Goal: Task Accomplishment & Management: Complete application form

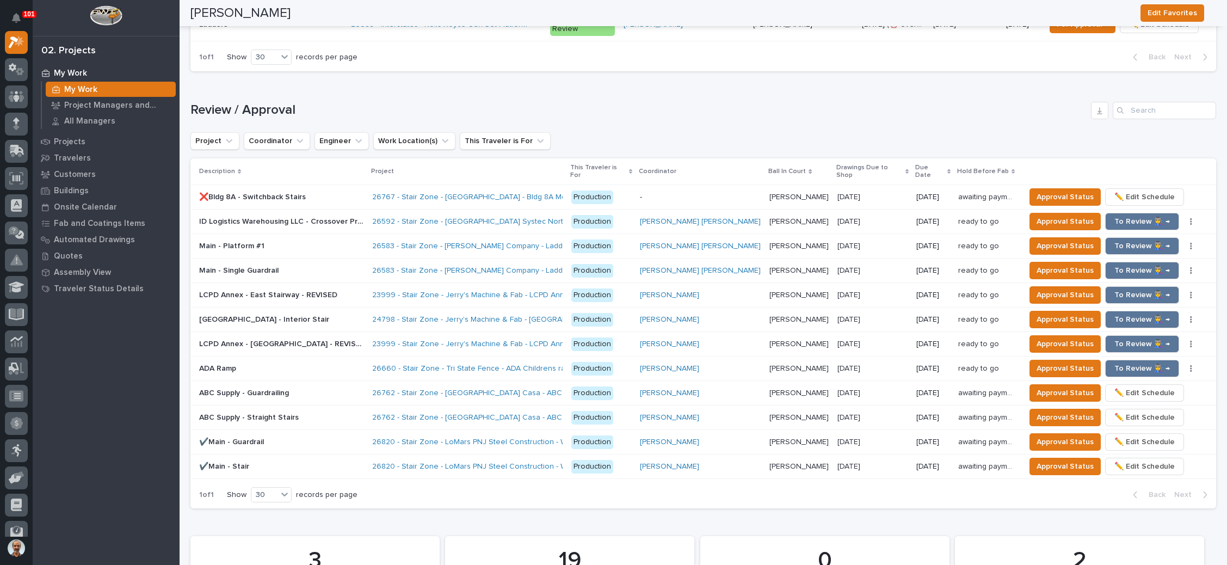
scroll to position [1143, 0]
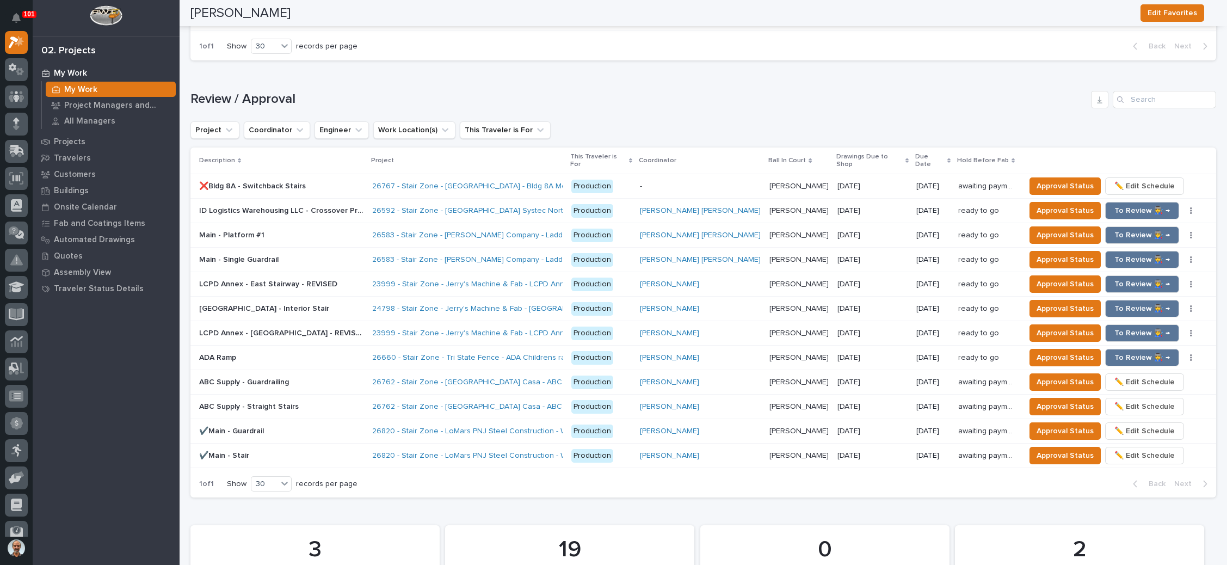
click at [348, 182] on p at bounding box center [281, 186] width 164 height 9
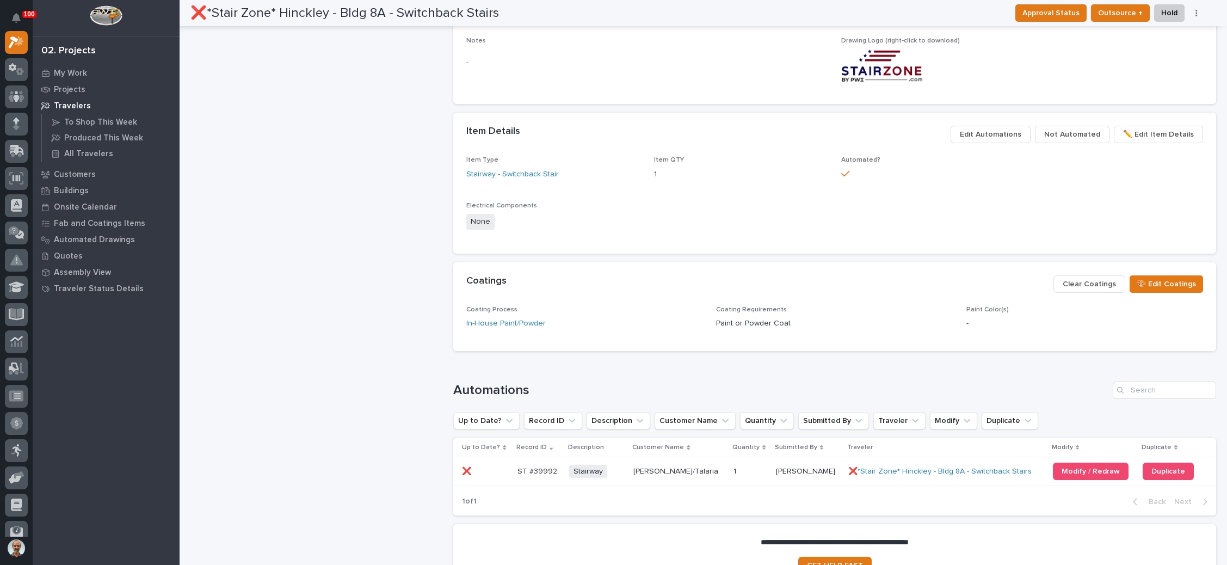
scroll to position [816, 0]
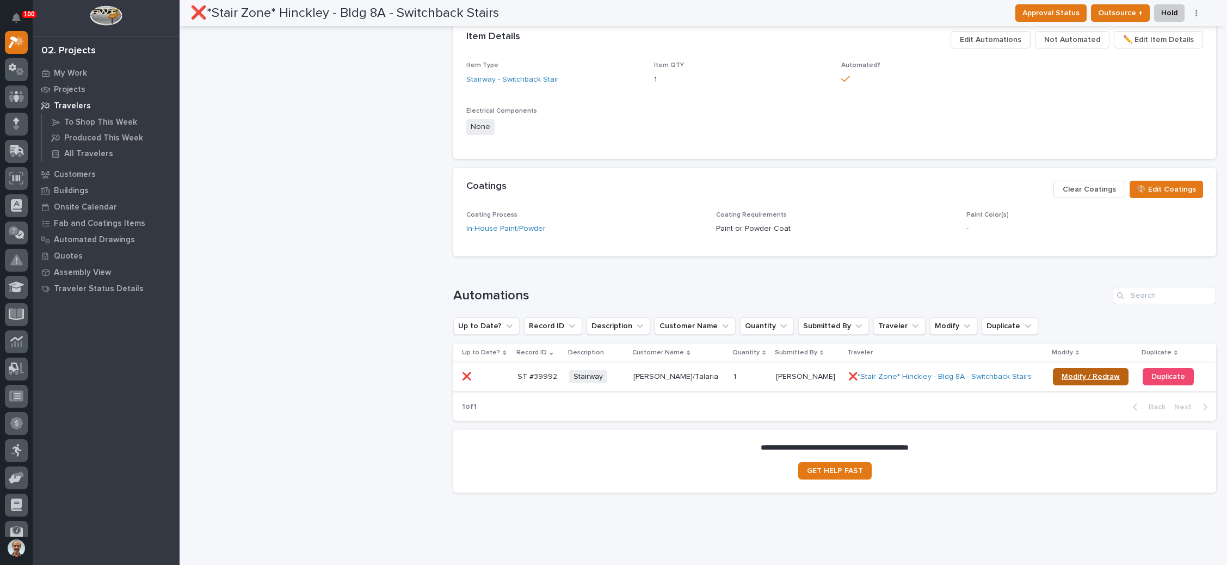
click at [1072, 374] on span "Modify / Redraw" at bounding box center [1091, 377] width 58 height 8
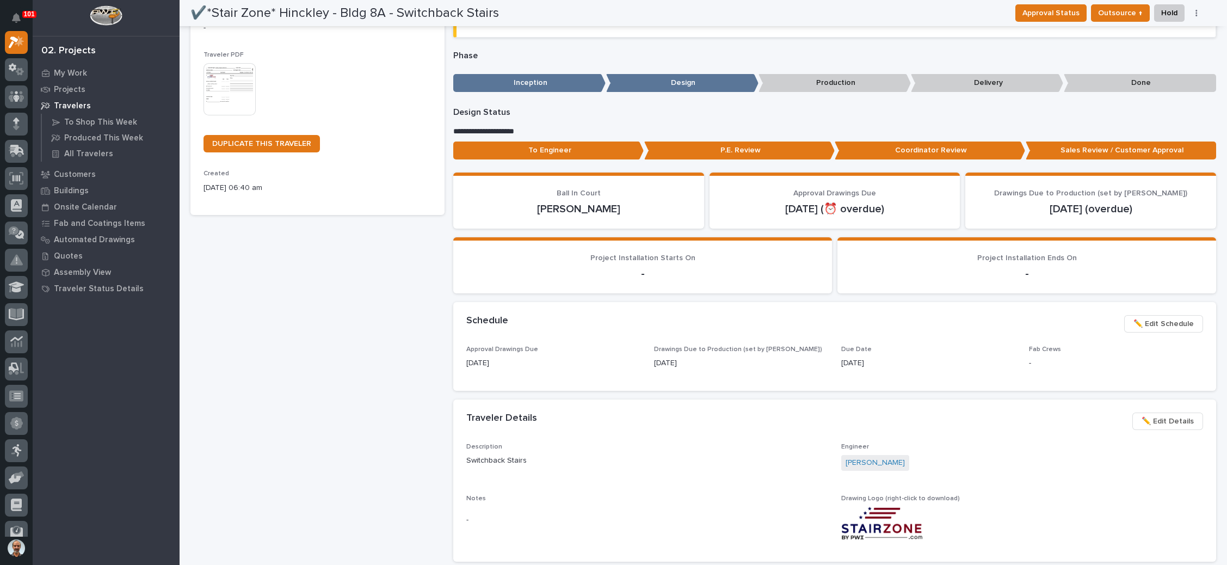
scroll to position [0, 0]
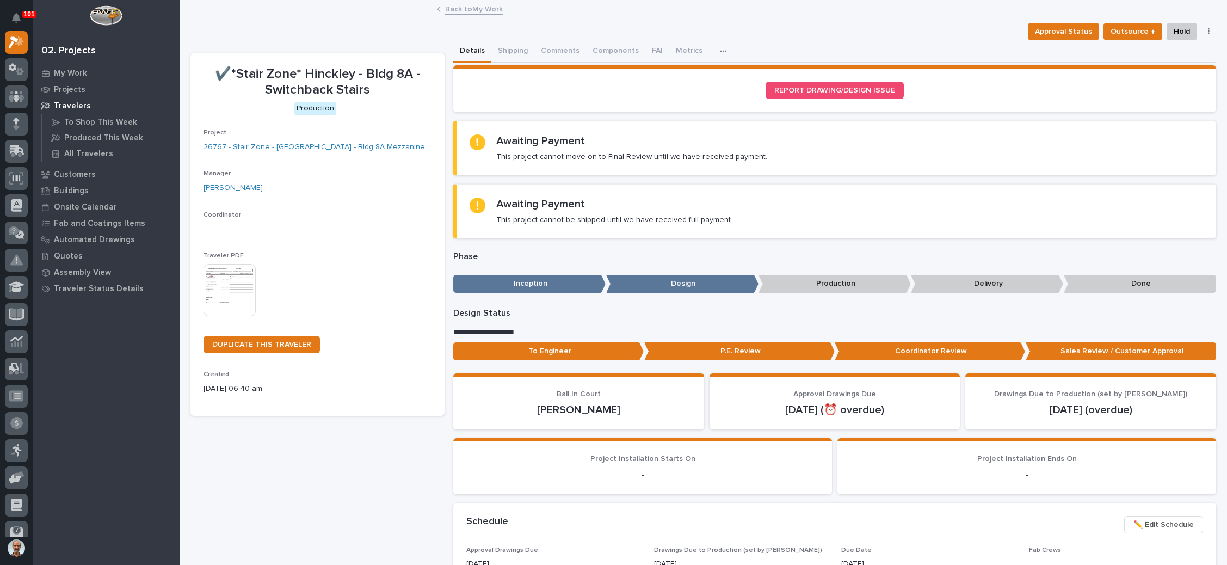
click at [483, 10] on link "Back to My Work" at bounding box center [474, 8] width 58 height 13
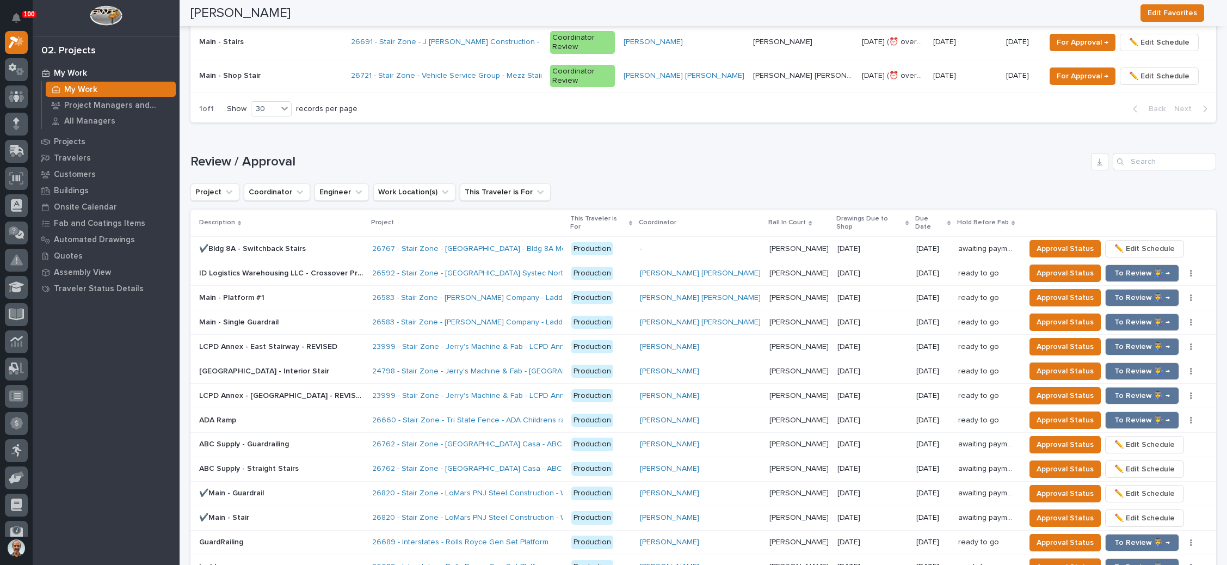
scroll to position [1061, 0]
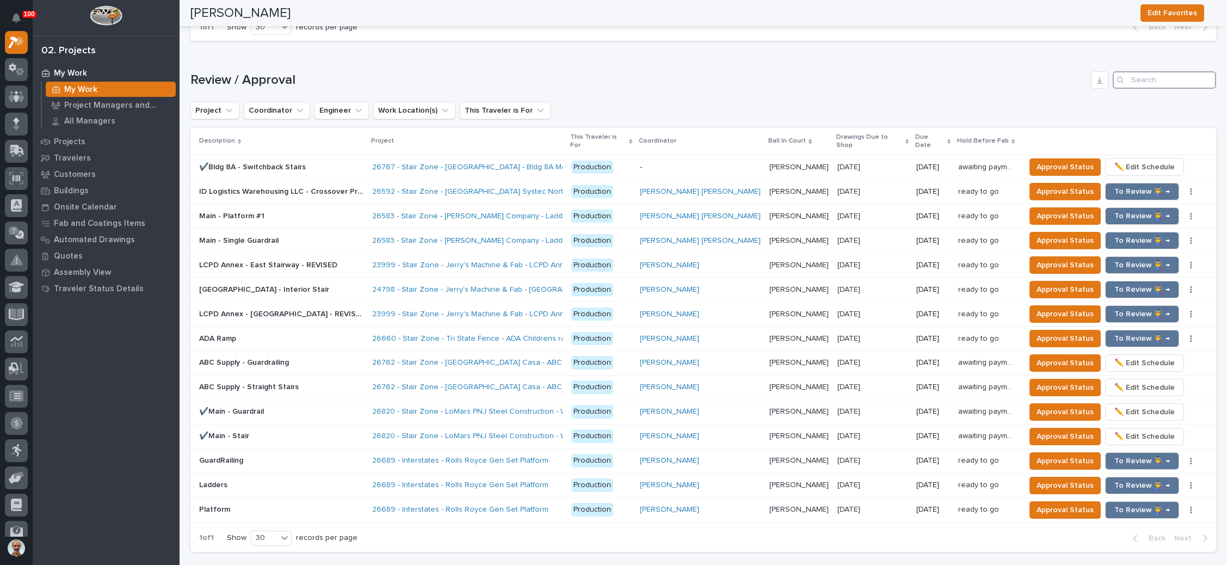
click at [1156, 71] on input "Search" at bounding box center [1164, 79] width 103 height 17
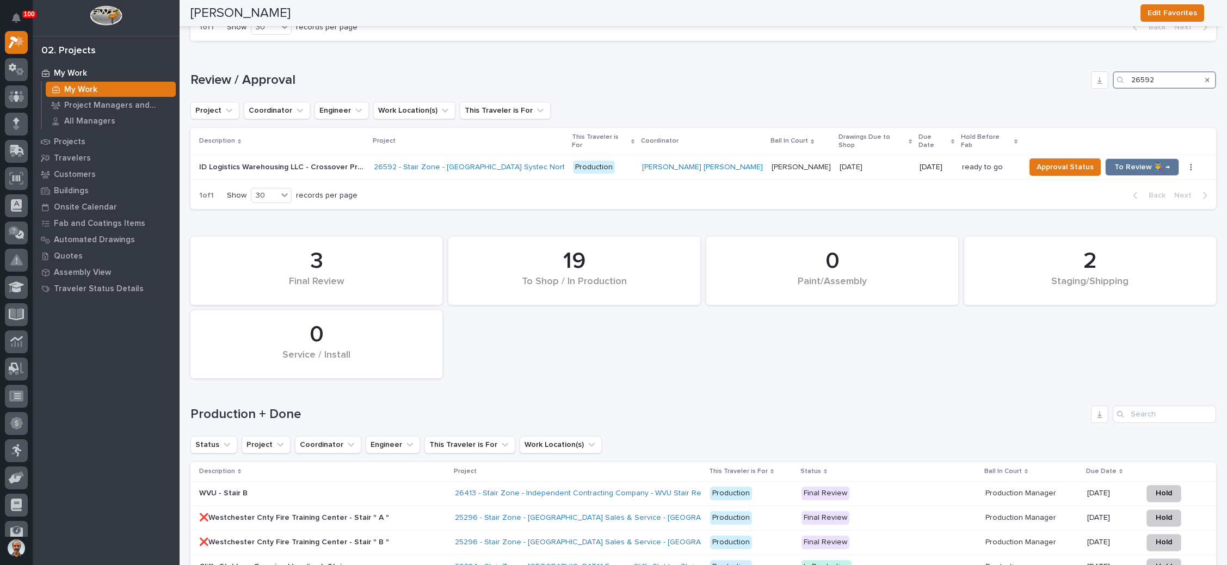
scroll to position [891, 0]
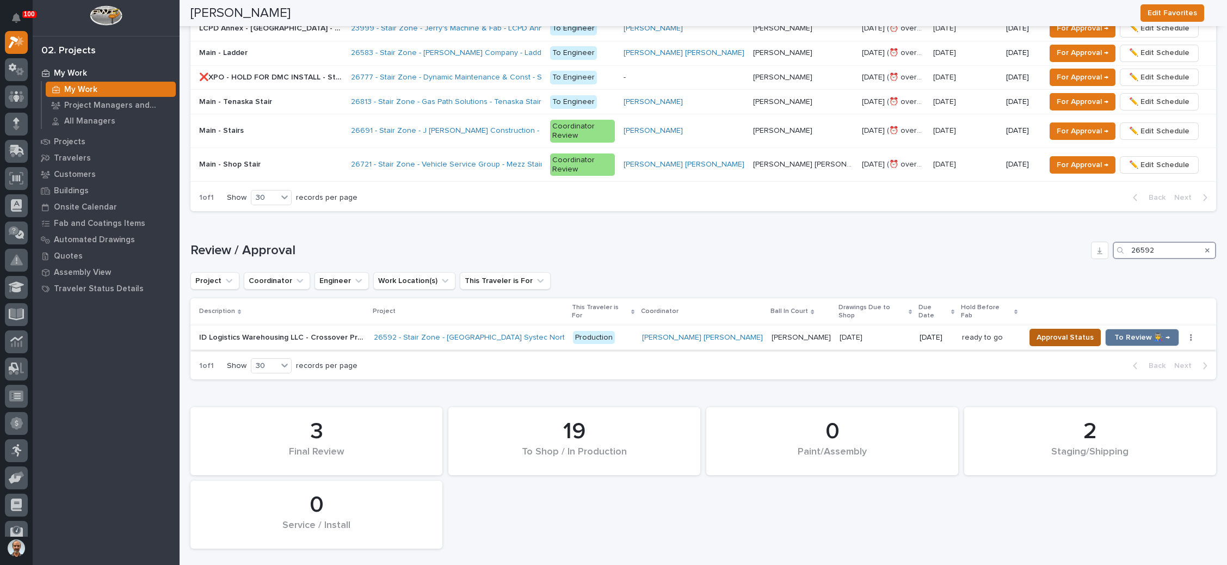
type input "26592"
click at [1037, 331] on span "Approval Status" at bounding box center [1065, 337] width 57 height 13
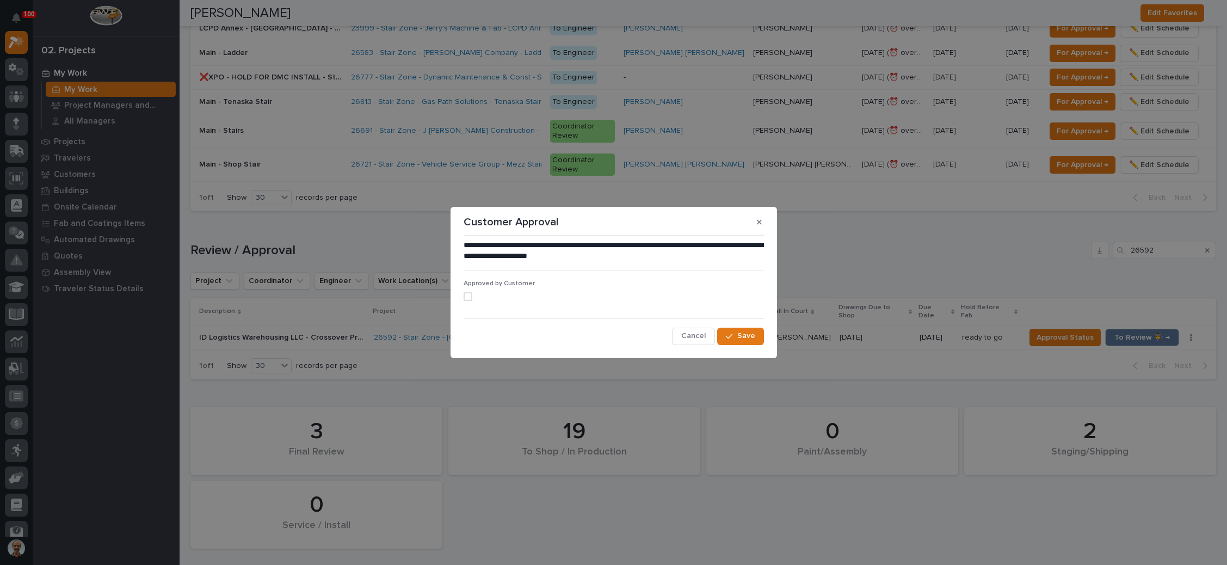
click at [472, 298] on label at bounding box center [614, 296] width 300 height 9
click at [733, 333] on icon "button" at bounding box center [729, 337] width 7 height 8
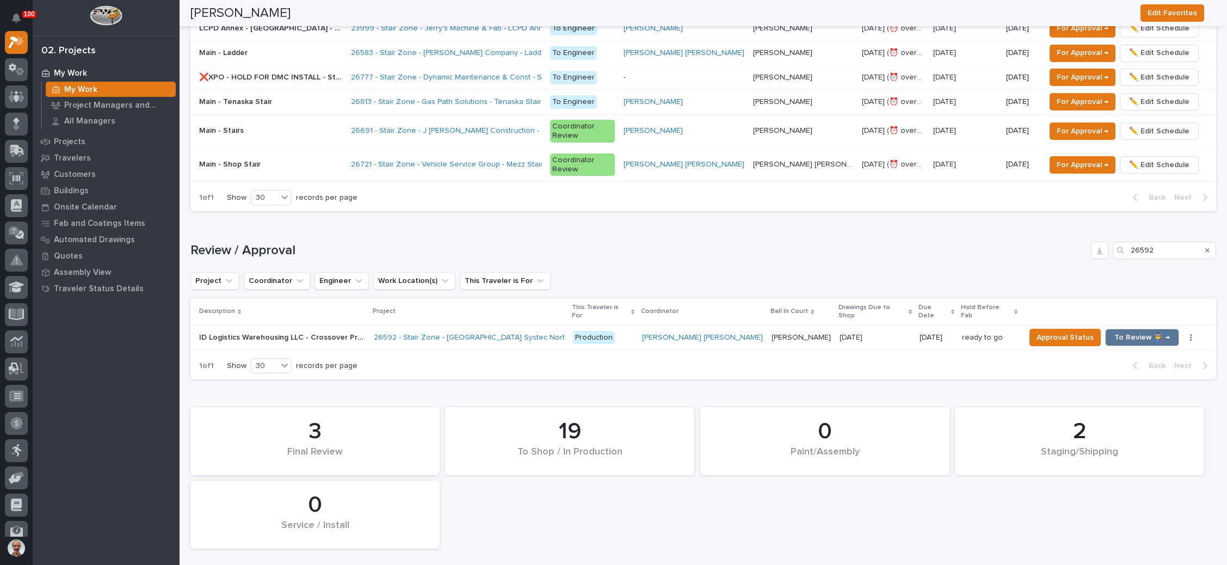
click at [920, 333] on p "09/08/2025" at bounding box center [936, 337] width 33 height 9
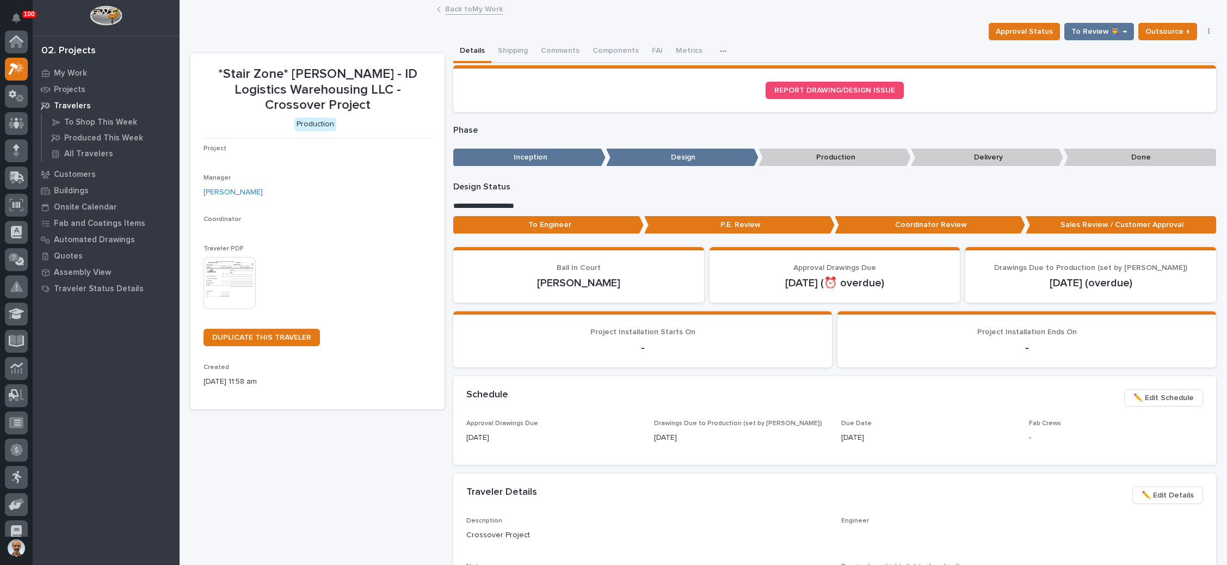
scroll to position [27, 0]
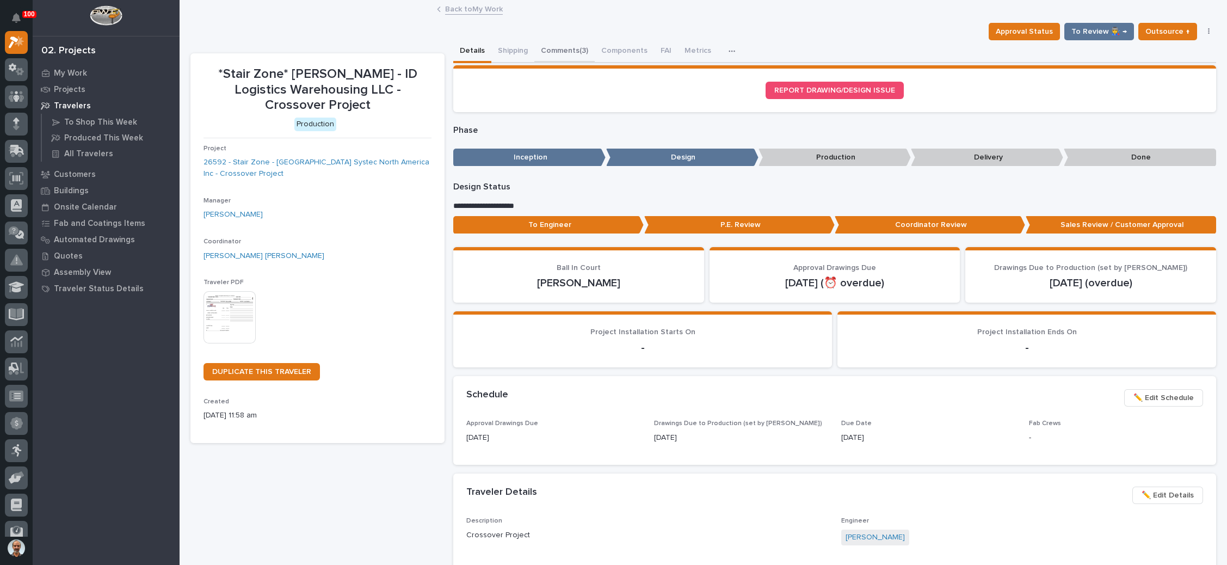
click at [574, 46] on button "Comments (3)" at bounding box center [564, 51] width 60 height 23
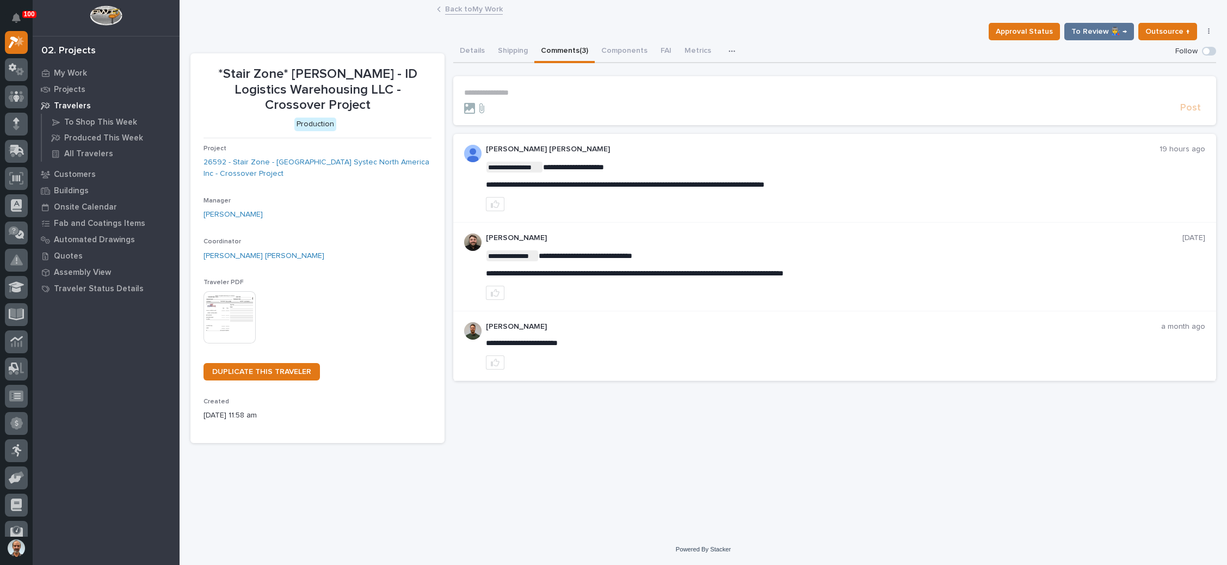
click at [513, 91] on p "**********" at bounding box center [834, 92] width 741 height 9
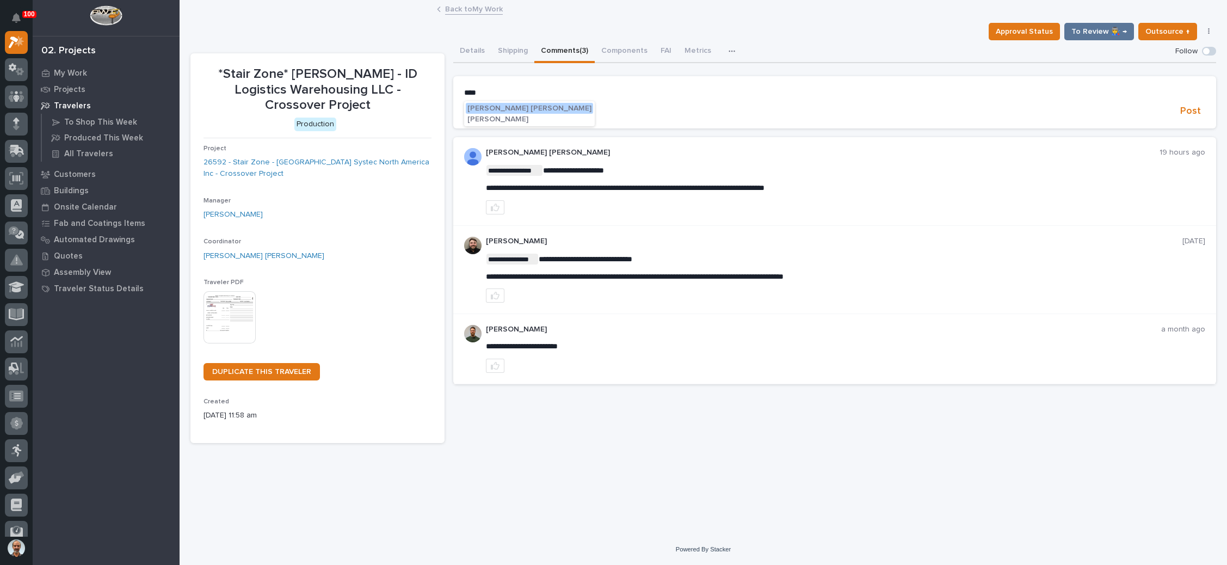
click at [506, 106] on span "Ben Lee Miller" at bounding box center [530, 109] width 124 height 8
click at [548, 94] on p "**********" at bounding box center [834, 93] width 741 height 11
click at [1187, 109] on span "Post" at bounding box center [1191, 113] width 21 height 13
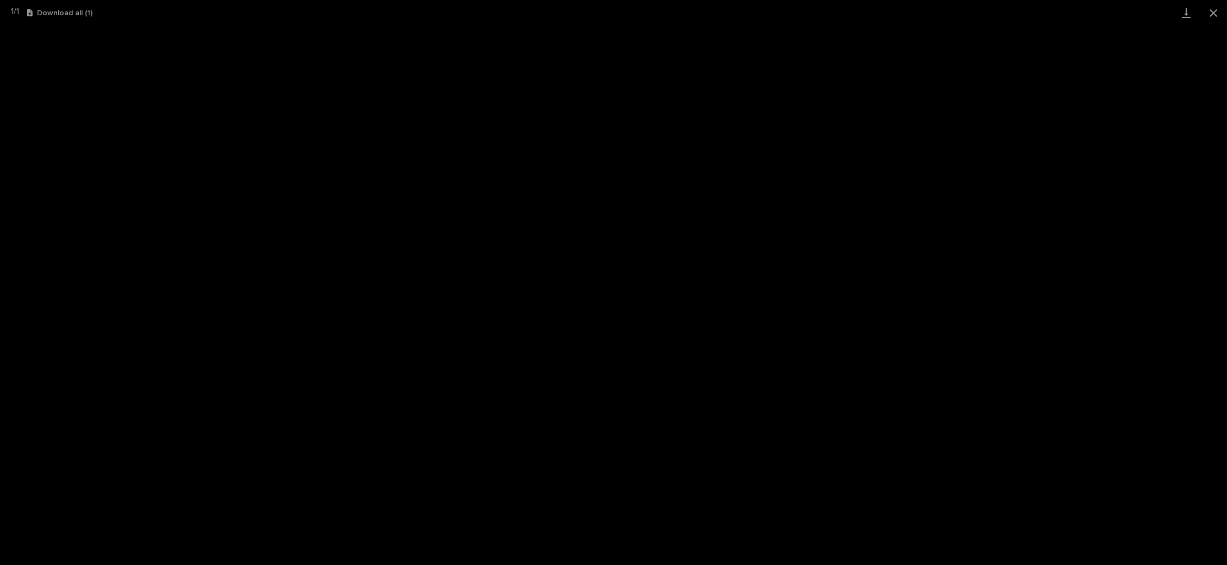
scroll to position [27, 0]
click at [1217, 11] on button "Close gallery" at bounding box center [1213, 13] width 27 height 26
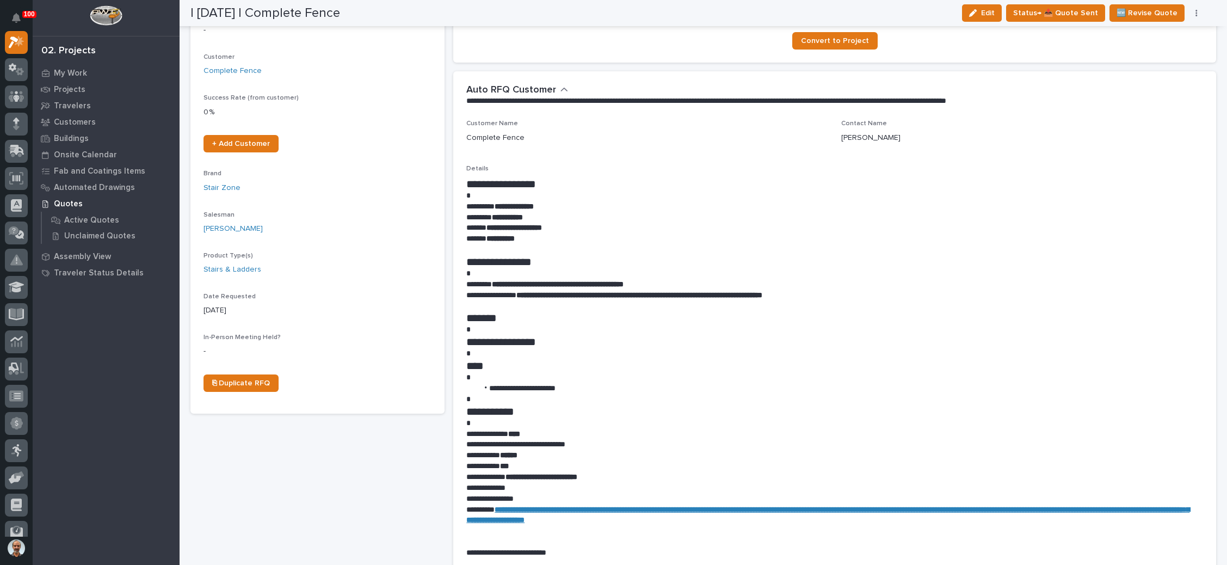
scroll to position [0, 0]
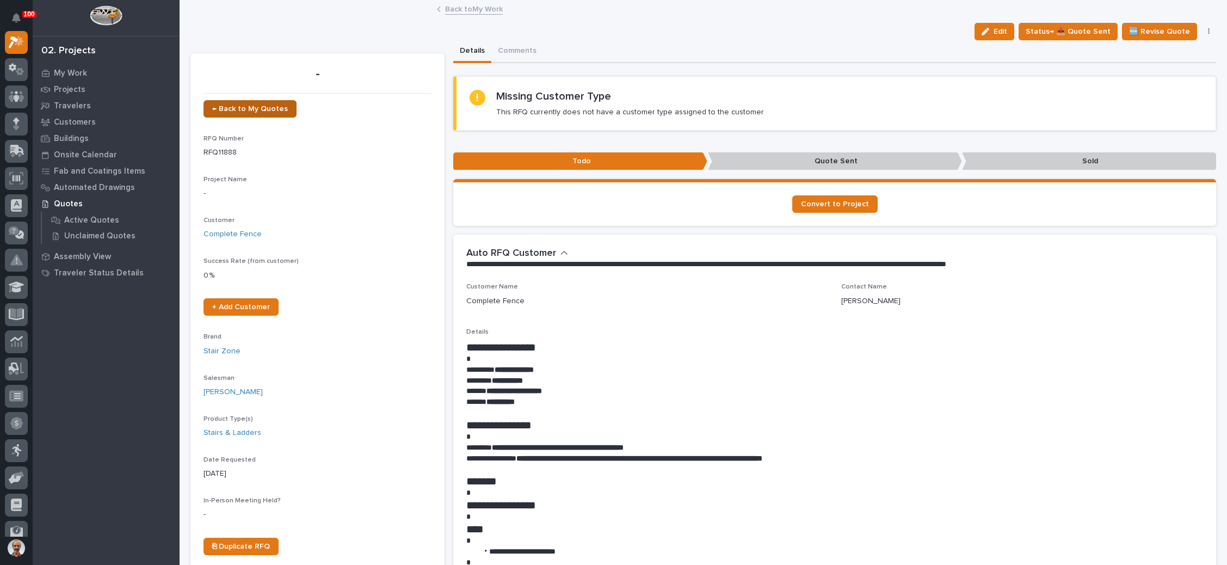
click at [270, 107] on span "← Back to My Quotes" at bounding box center [250, 109] width 76 height 8
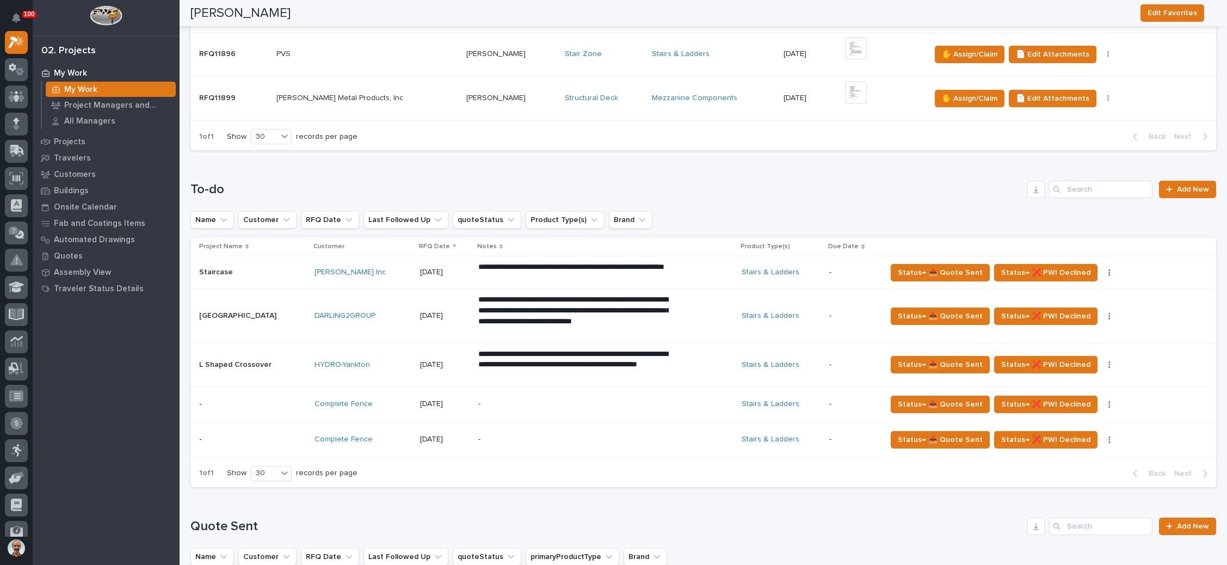
scroll to position [327, 0]
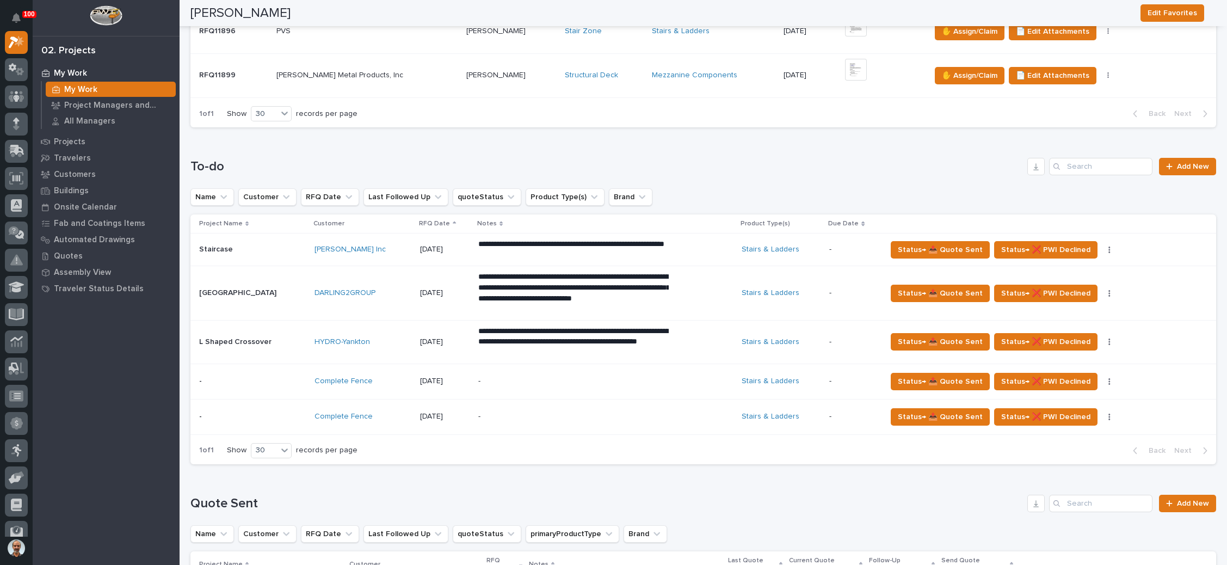
click at [654, 406] on div "-" at bounding box center [573, 416] width 190 height 24
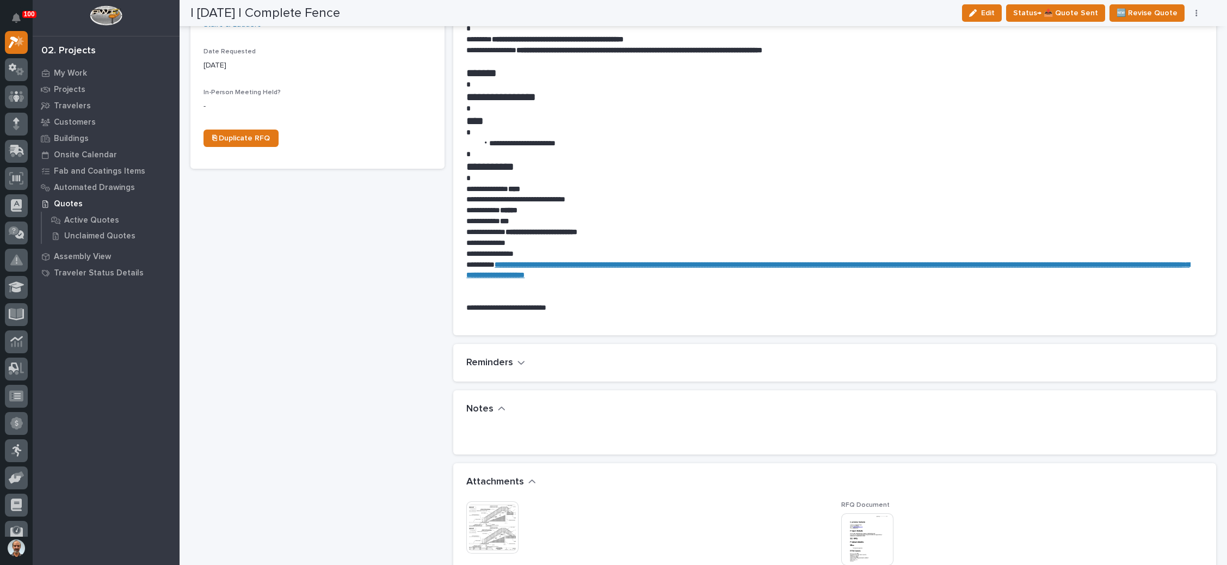
scroll to position [490, 0]
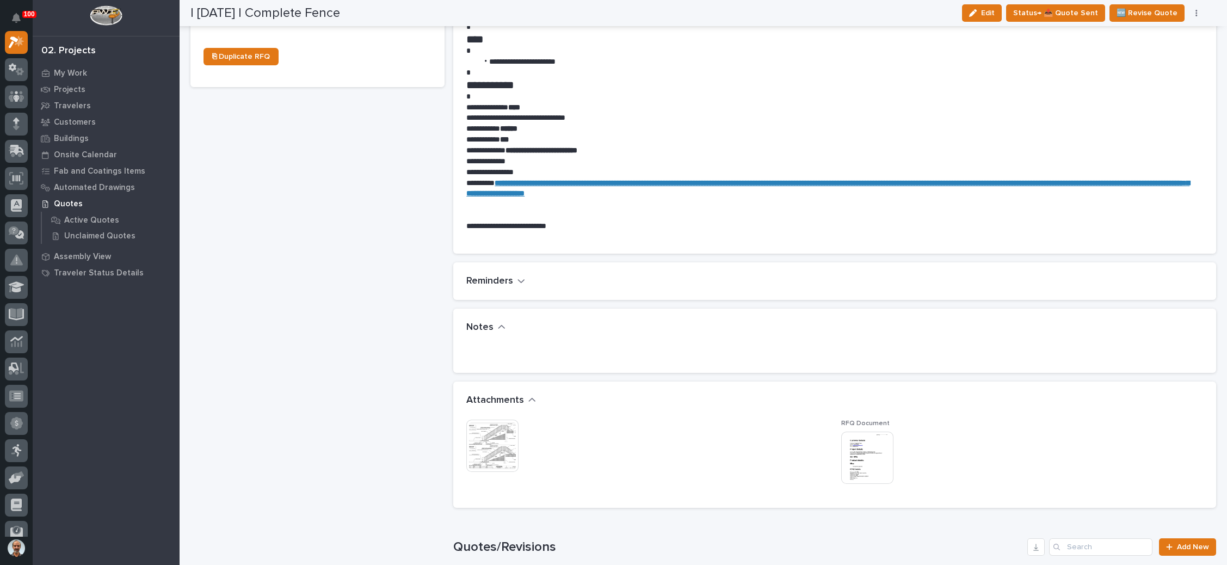
click at [858, 446] on img at bounding box center [867, 458] width 52 height 52
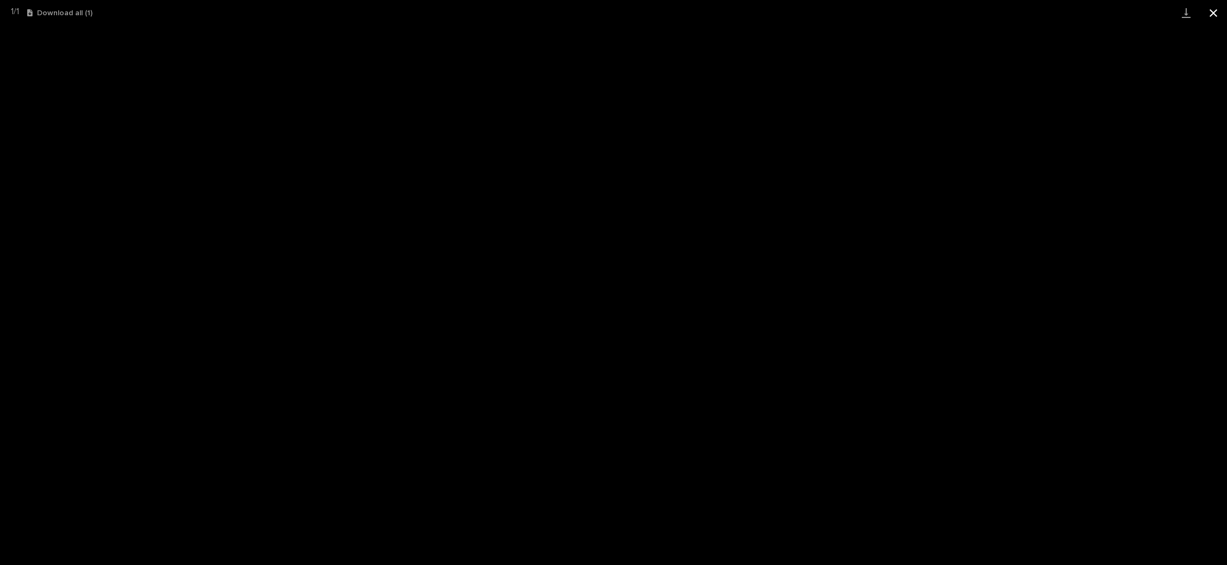
click at [1204, 16] on button "Close gallery" at bounding box center [1213, 13] width 27 height 26
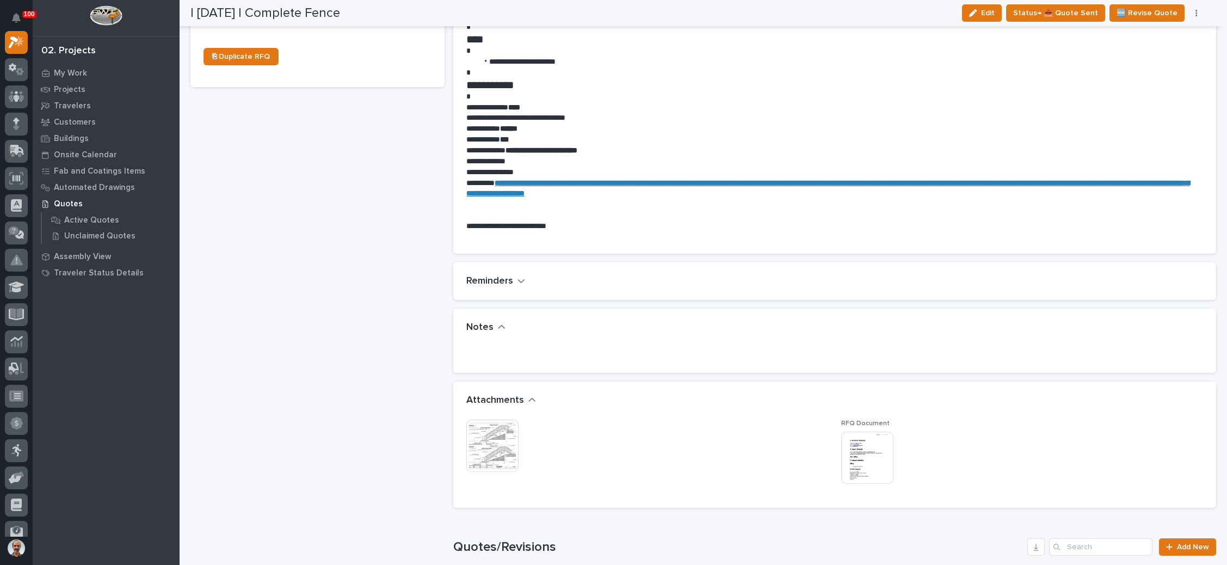
click at [487, 428] on img at bounding box center [492, 446] width 52 height 52
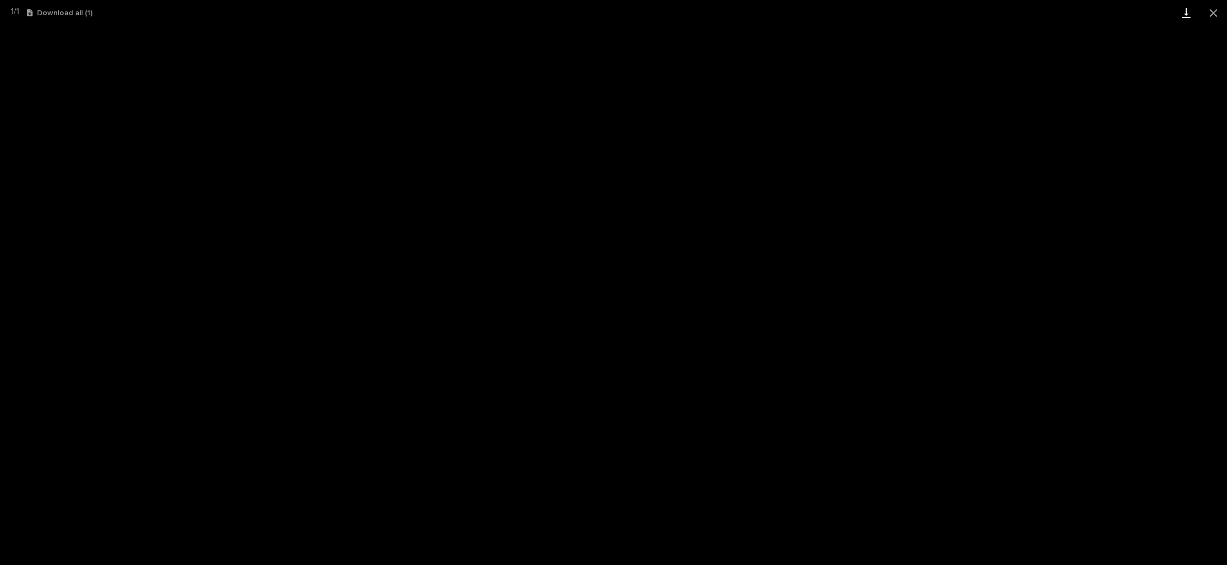
drag, startPoint x: 1209, startPoint y: 17, endPoint x: 1191, endPoint y: 19, distance: 18.1
click at [1209, 16] on button "Close gallery" at bounding box center [1213, 13] width 27 height 26
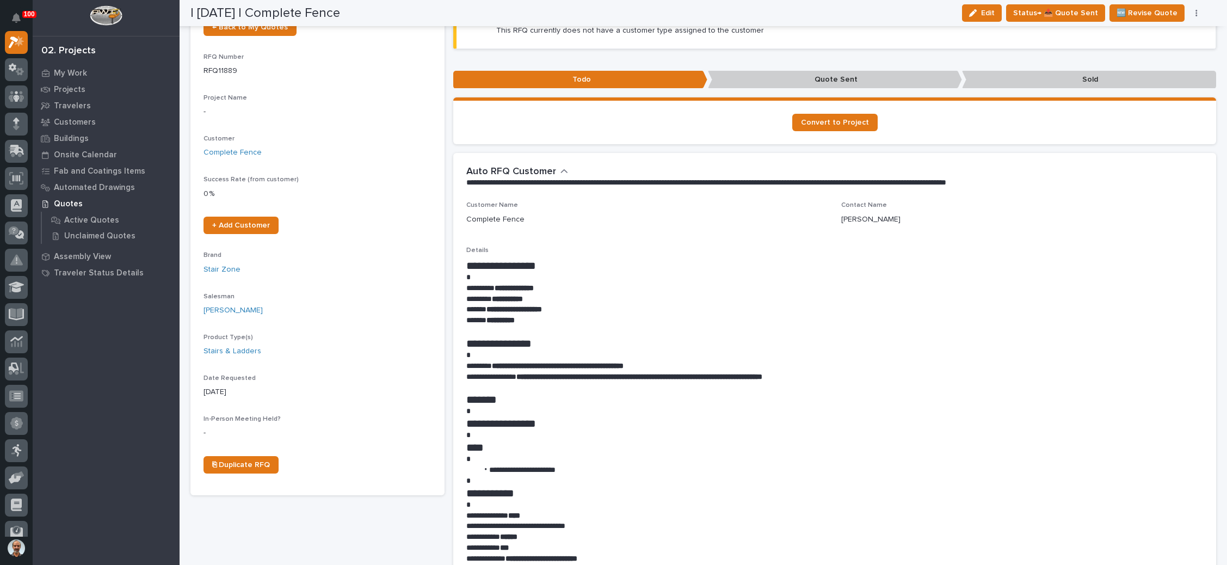
scroll to position [0, 0]
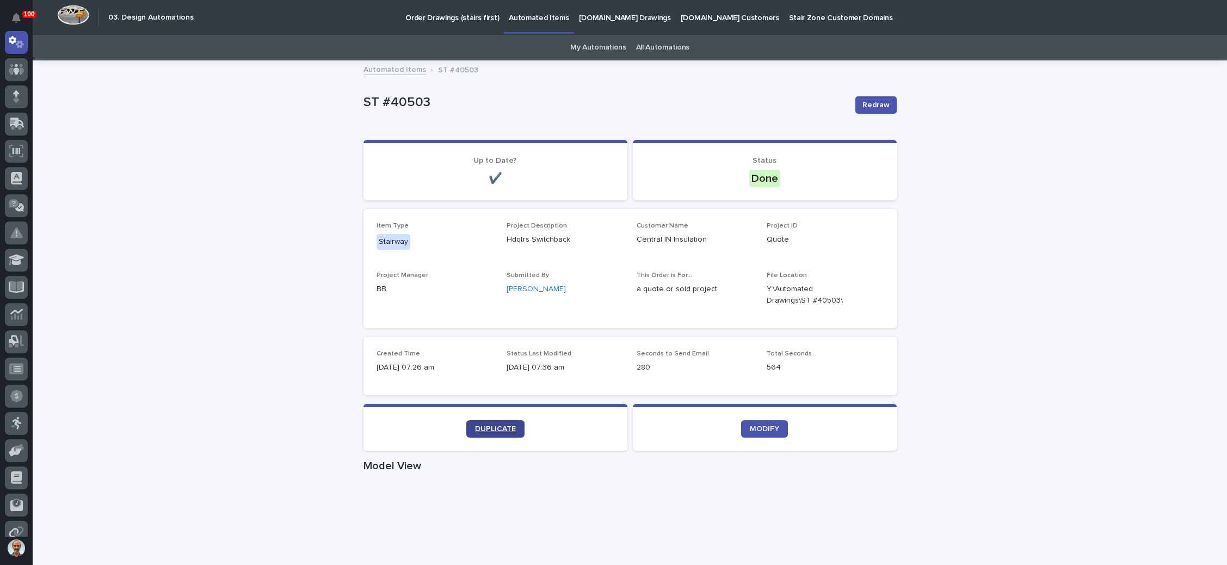
click at [485, 426] on span "DUPLICATE" at bounding box center [495, 429] width 41 height 8
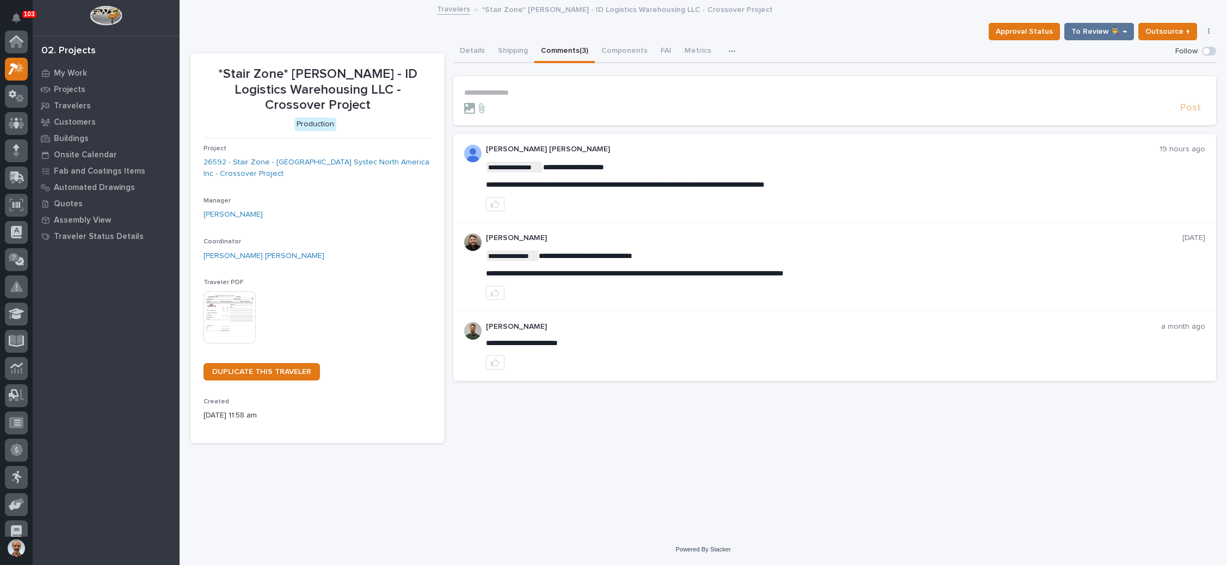
scroll to position [27, 0]
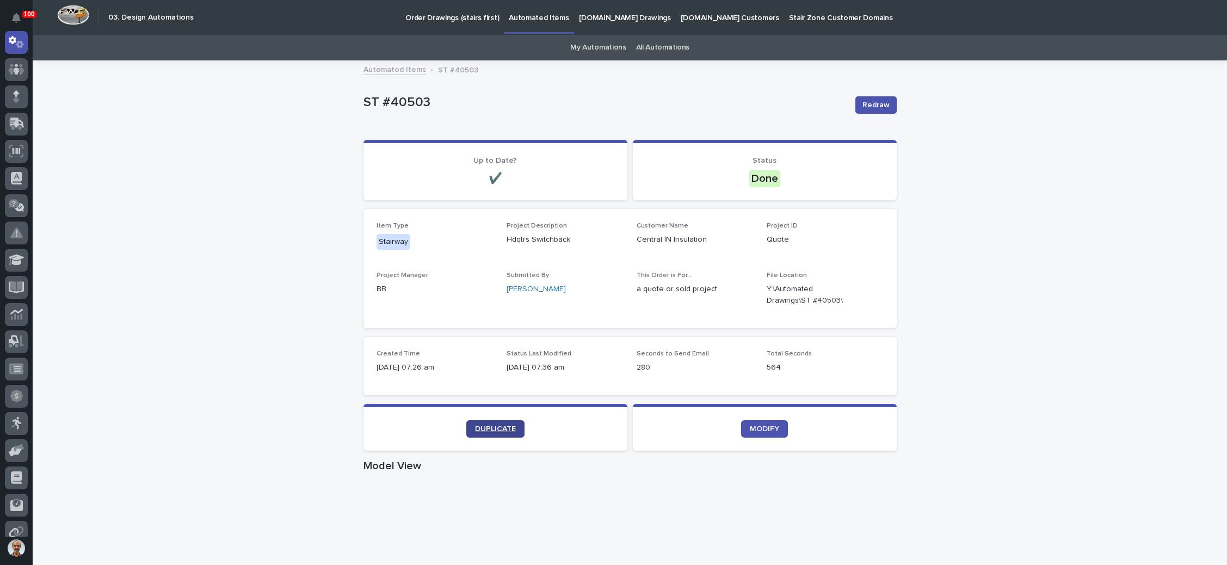
click at [503, 422] on link "DUPLICATE" at bounding box center [495, 428] width 58 height 17
click at [456, 16] on p "Order Drawings (stairs first)" at bounding box center [452, 11] width 94 height 23
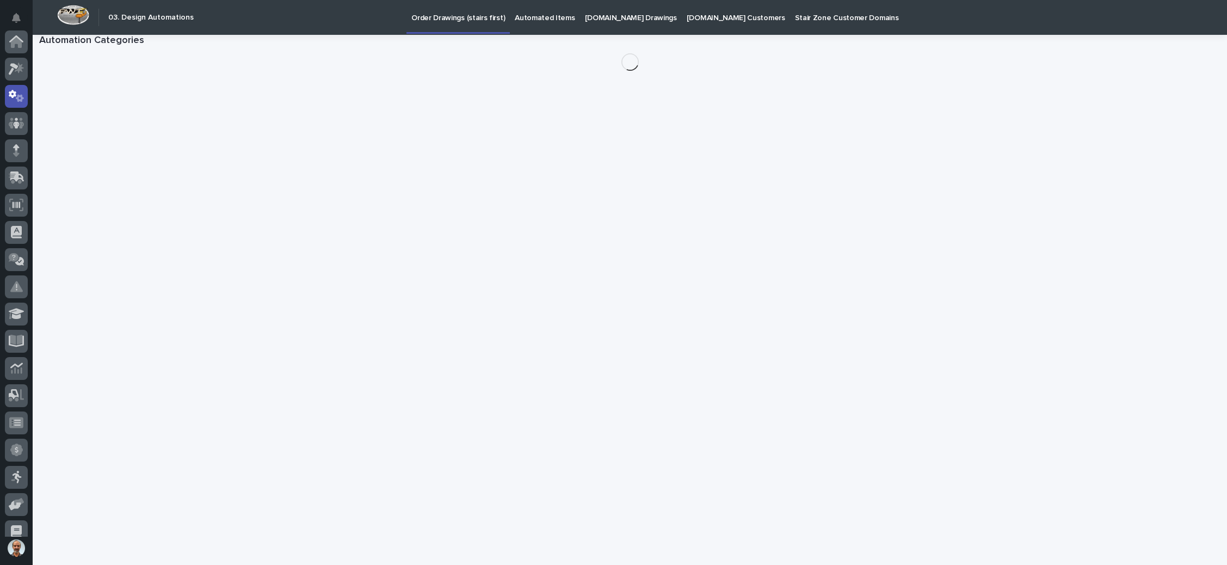
scroll to position [54, 0]
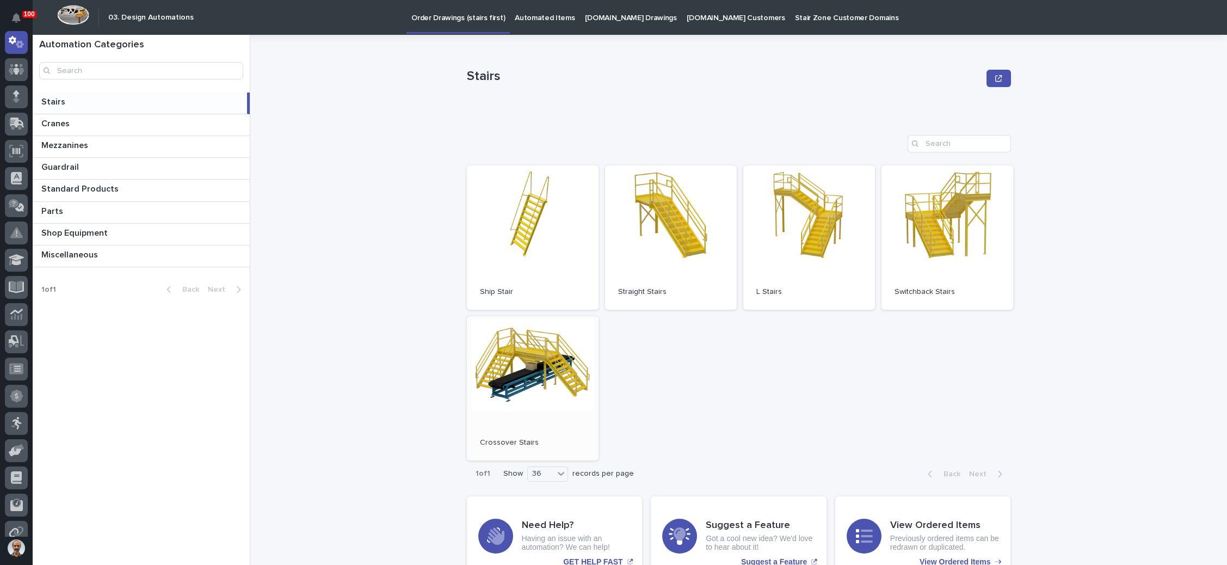
click at [552, 353] on link "Open" at bounding box center [533, 388] width 132 height 144
click at [21, 93] on div at bounding box center [16, 96] width 23 height 23
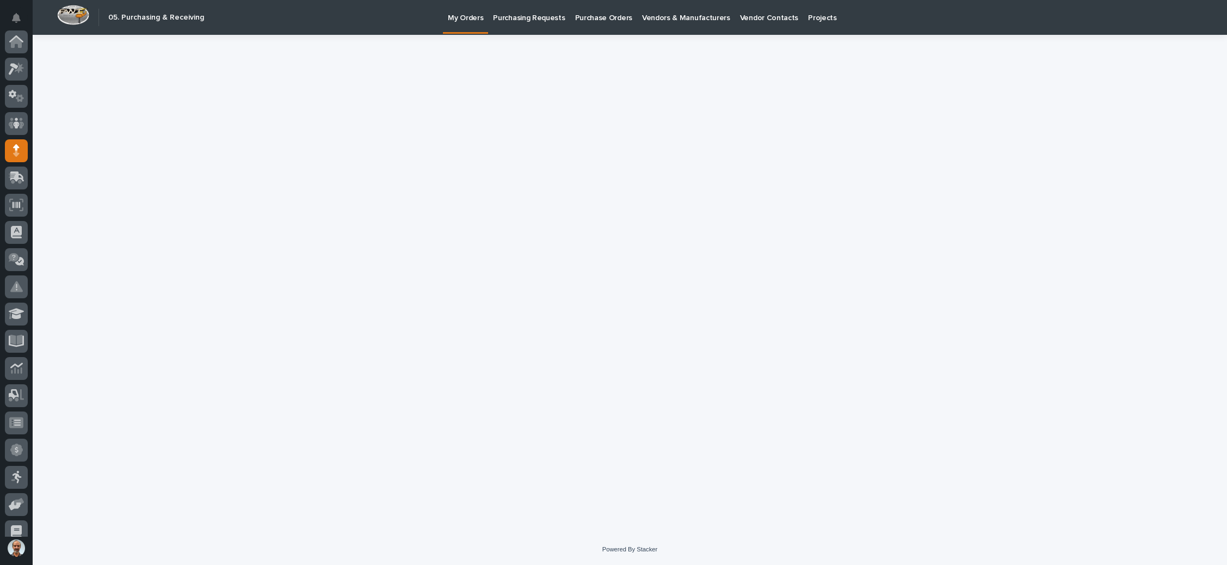
scroll to position [109, 0]
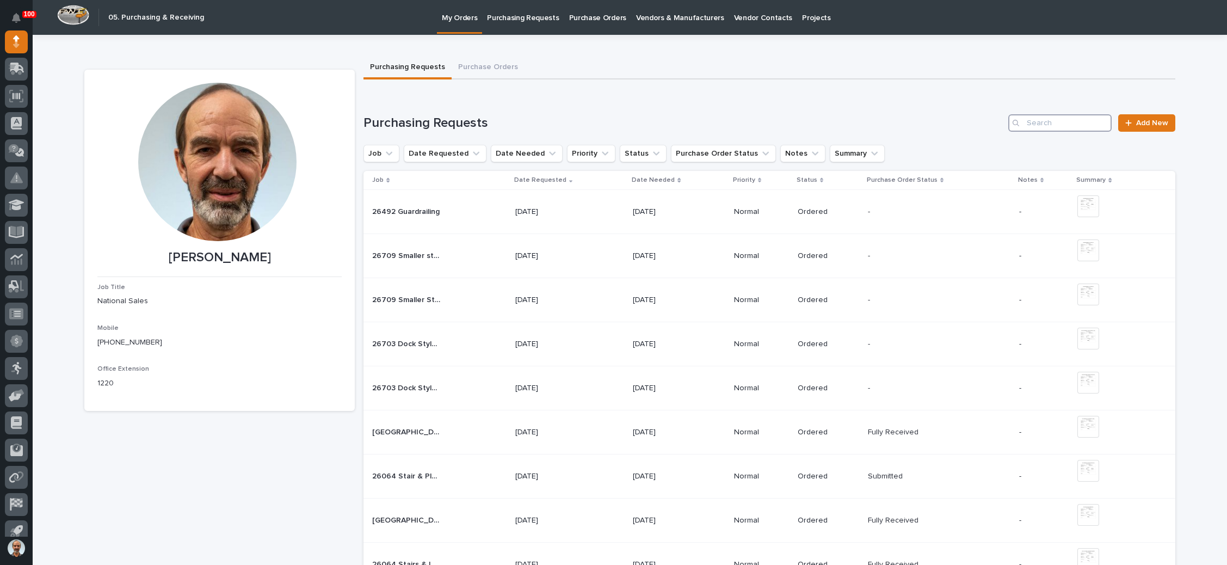
click at [1071, 126] on input "Search" at bounding box center [1060, 122] width 103 height 17
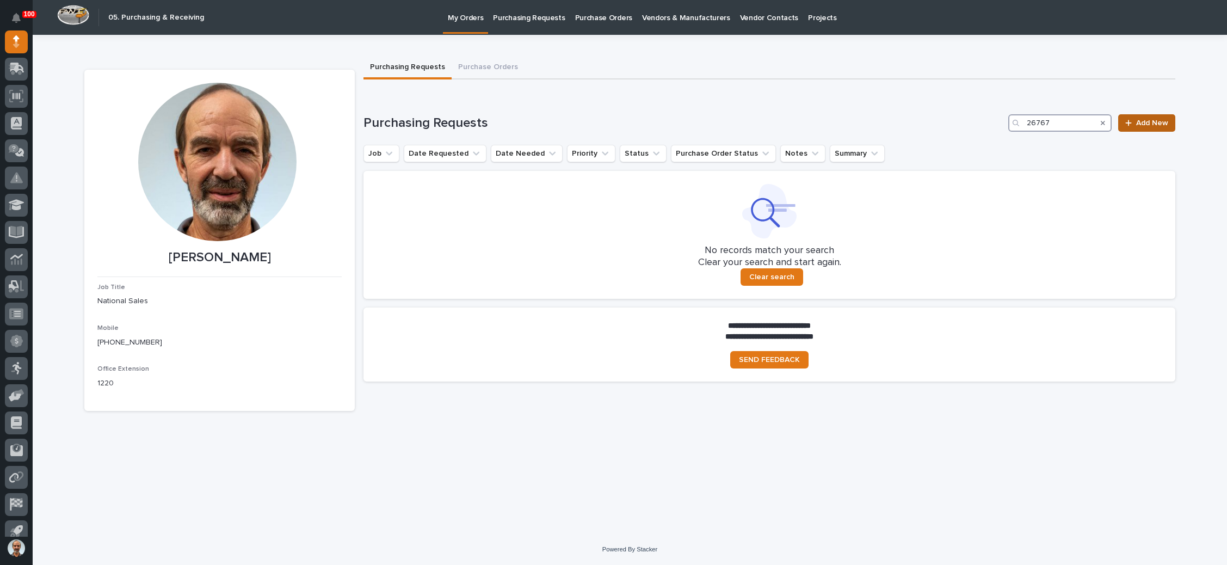
type input "26767"
click at [1138, 120] on span "Add New" at bounding box center [1152, 123] width 32 height 8
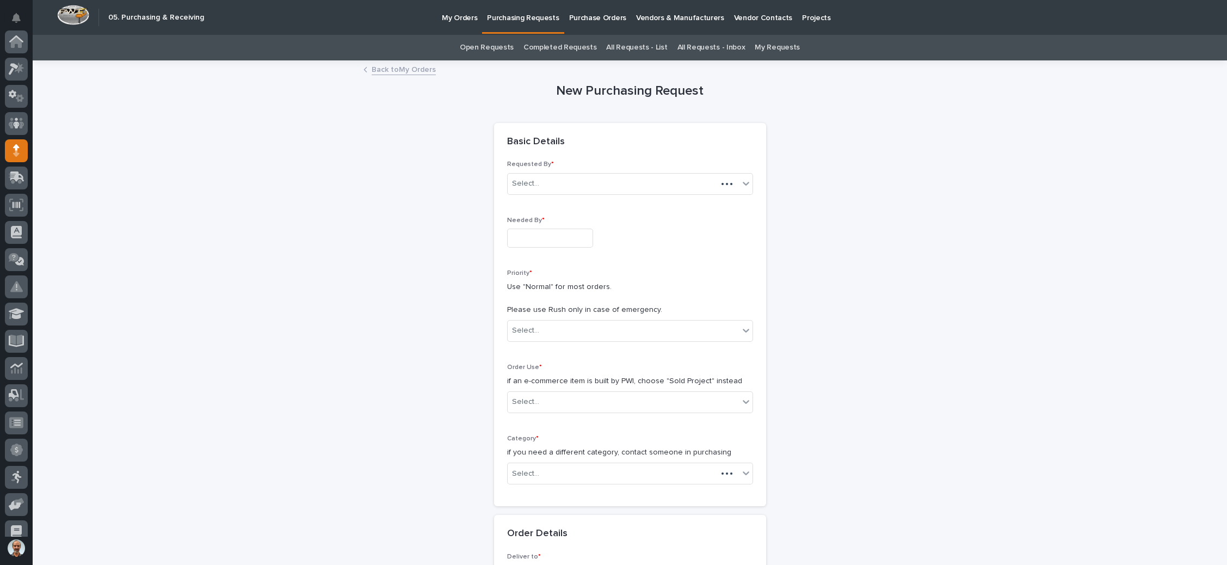
scroll to position [109, 0]
click at [554, 236] on input "text" at bounding box center [550, 238] width 86 height 19
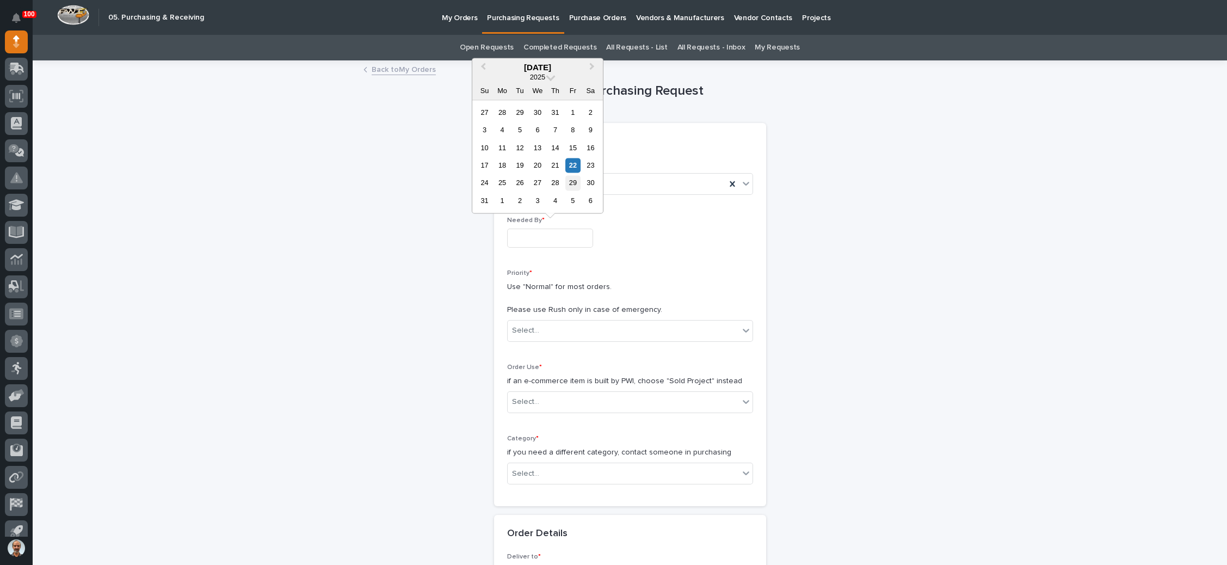
click at [573, 181] on div "29" at bounding box center [573, 183] width 15 height 15
type input "**********"
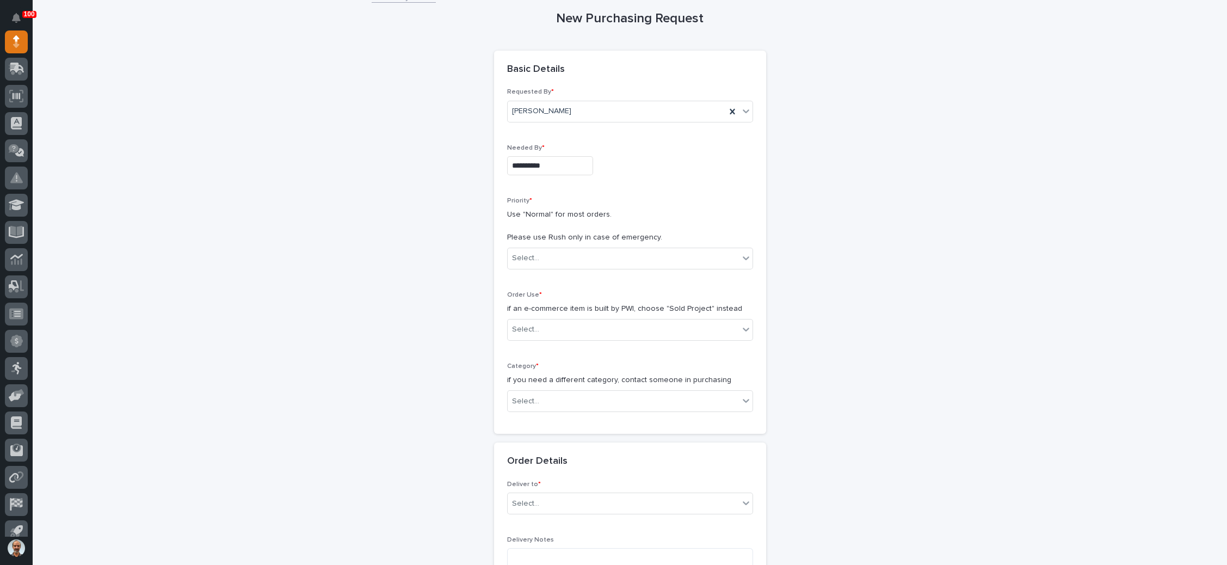
scroll to position [82, 0]
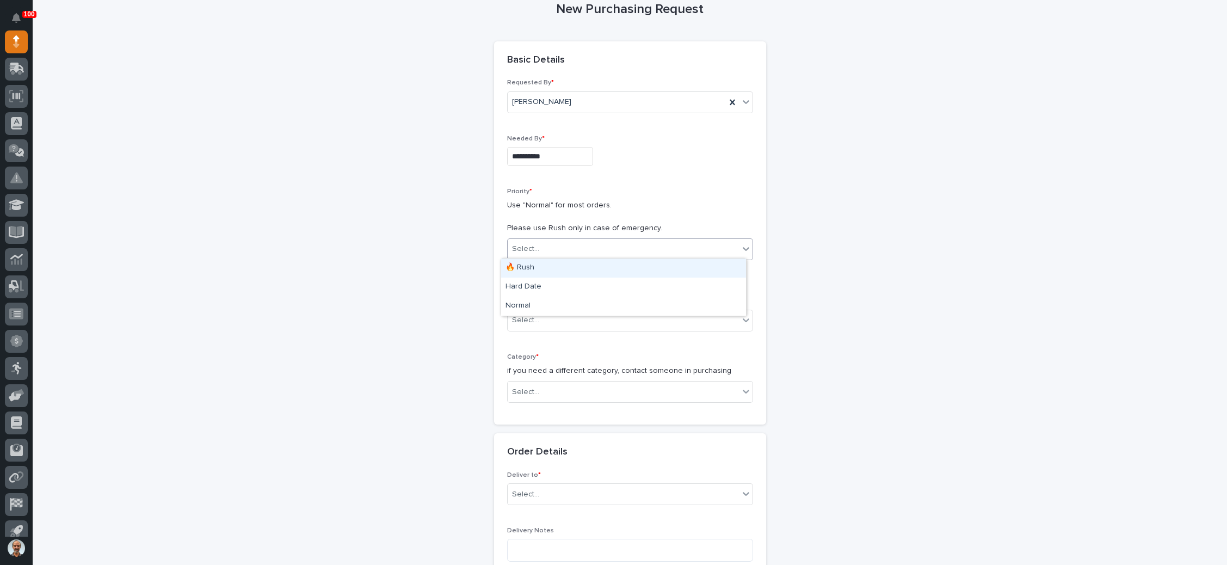
click at [575, 249] on div "Select..." at bounding box center [623, 249] width 231 height 18
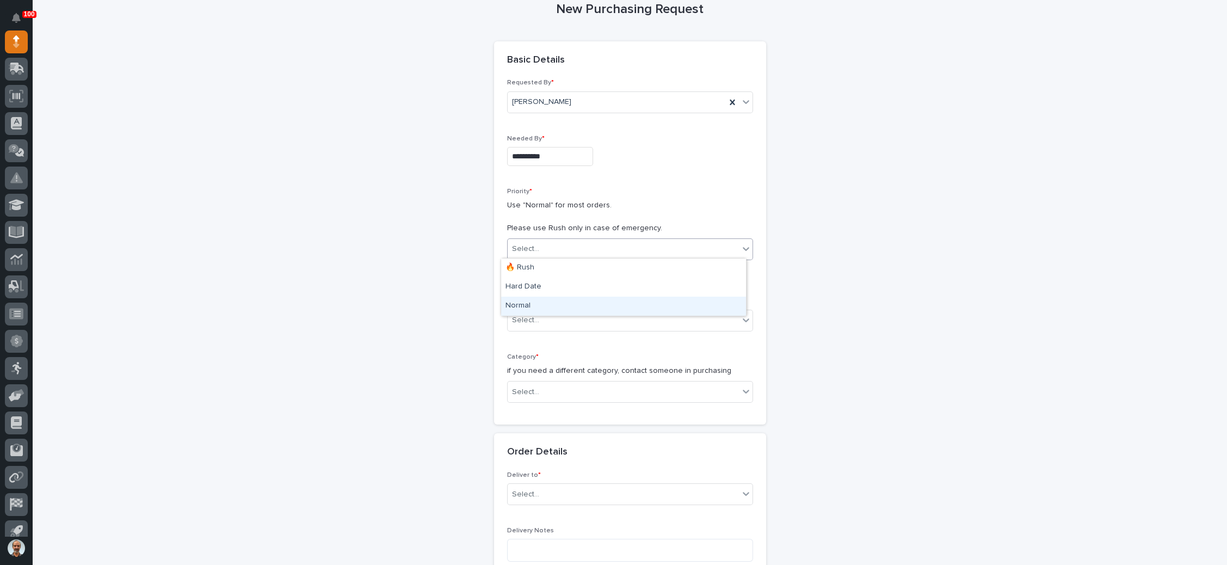
click at [554, 305] on div "Normal" at bounding box center [623, 306] width 245 height 19
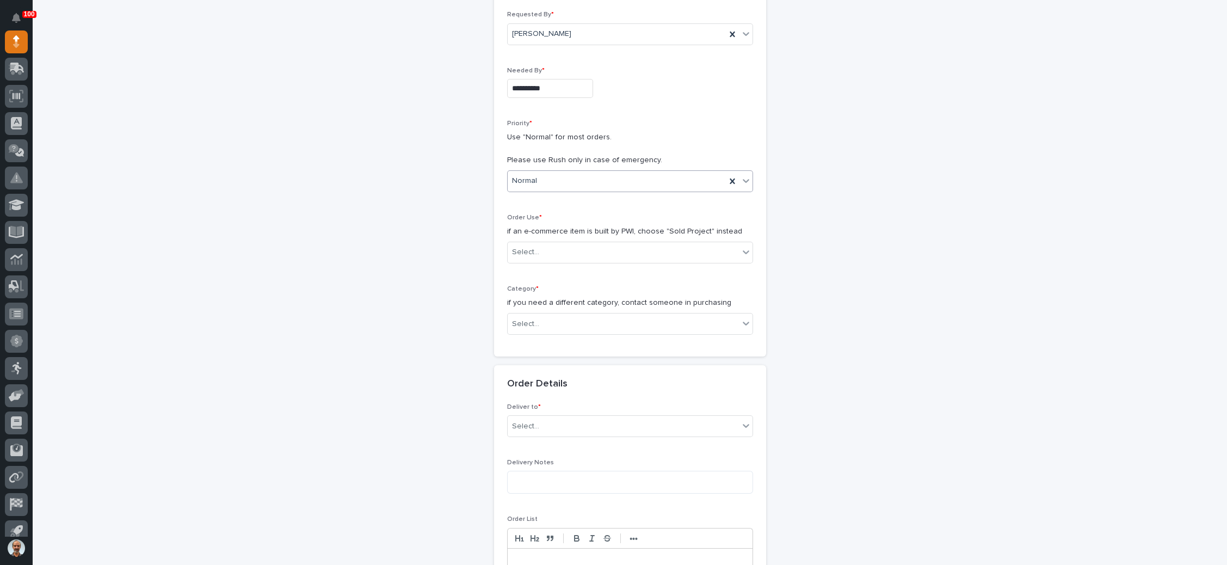
scroll to position [163, 0]
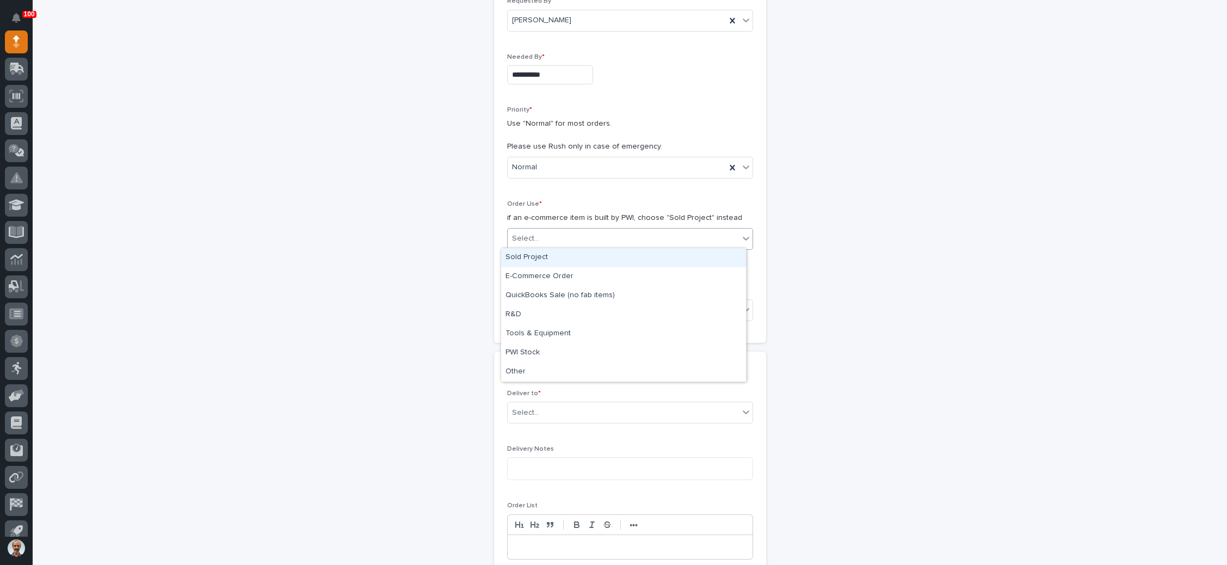
drag, startPoint x: 577, startPoint y: 239, endPoint x: 573, endPoint y: 245, distance: 6.6
click at [577, 239] on div "Select..." at bounding box center [623, 239] width 231 height 18
drag, startPoint x: 577, startPoint y: 267, endPoint x: 579, endPoint y: 262, distance: 5.7
click at [579, 262] on div "Sold Project" at bounding box center [623, 257] width 245 height 19
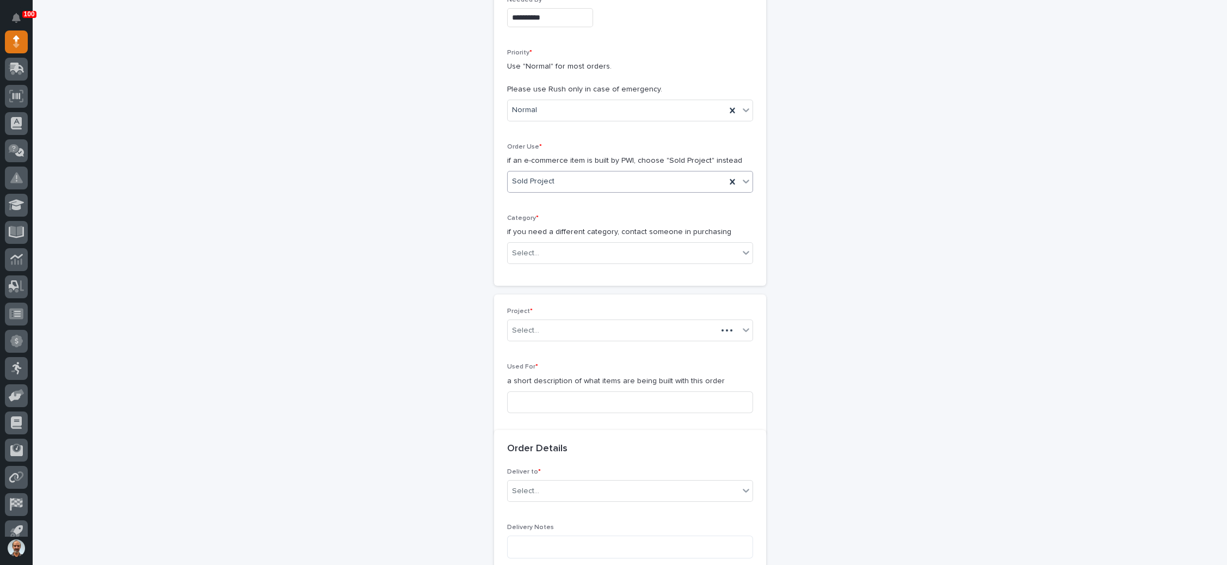
scroll to position [319, 0]
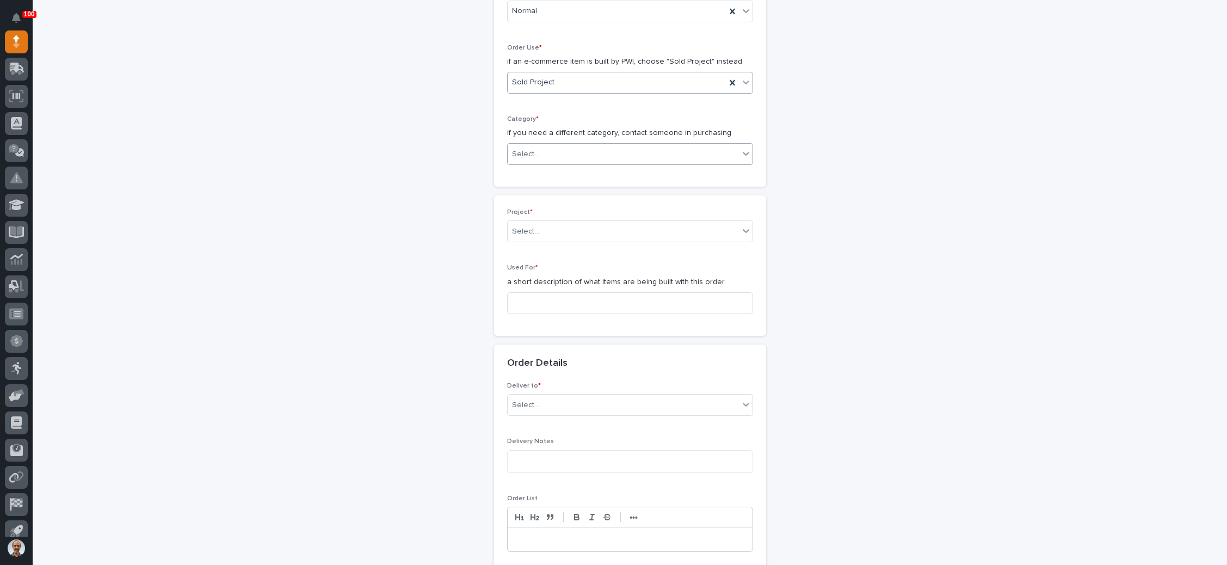
click at [604, 156] on div "Select..." at bounding box center [623, 154] width 231 height 18
click at [568, 262] on div "Parts & Hardware" at bounding box center [623, 267] width 245 height 19
click at [569, 227] on div "Select..." at bounding box center [623, 232] width 231 height 18
type input "*****"
click at [576, 248] on div "26767 - Stair Zone - Hinckley - Bldg 8A Mezzanine" at bounding box center [623, 249] width 245 height 19
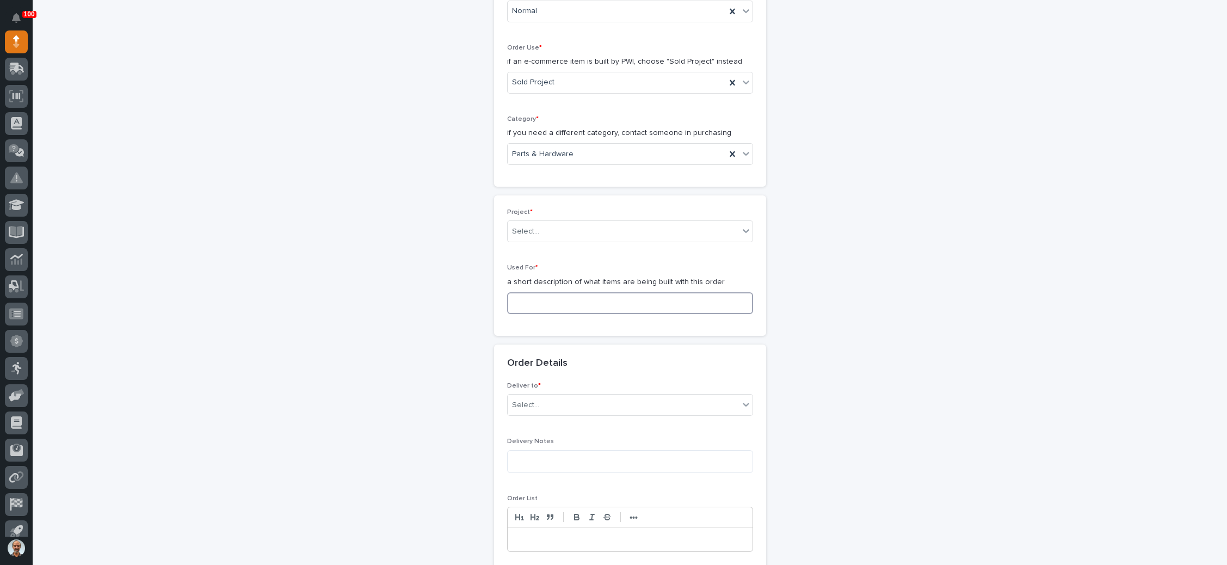
click at [562, 298] on input at bounding box center [630, 303] width 246 height 22
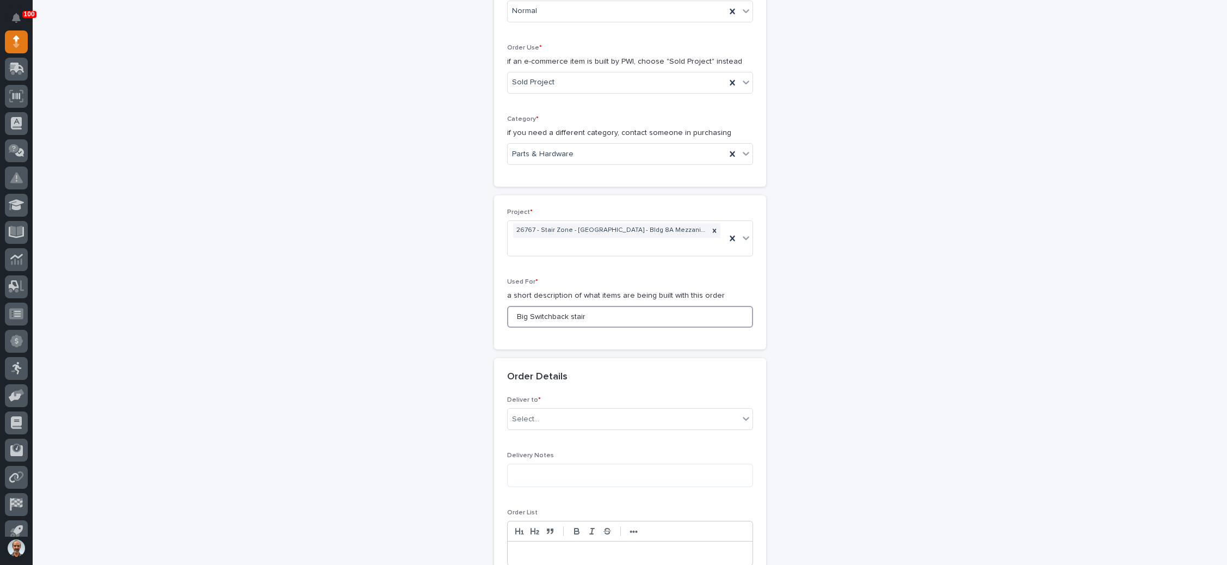
scroll to position [401, 0]
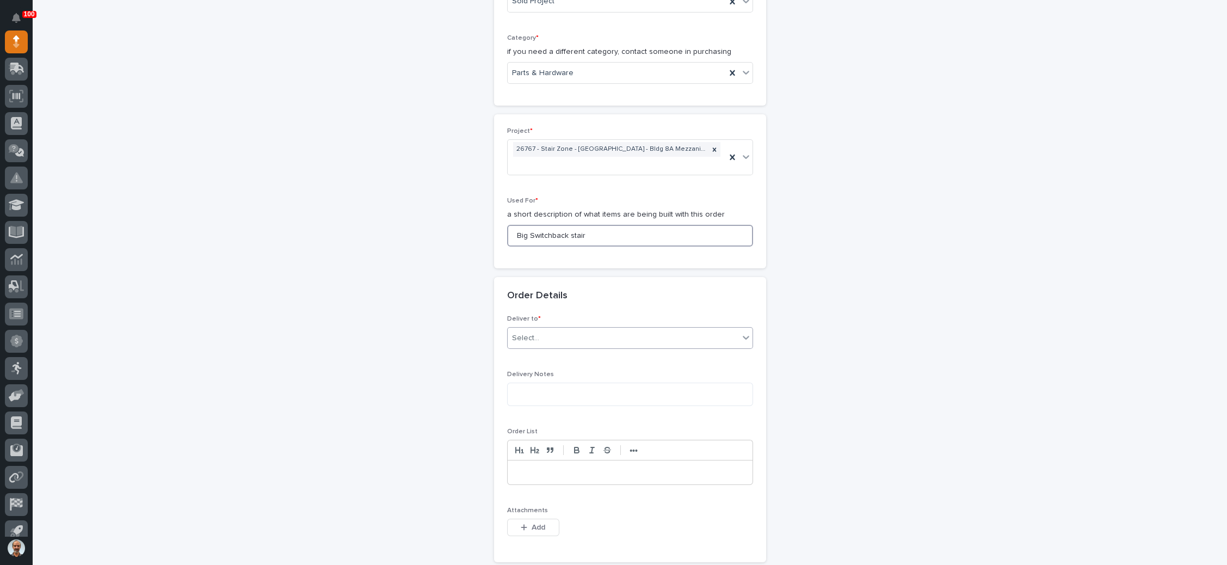
type input "Big Switchback stair"
click at [555, 329] on div "Select..." at bounding box center [623, 338] width 231 height 18
click at [558, 344] on div "PWI" at bounding box center [623, 340] width 245 height 19
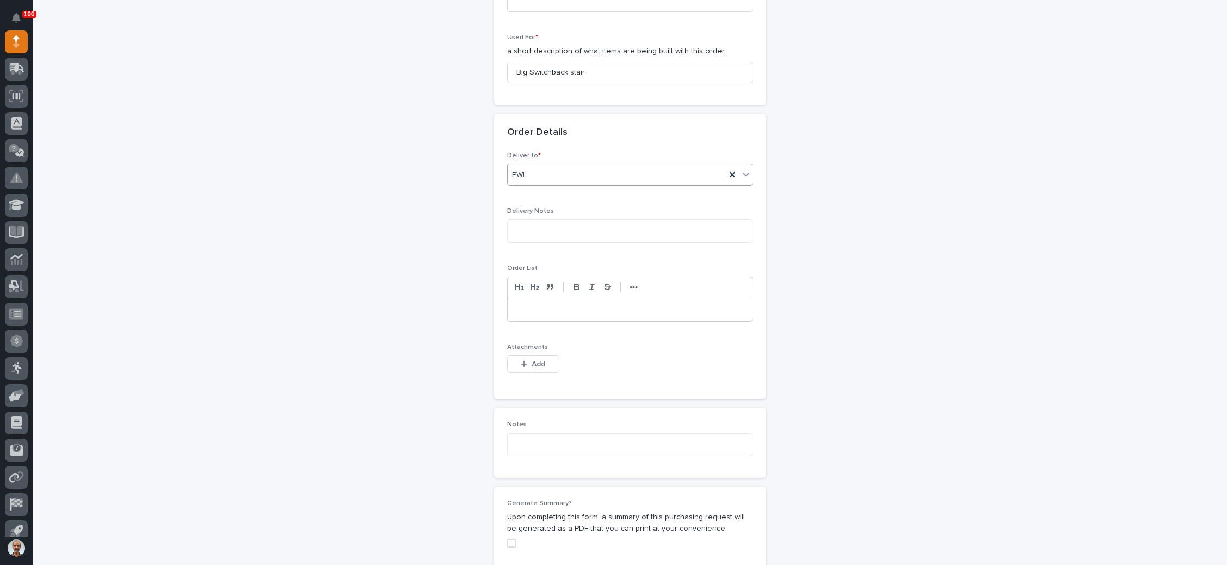
scroll to position [646, 0]
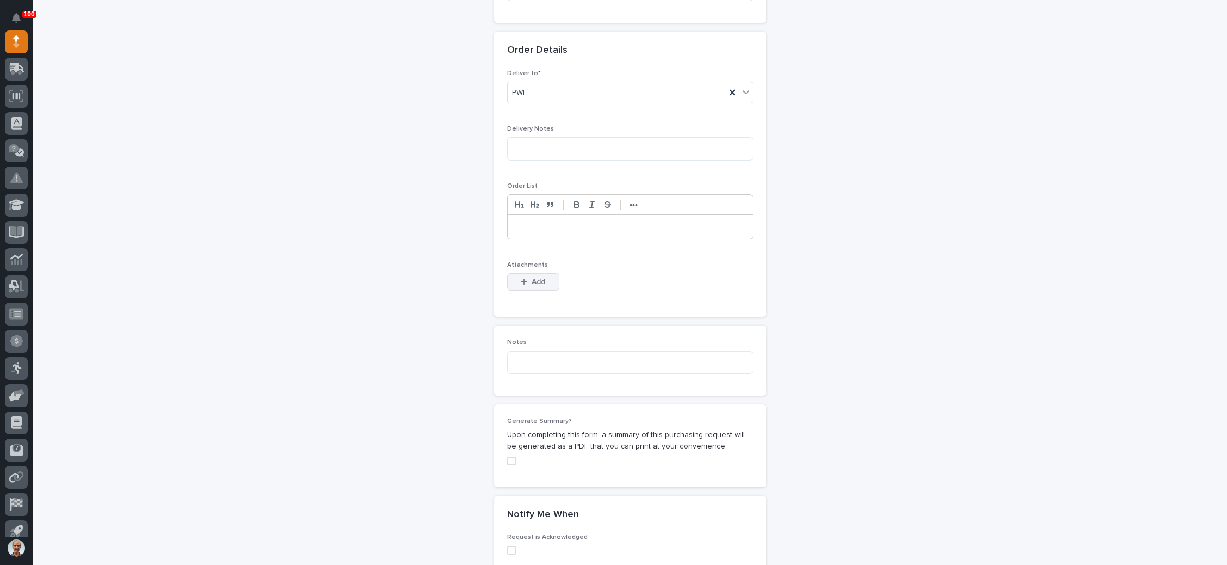
click at [537, 277] on span "Add" at bounding box center [539, 282] width 14 height 10
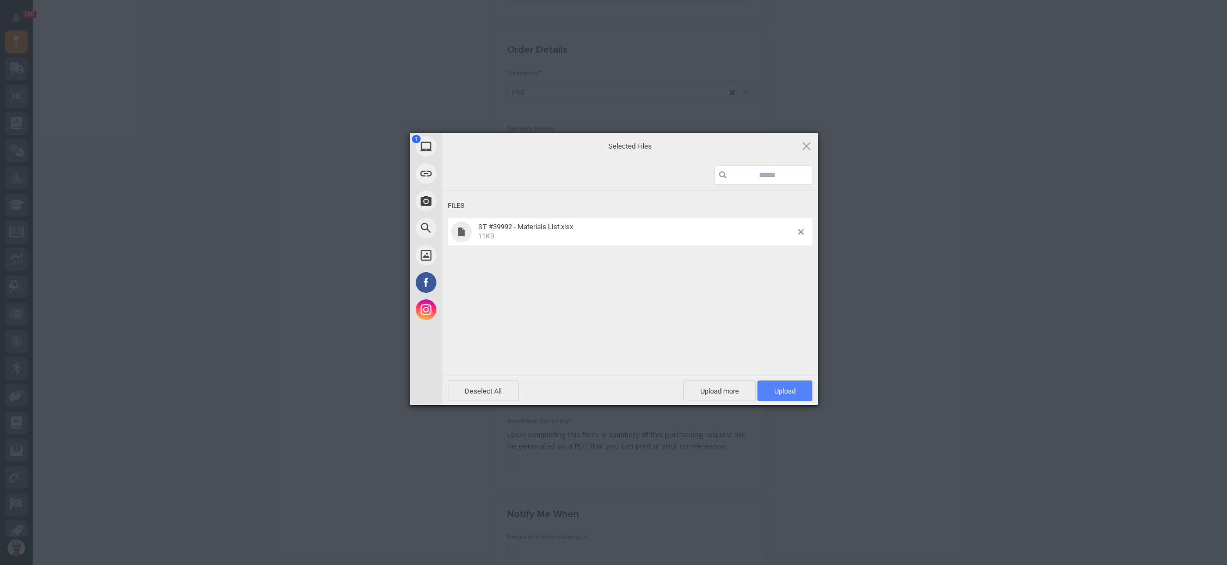
click at [795, 388] on span "Upload 1" at bounding box center [785, 391] width 21 height 8
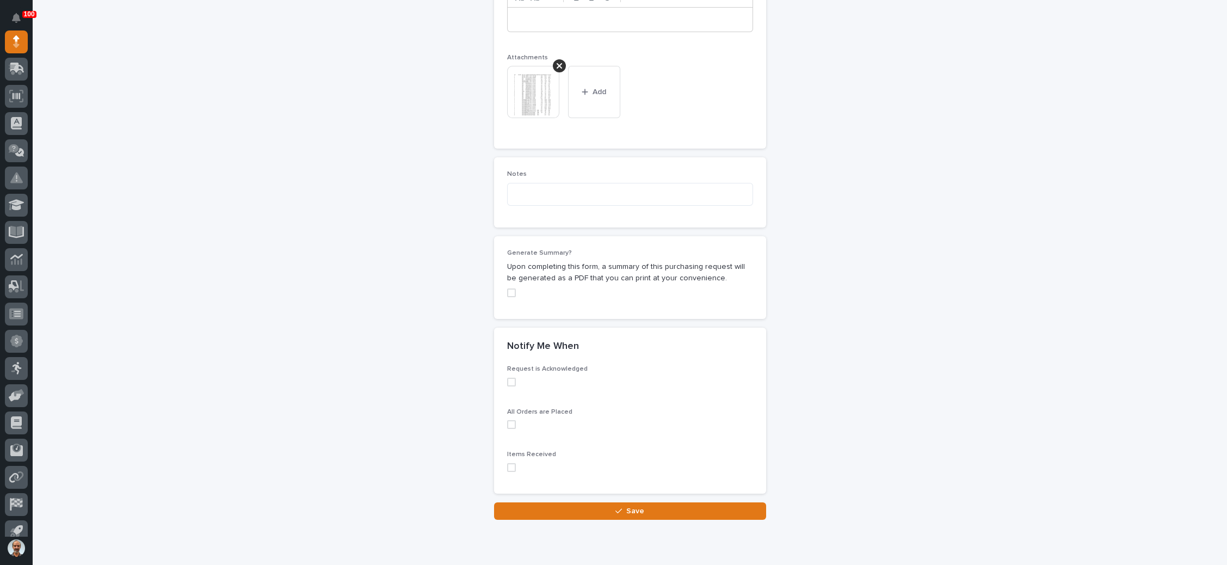
scroll to position [875, 0]
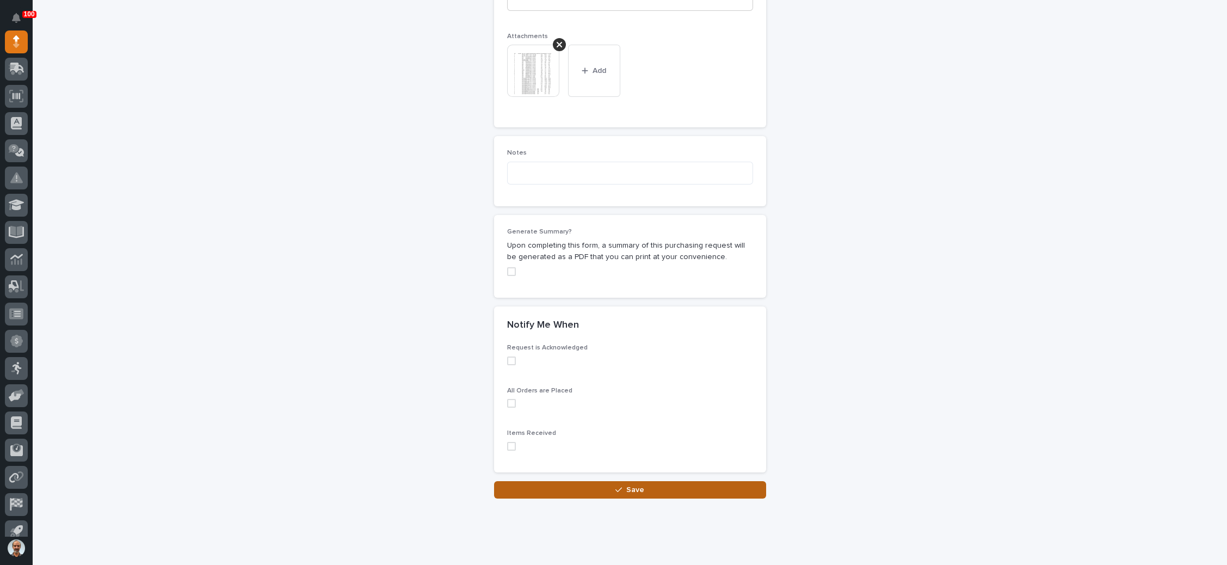
click at [626, 485] on span "Save" at bounding box center [635, 490] width 18 height 10
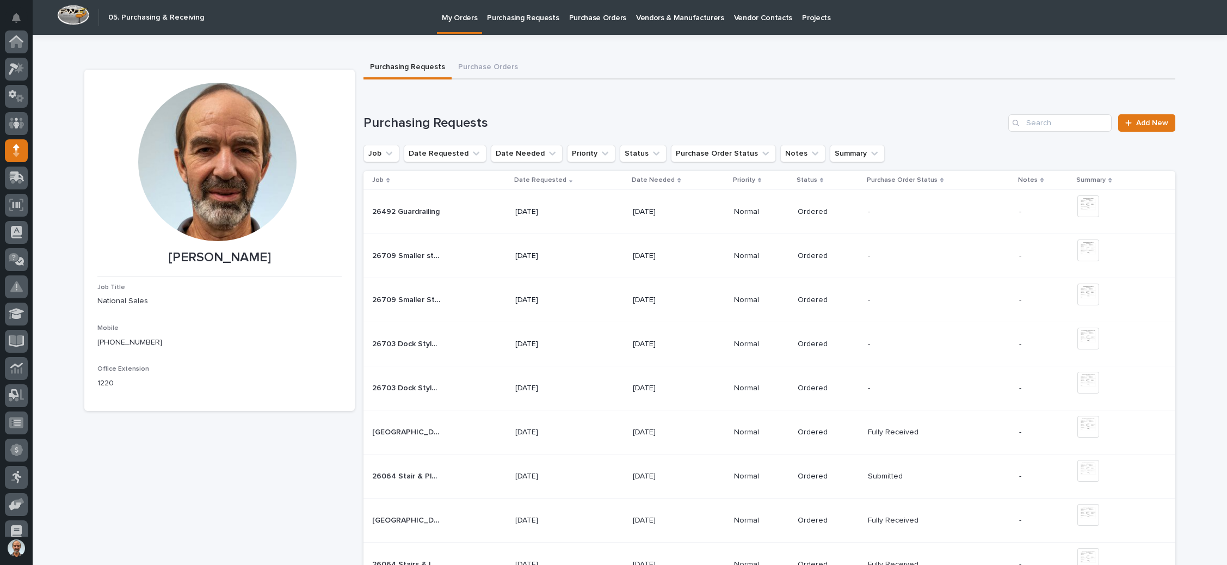
scroll to position [109, 0]
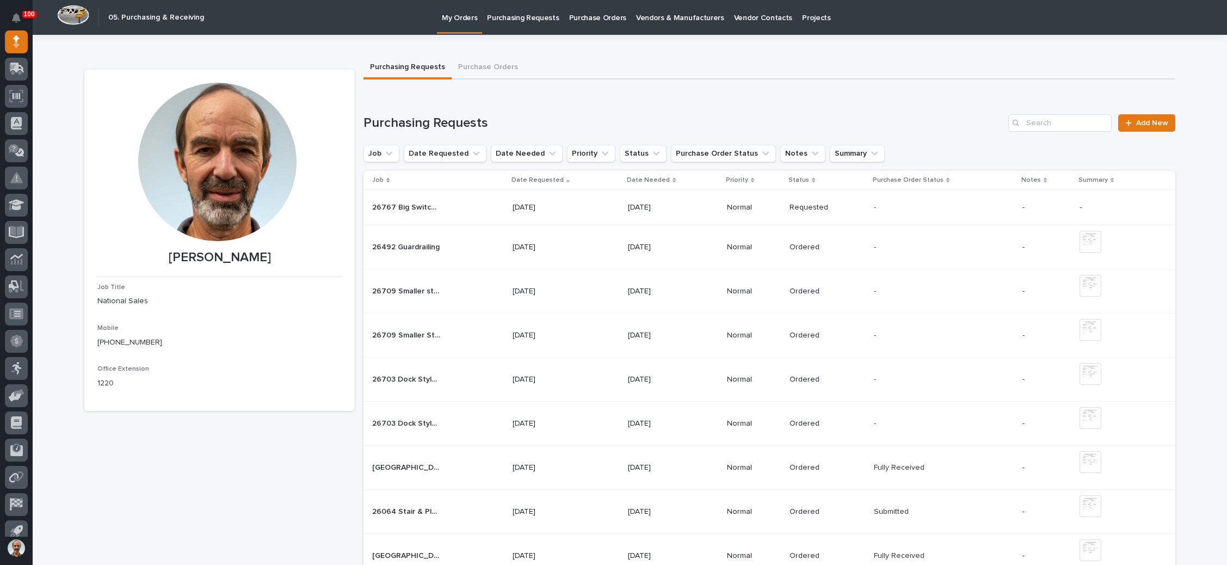
click at [902, 201] on div "- -" at bounding box center [944, 208] width 140 height 18
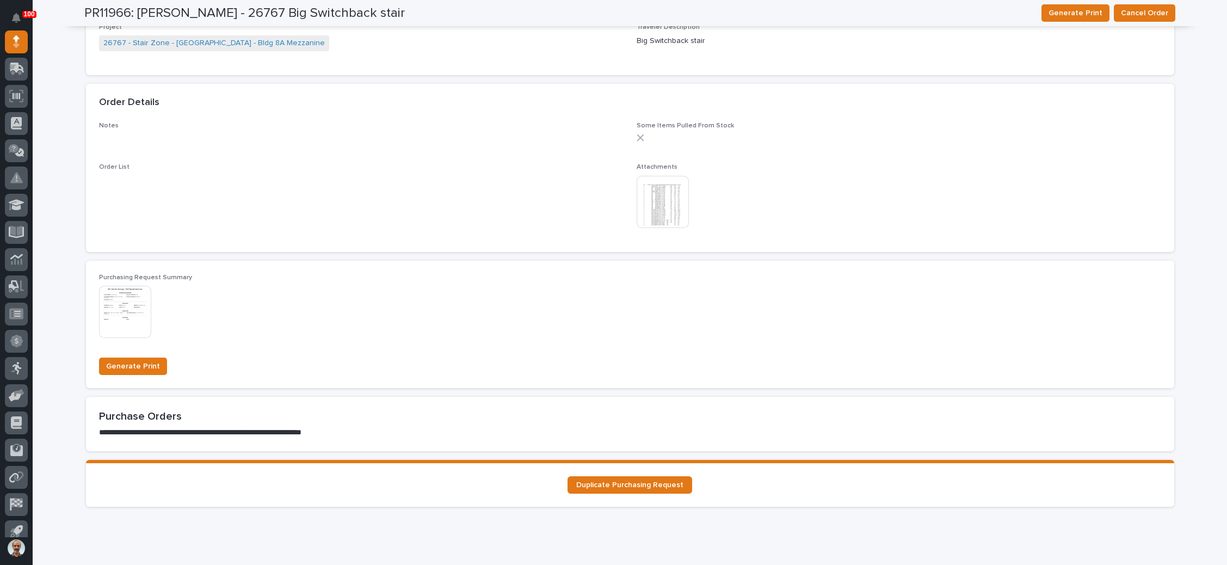
scroll to position [776, 0]
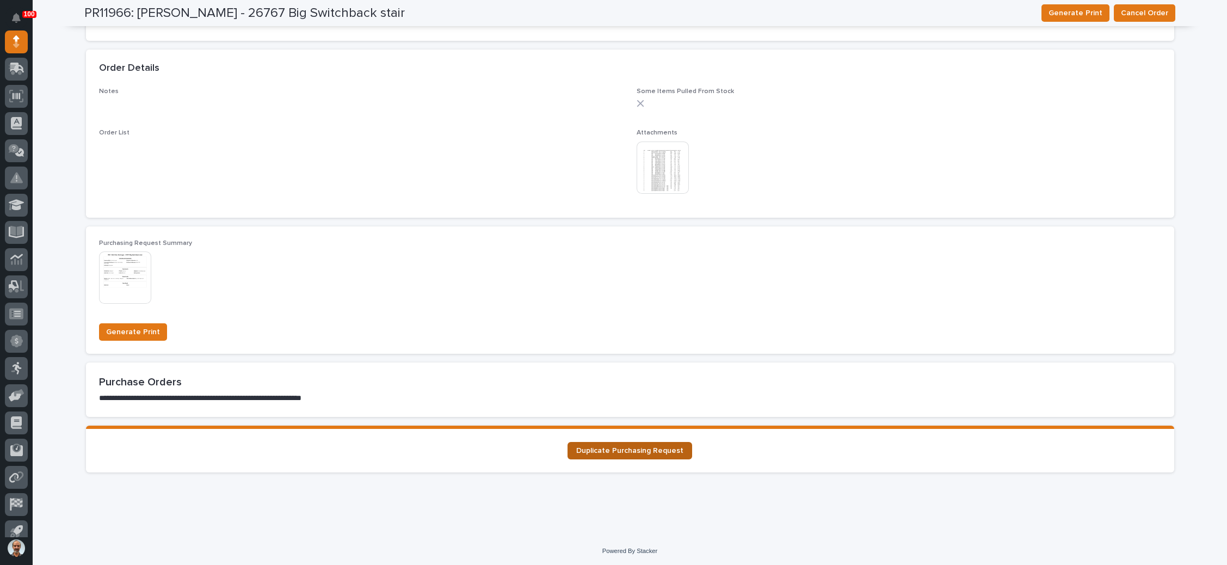
click at [627, 449] on span "Duplicate Purchasing Request" at bounding box center [629, 451] width 107 height 8
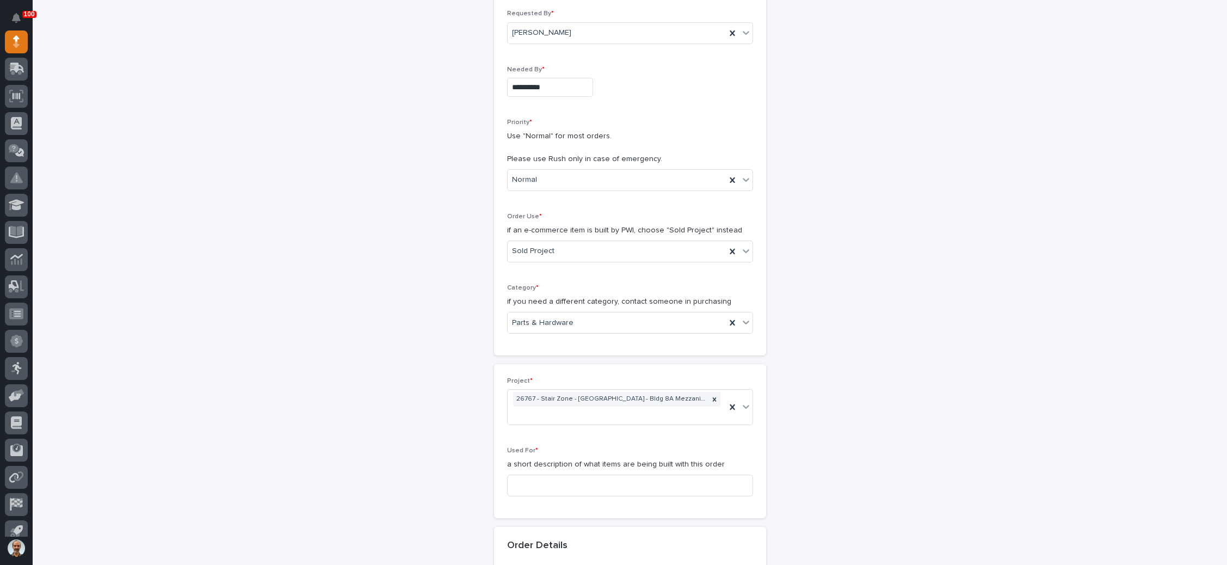
scroll to position [163, 0]
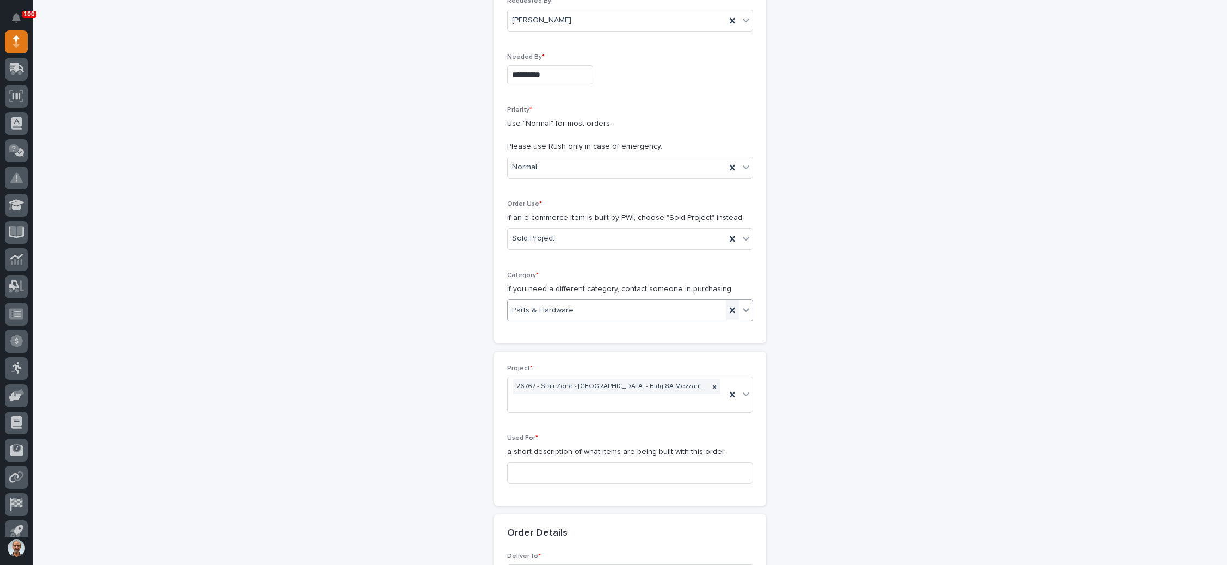
click at [730, 308] on icon at bounding box center [732, 310] width 5 height 5
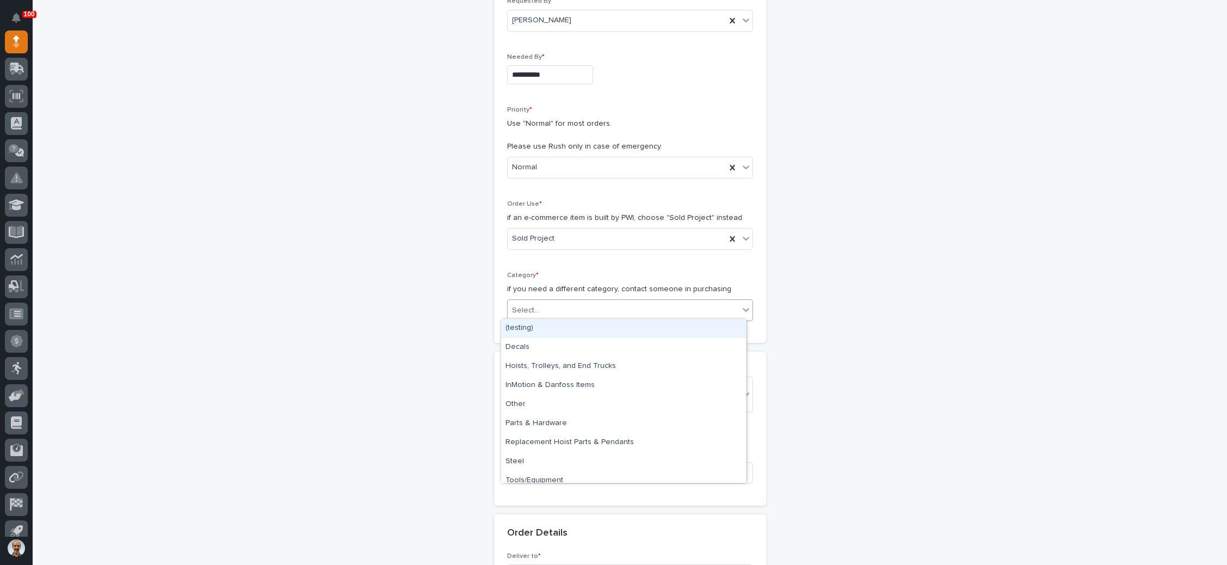
click at [741, 305] on icon at bounding box center [746, 309] width 11 height 11
click at [526, 459] on div "Steel" at bounding box center [623, 461] width 245 height 19
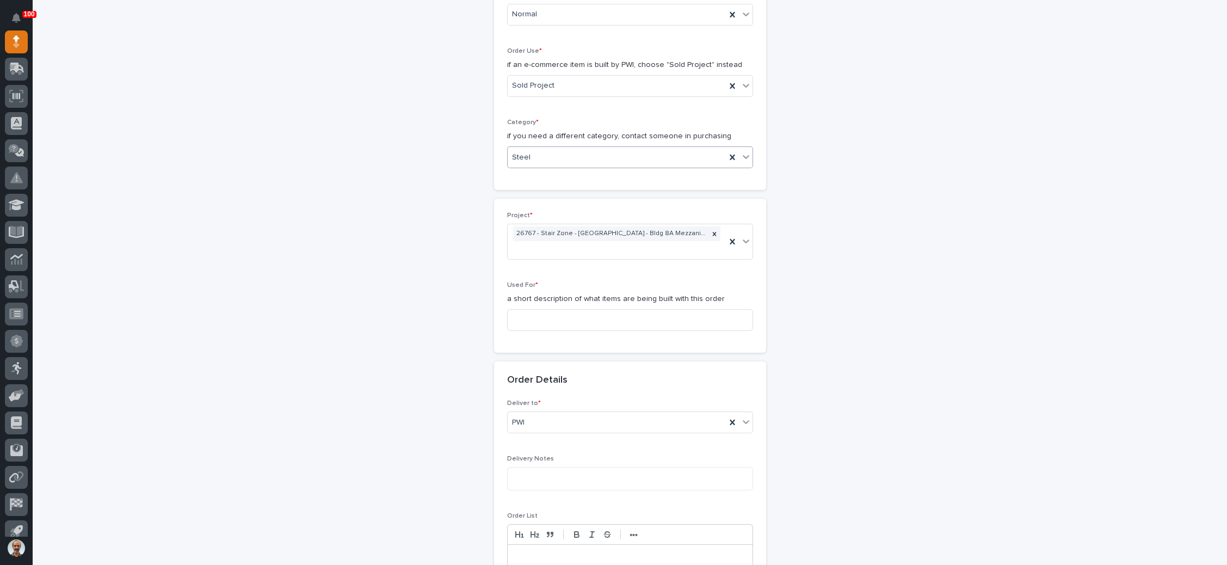
scroll to position [327, 0]
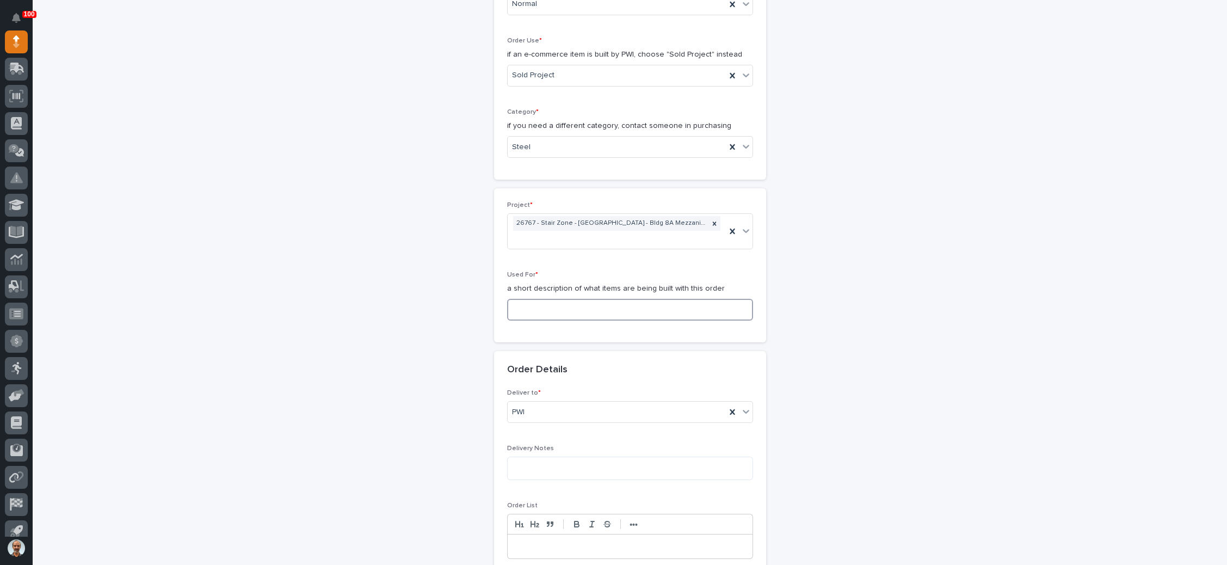
click at [579, 299] on input at bounding box center [630, 310] width 246 height 22
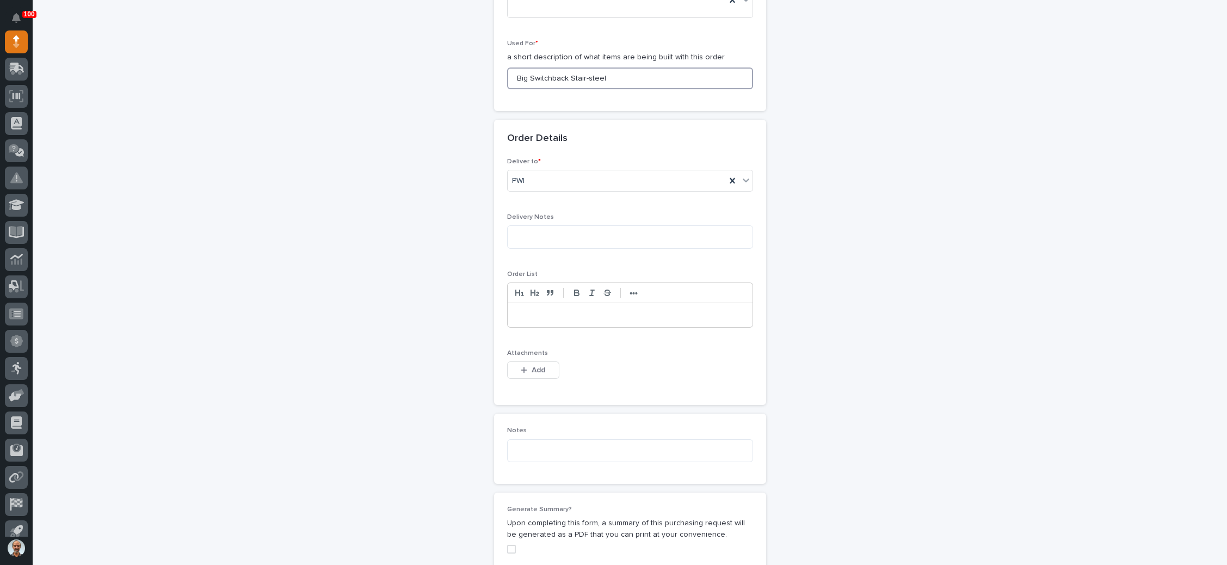
scroll to position [571, 0]
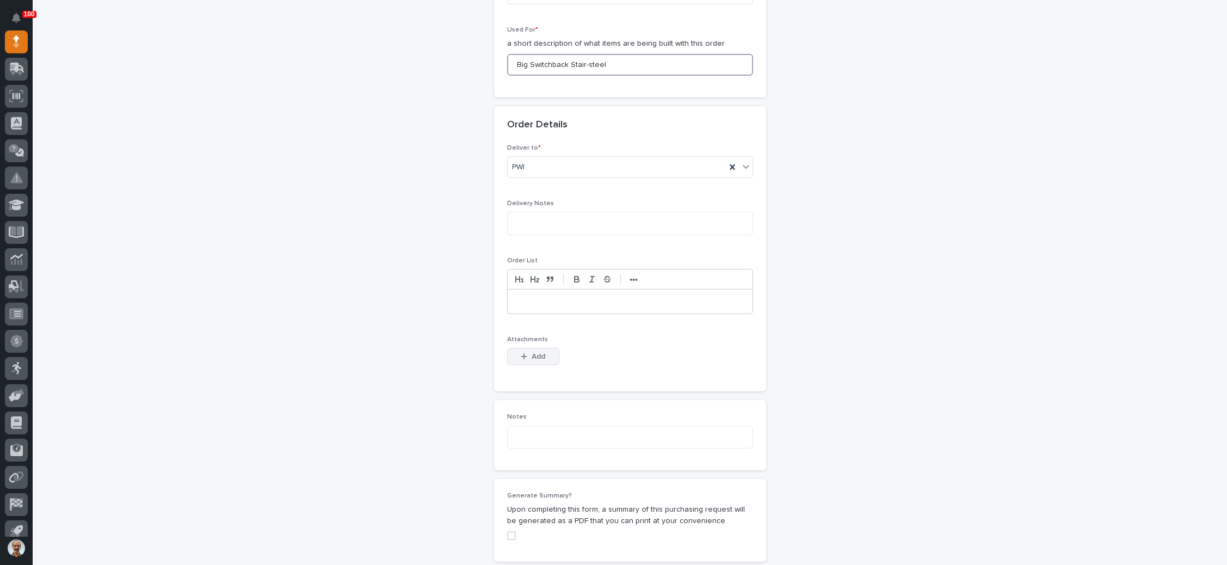
type input "Big Switchback Stair-steel"
click at [535, 352] on span "Add" at bounding box center [539, 357] width 14 height 10
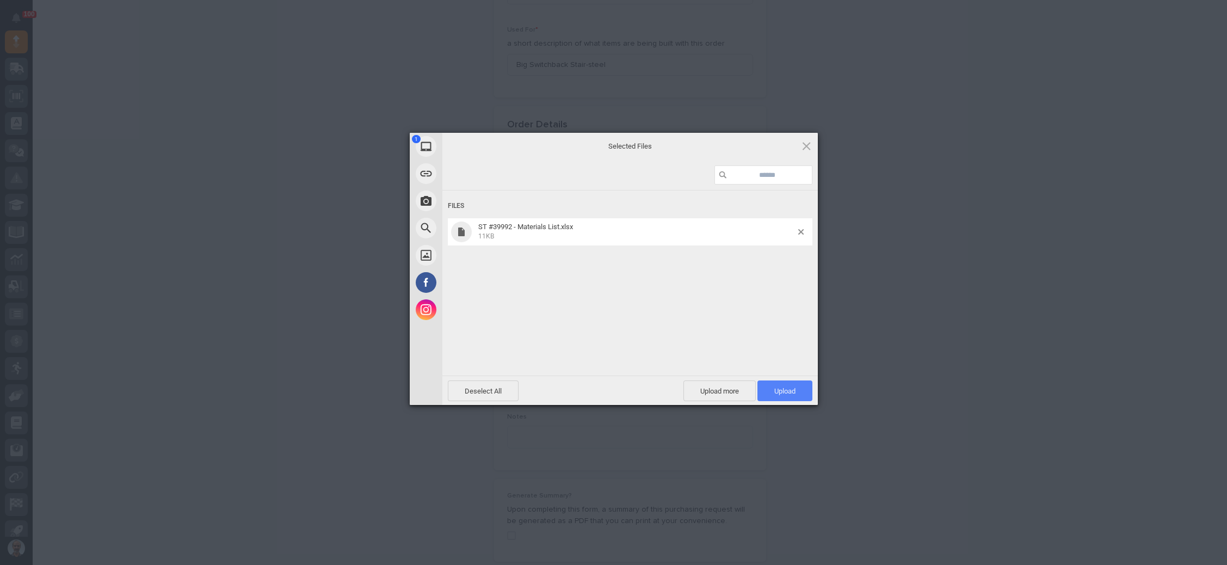
click at [788, 385] on span "Upload 1" at bounding box center [785, 390] width 55 height 21
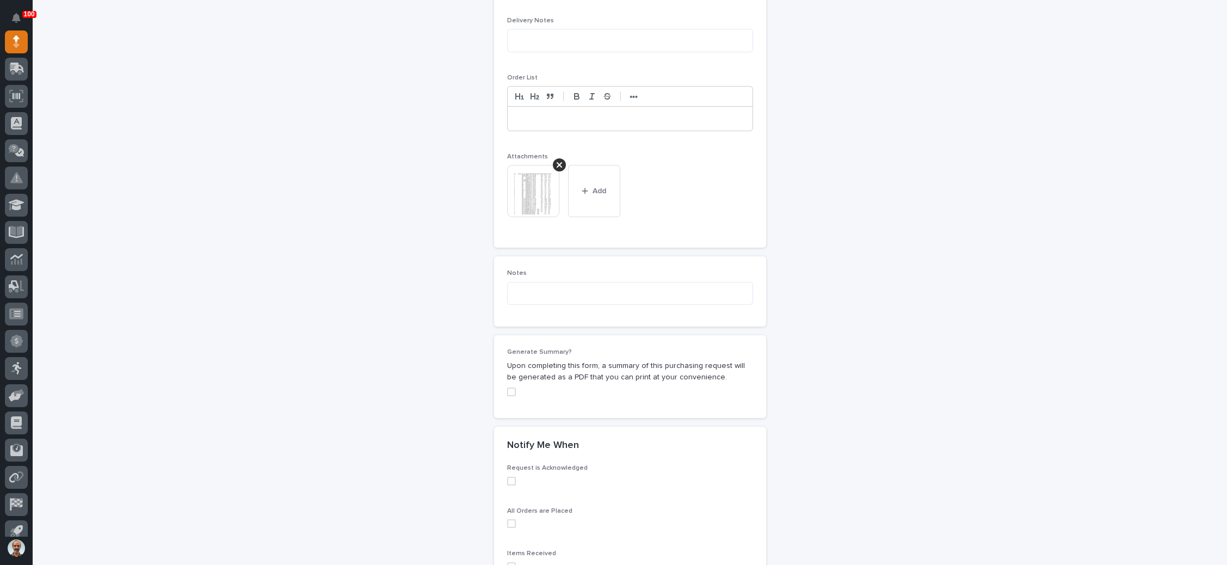
scroll to position [875, 0]
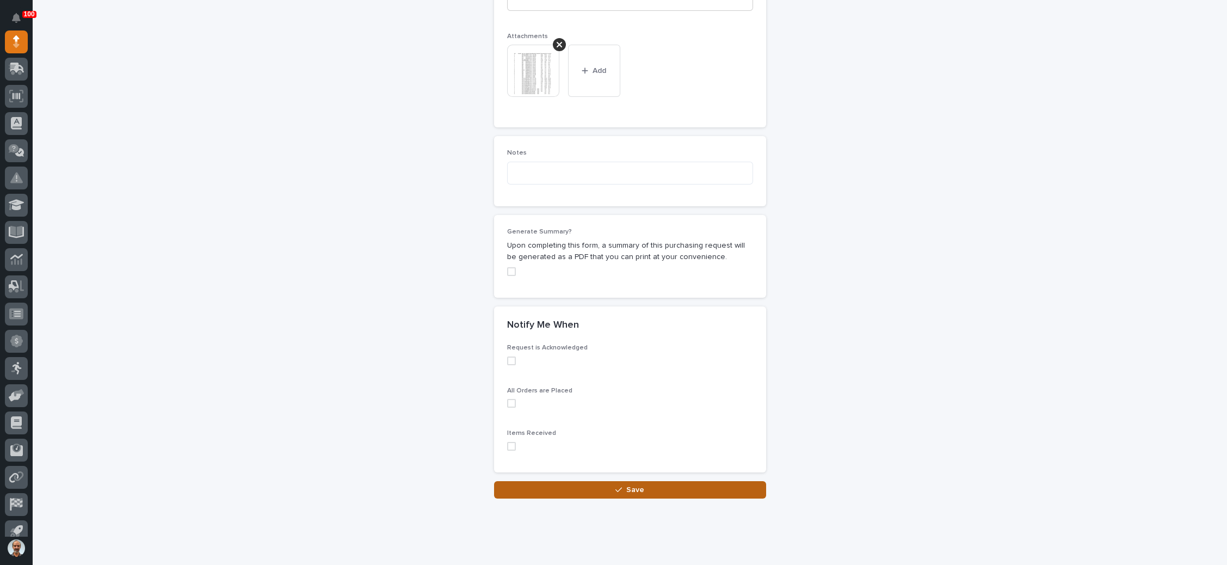
click at [626, 485] on span "Save" at bounding box center [635, 490] width 18 height 10
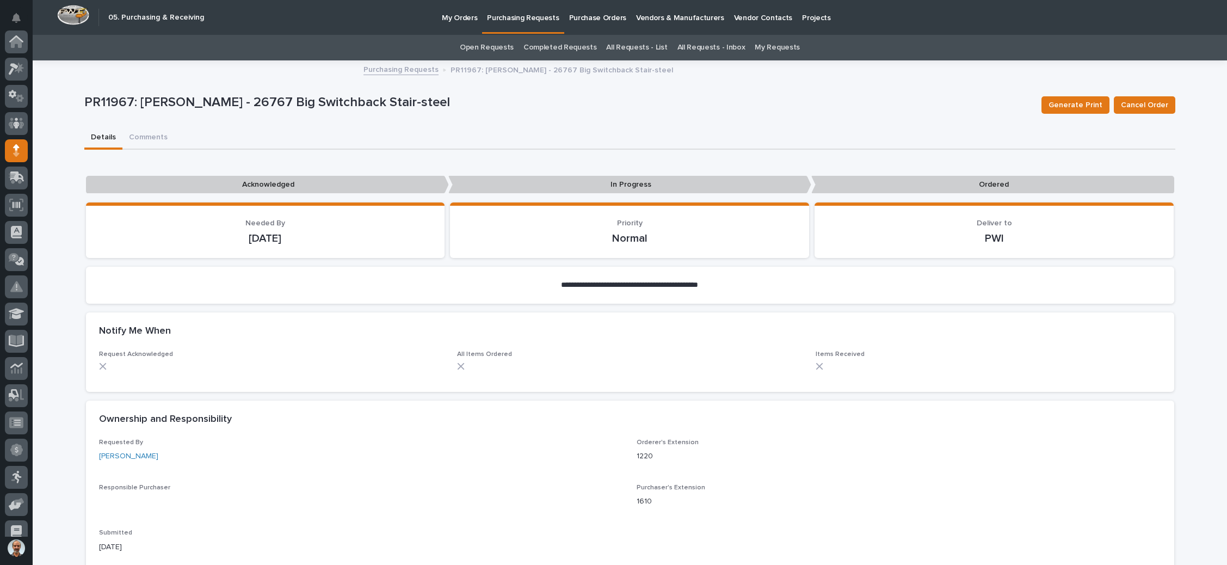
scroll to position [109, 0]
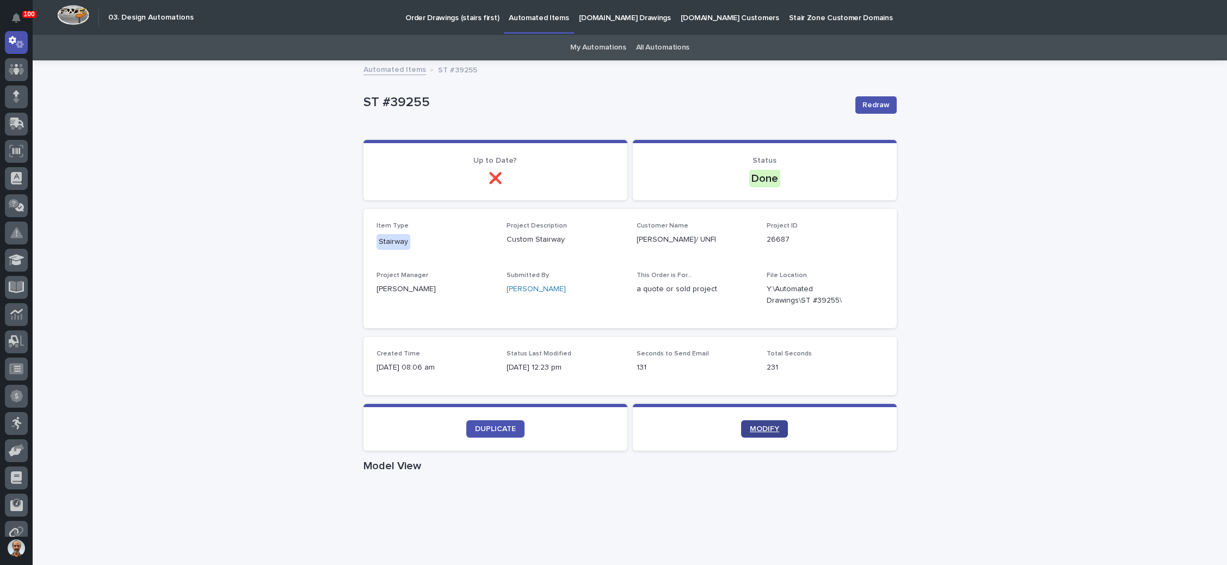
click at [752, 426] on span "MODIFY" at bounding box center [764, 429] width 29 height 8
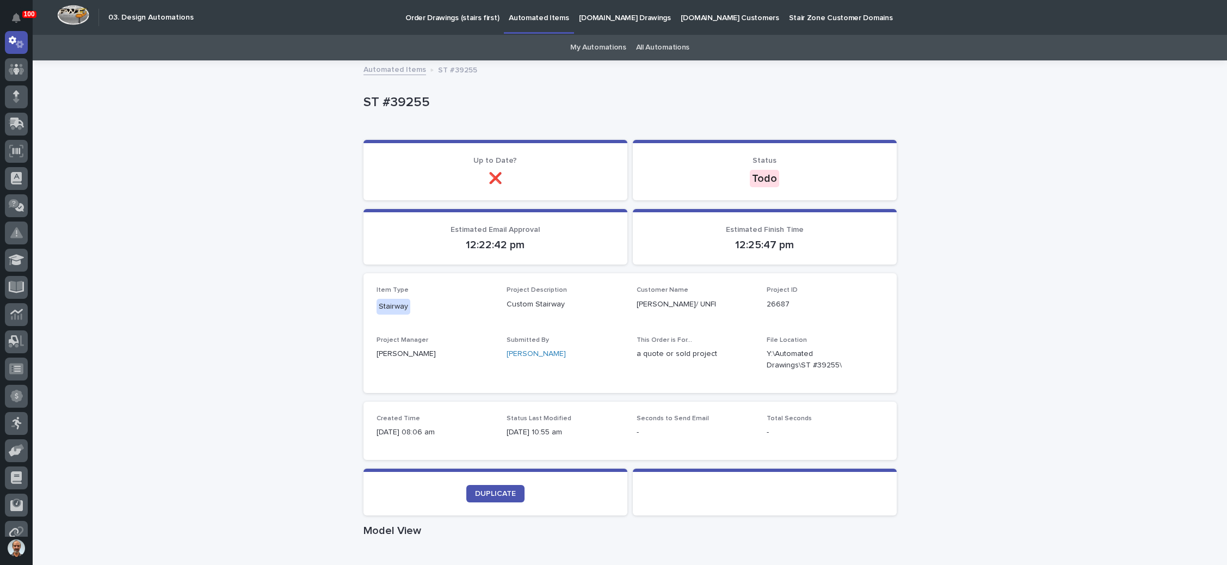
click at [454, 17] on p "Order Drawings (stairs first)" at bounding box center [452, 11] width 94 height 23
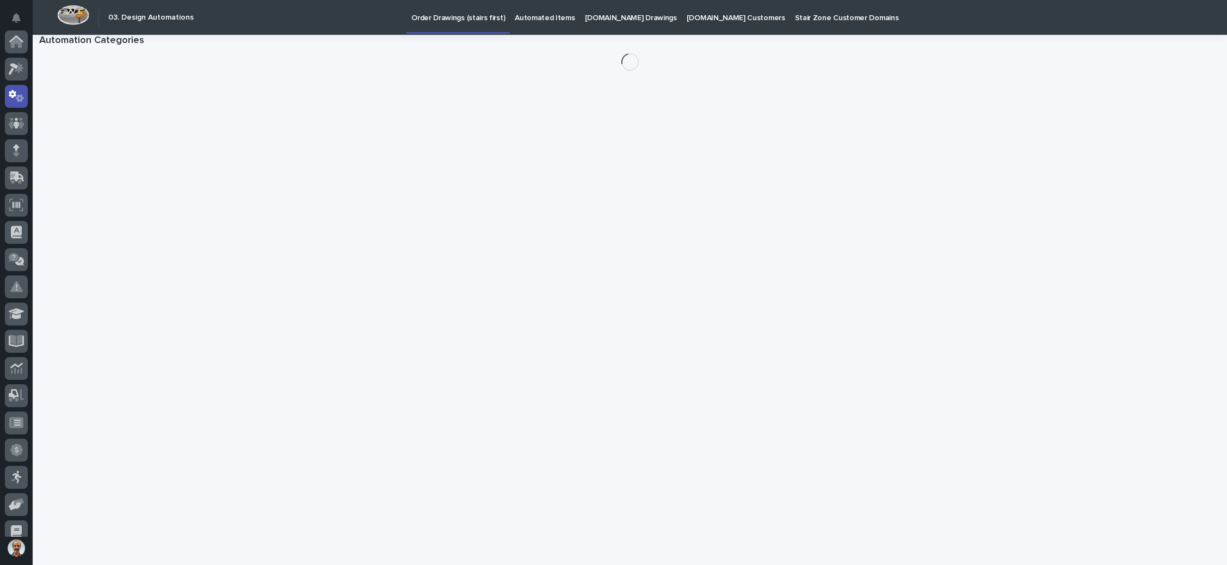
scroll to position [54, 0]
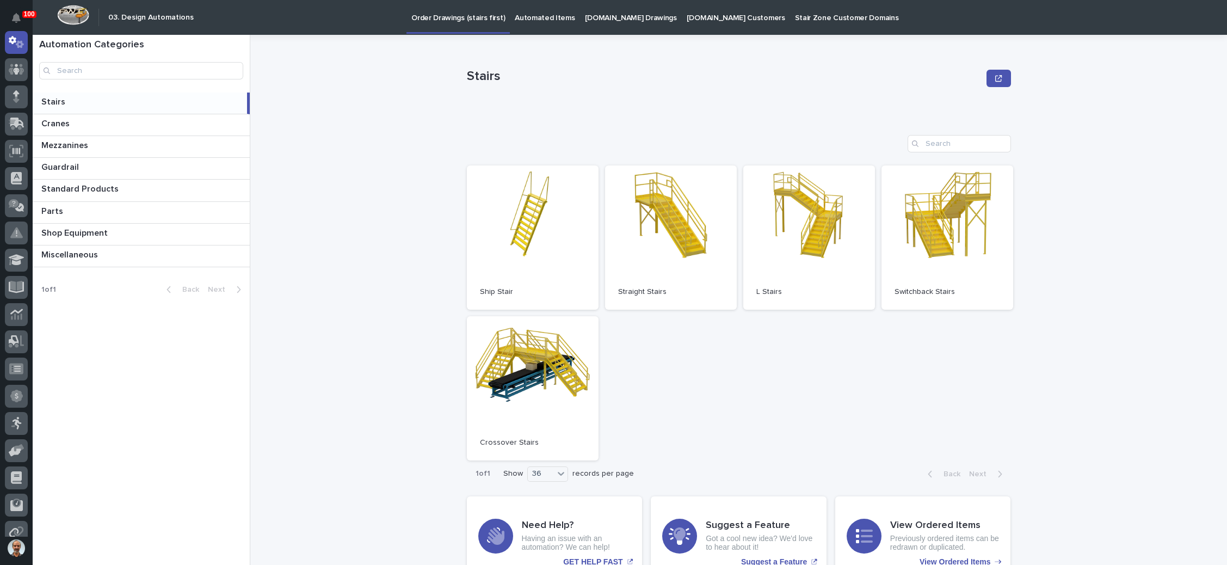
click at [505, 253] on link "Open" at bounding box center [533, 237] width 132 height 144
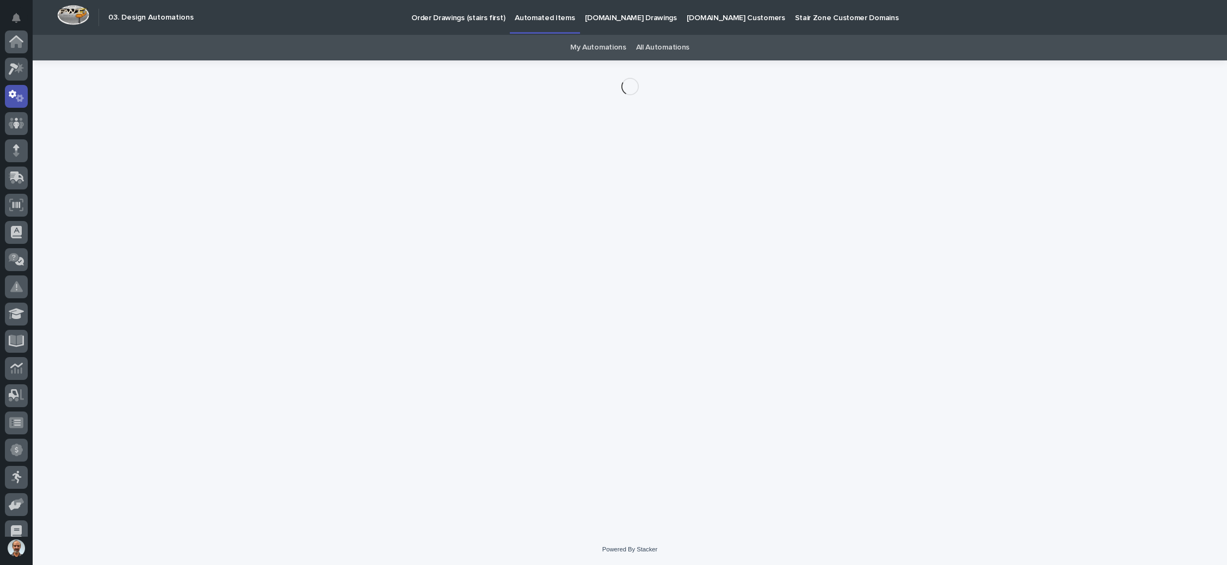
scroll to position [54, 0]
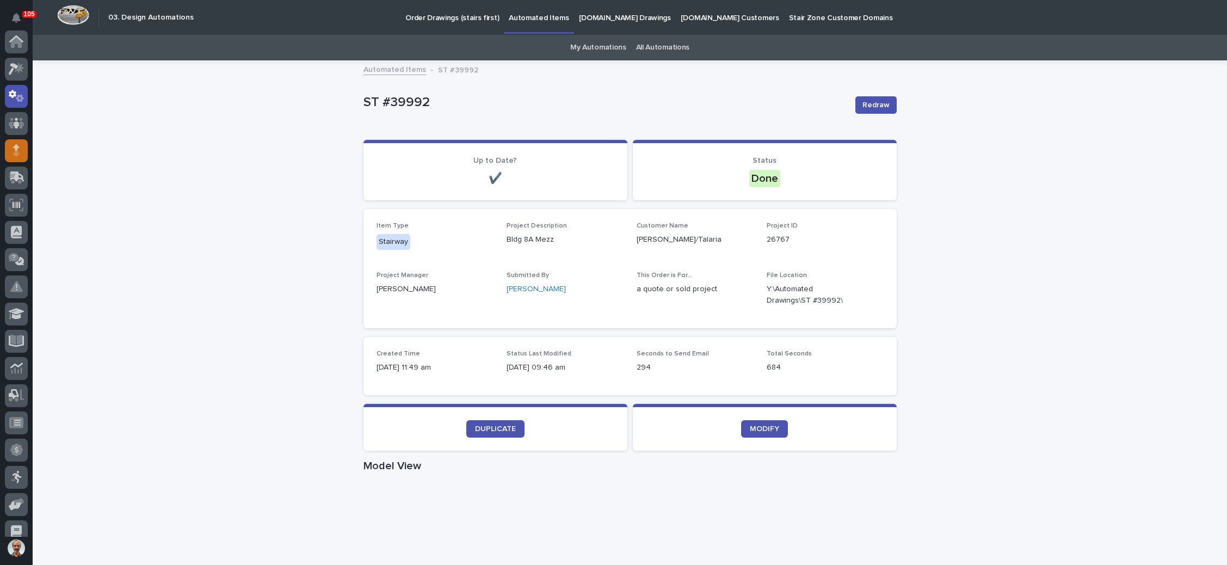
scroll to position [54, 0]
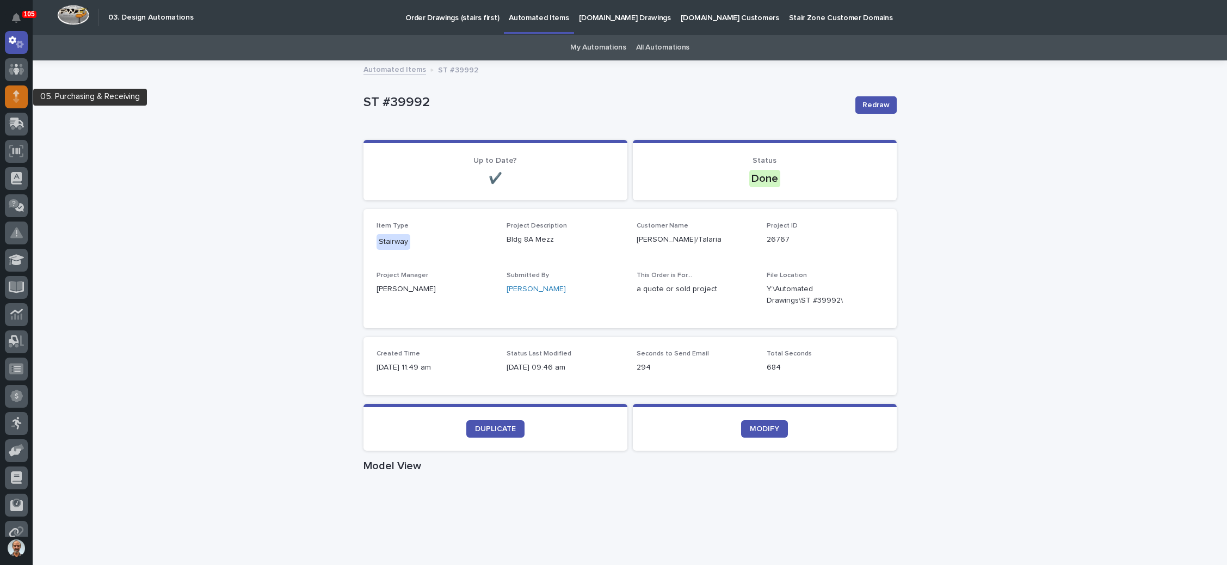
click at [4, 91] on div at bounding box center [16, 283] width 33 height 506
click at [8, 93] on div at bounding box center [16, 96] width 23 height 23
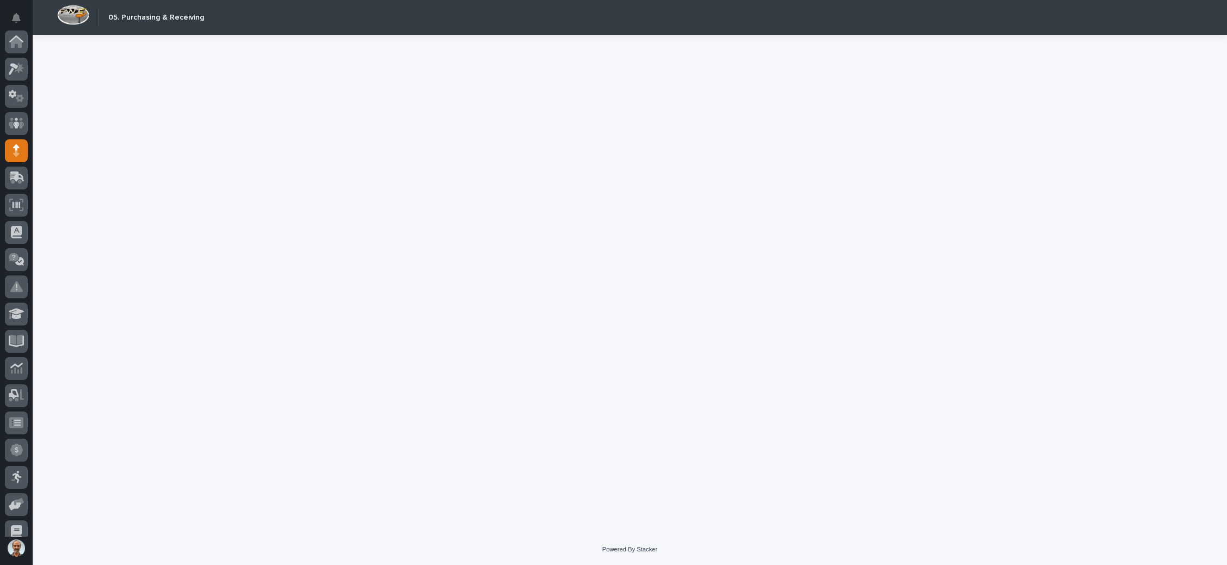
scroll to position [109, 0]
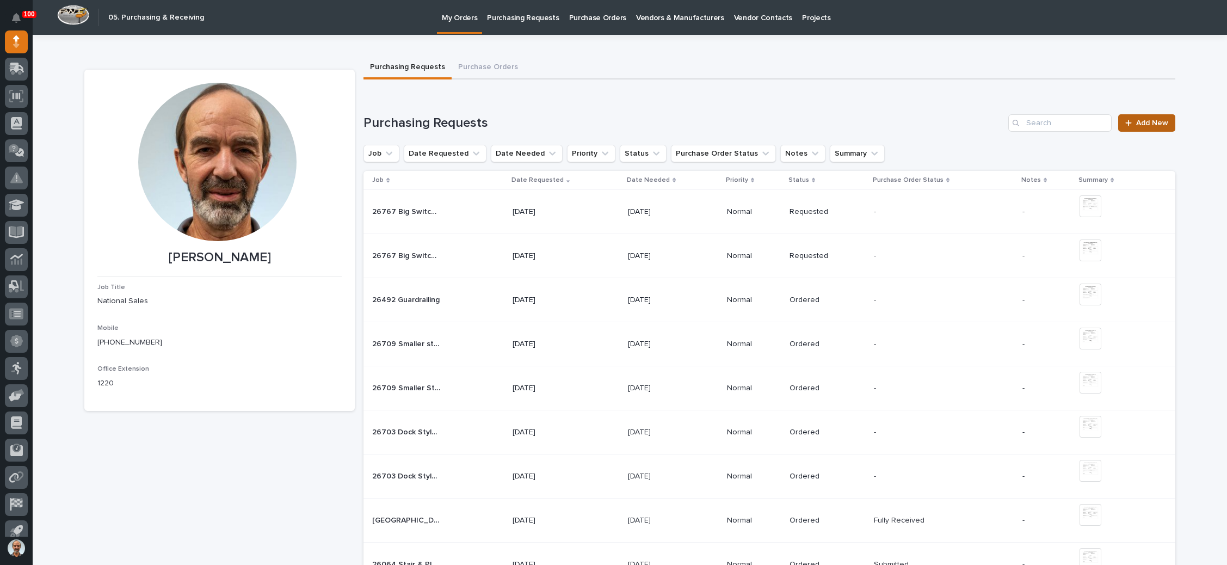
click at [1136, 126] on span "Add New" at bounding box center [1152, 123] width 32 height 8
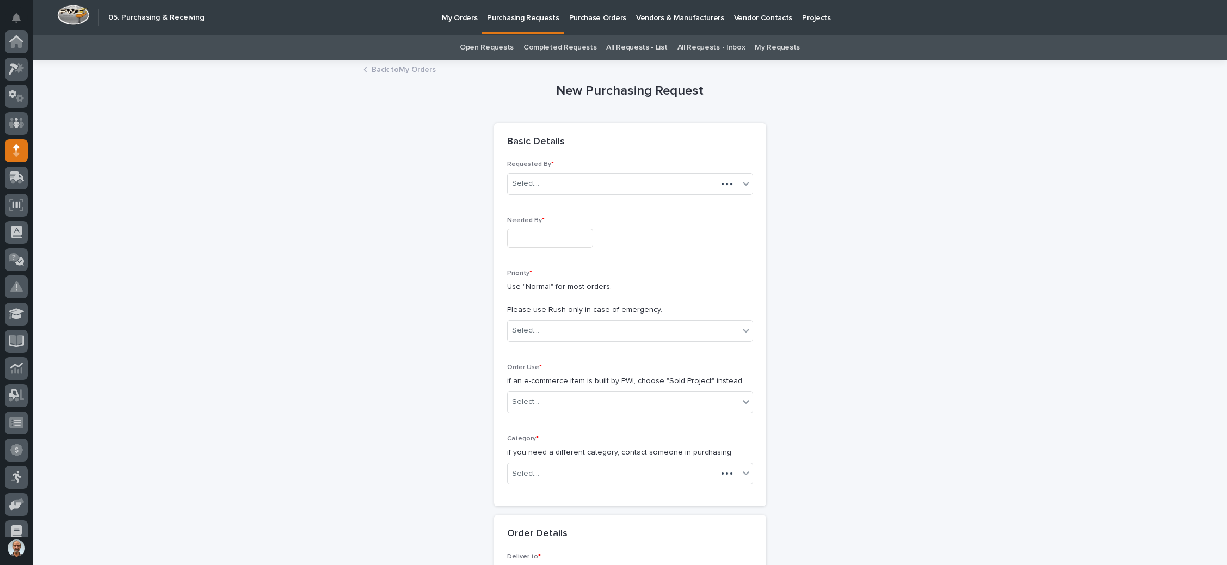
scroll to position [109, 0]
click at [554, 238] on input "text" at bounding box center [550, 238] width 86 height 19
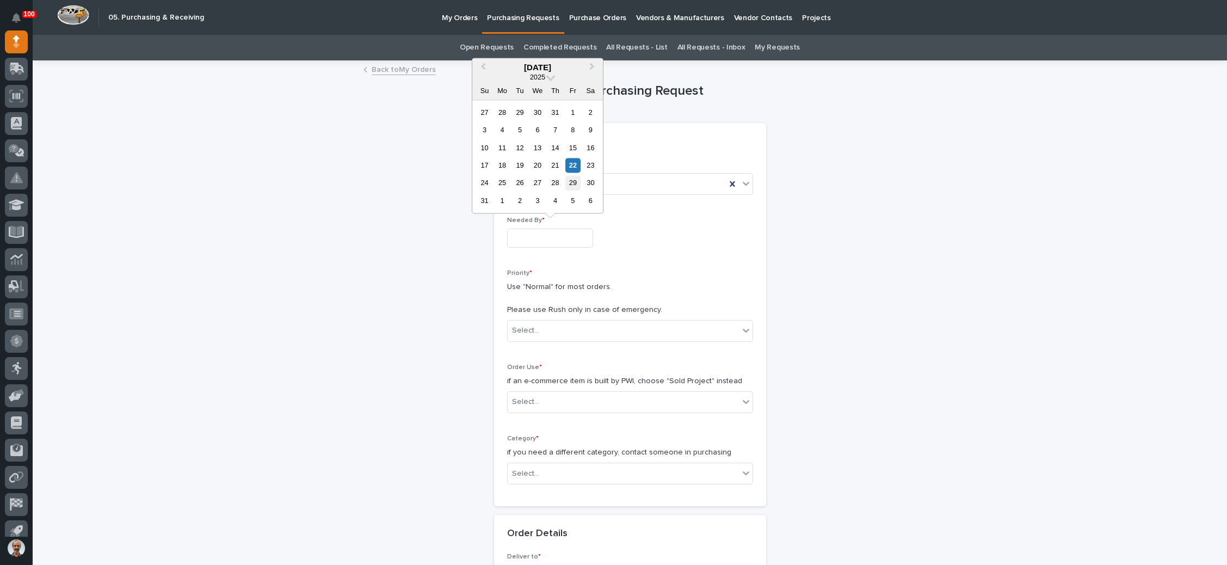
click at [574, 182] on div "29" at bounding box center [573, 183] width 15 height 15
type input "**********"
click at [580, 329] on div "Select..." at bounding box center [623, 331] width 231 height 18
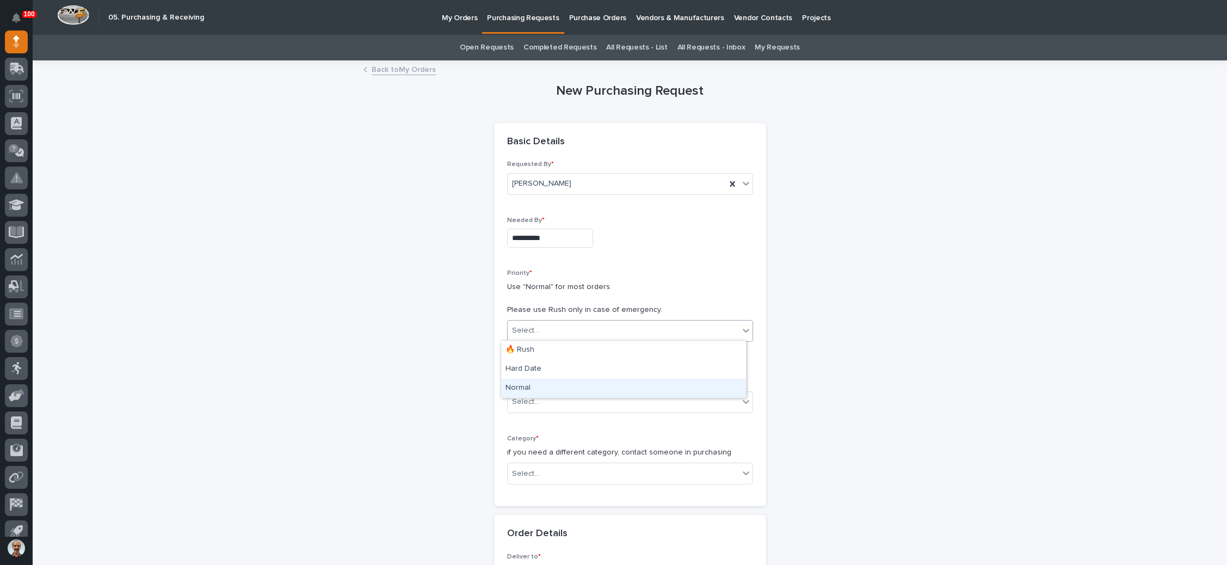
click at [560, 390] on div "Normal" at bounding box center [623, 388] width 245 height 19
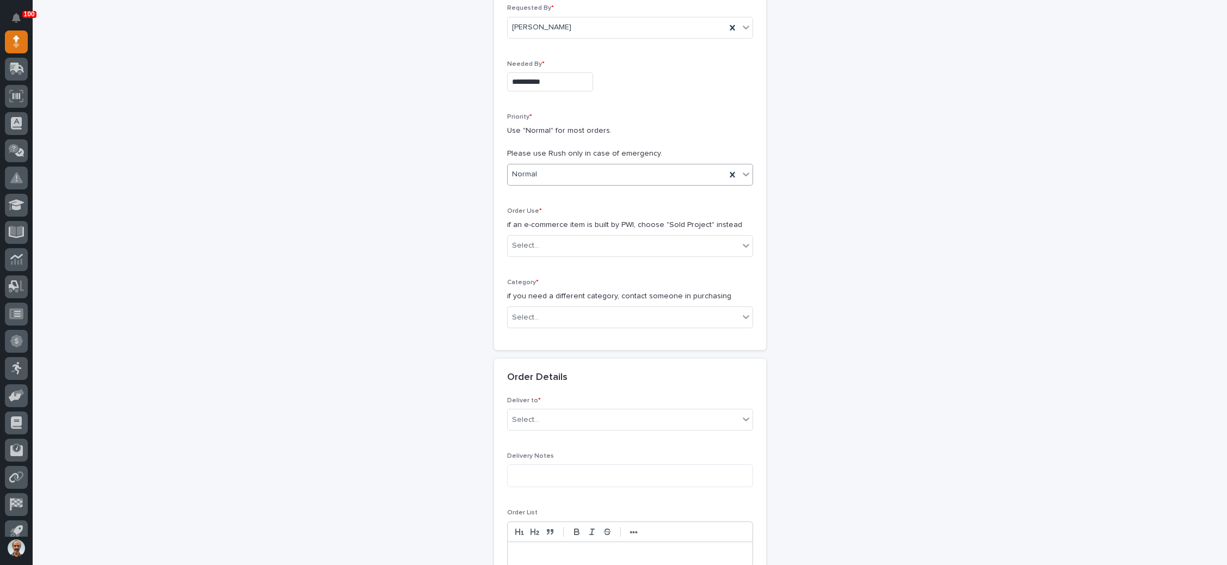
scroll to position [163, 0]
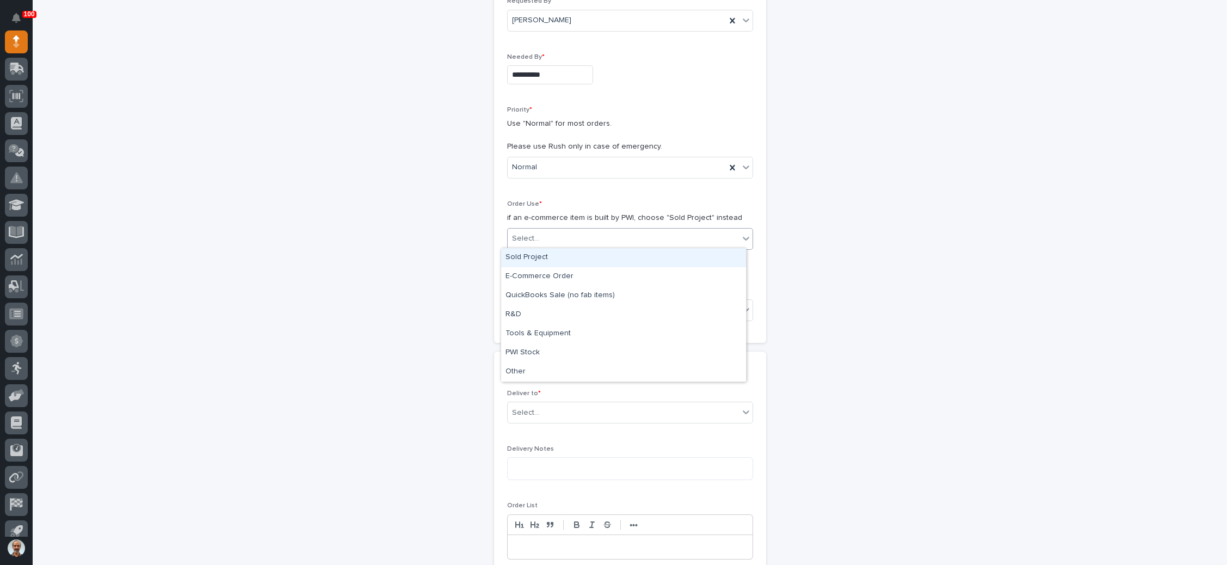
click at [566, 237] on div "Select..." at bounding box center [623, 239] width 231 height 18
click at [558, 260] on div "Sold Project" at bounding box center [623, 257] width 245 height 19
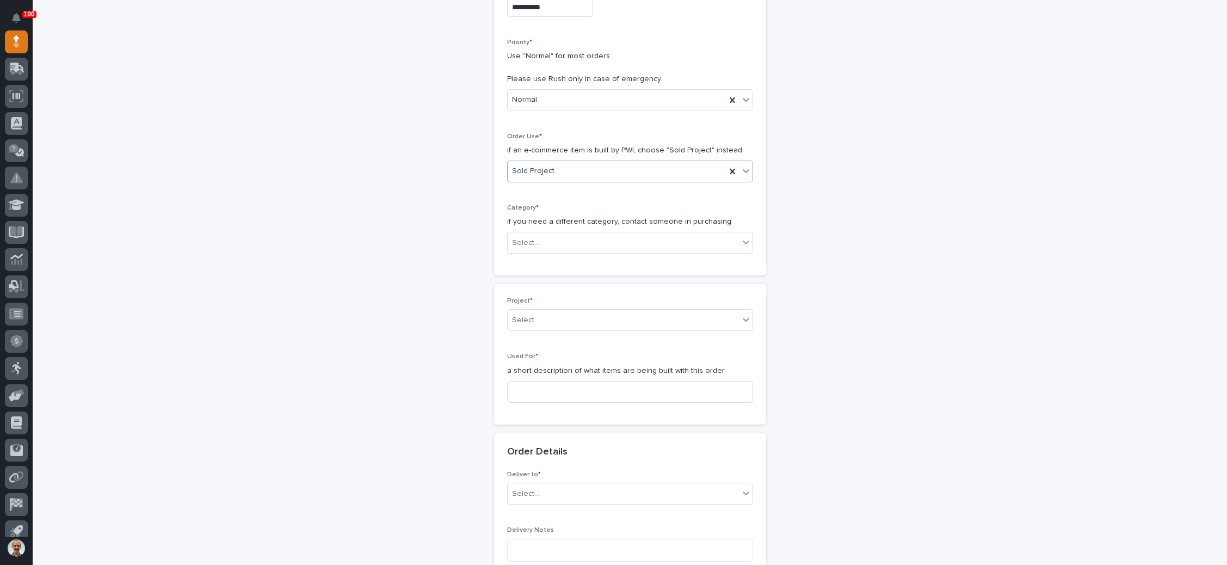
scroll to position [237, 0]
click at [572, 231] on div "Select..." at bounding box center [623, 237] width 231 height 18
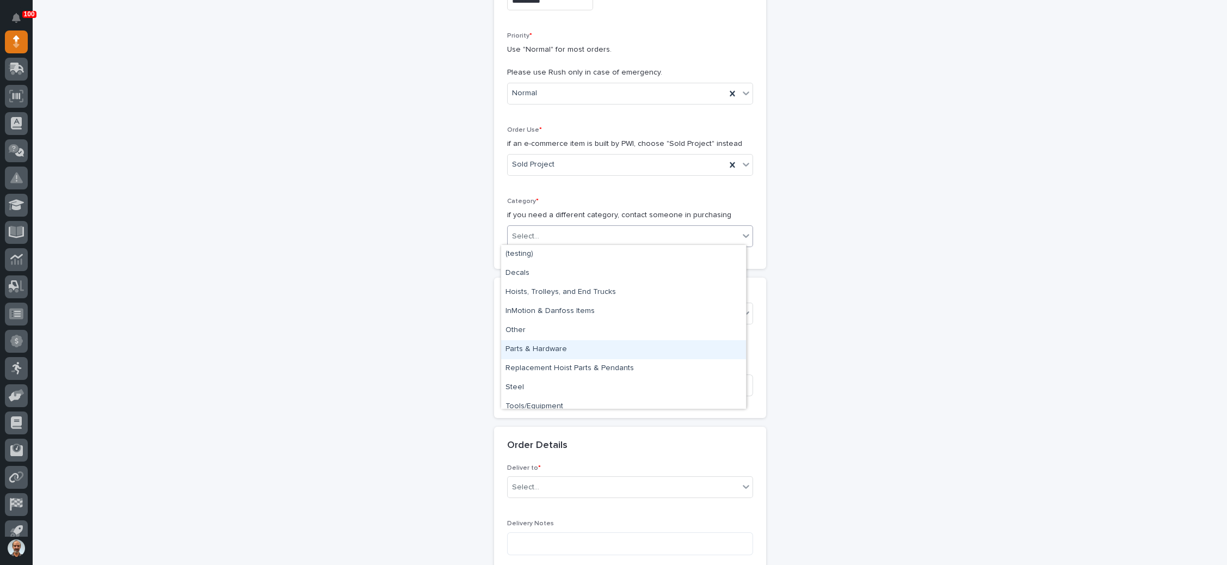
click at [577, 349] on div "Parts & Hardware" at bounding box center [623, 349] width 245 height 19
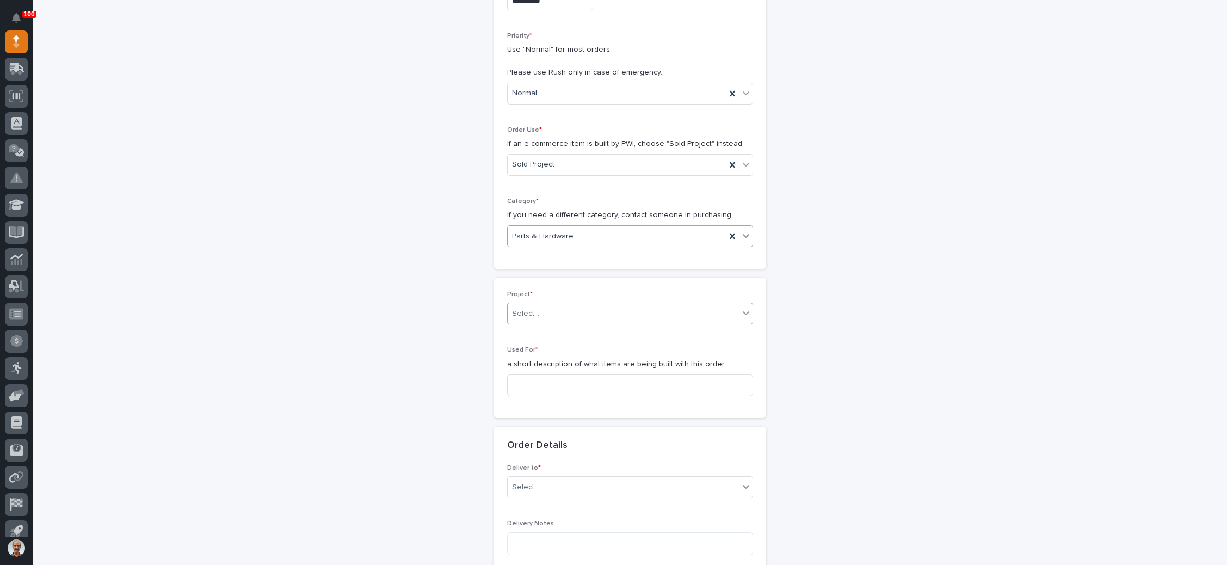
click at [565, 309] on div "Select..." at bounding box center [623, 314] width 231 height 18
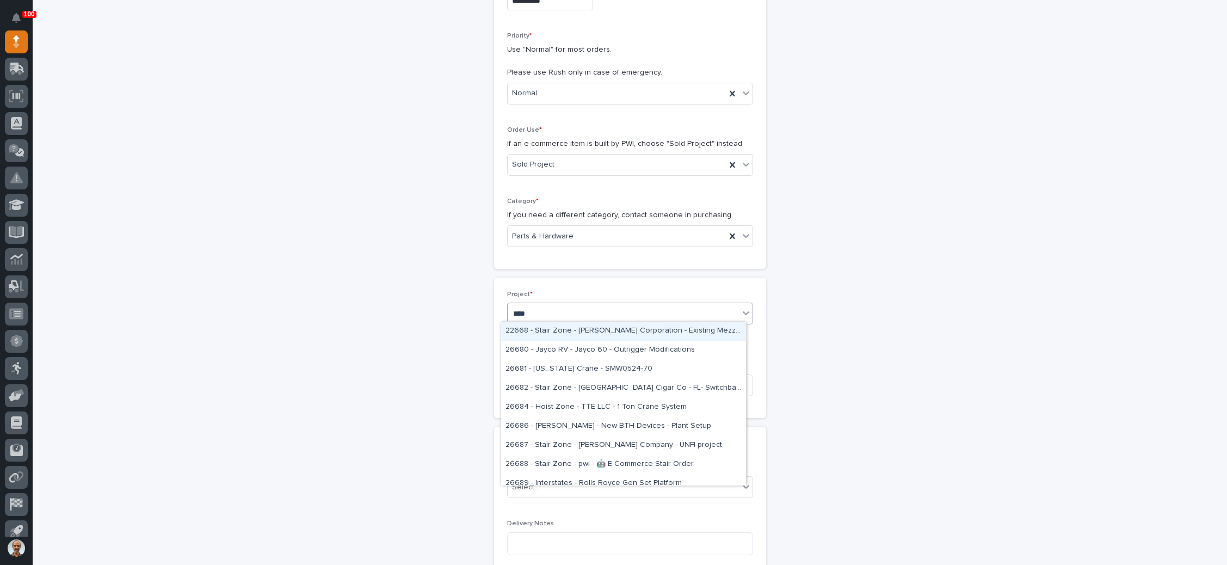
type input "*****"
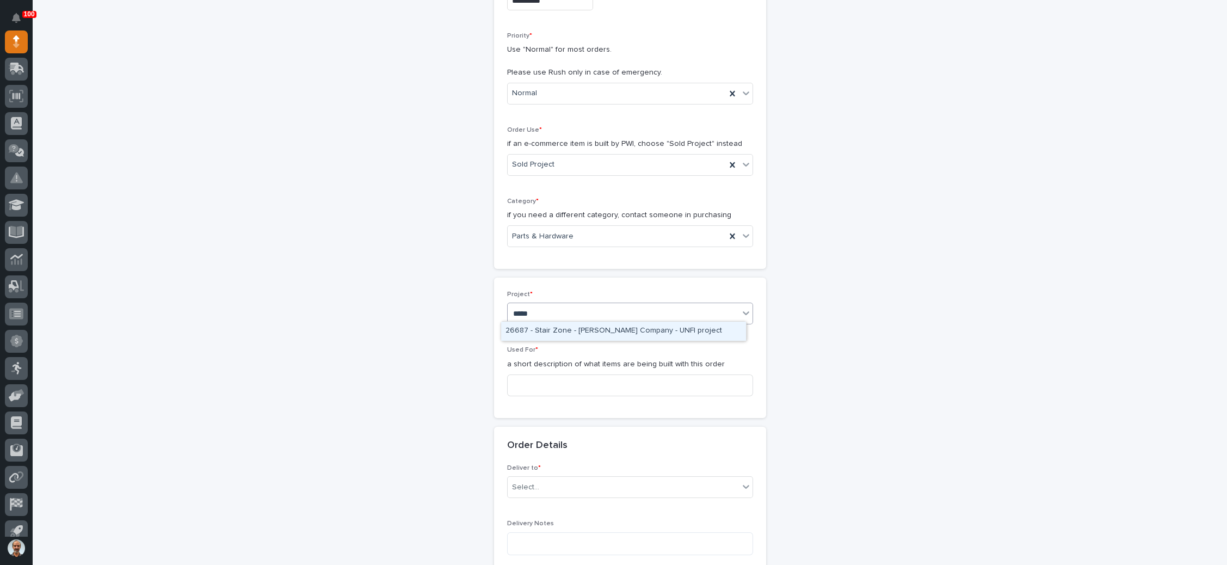
click at [599, 329] on div "26687 - Stair Zone - [PERSON_NAME] Company - UNFI project" at bounding box center [623, 331] width 245 height 19
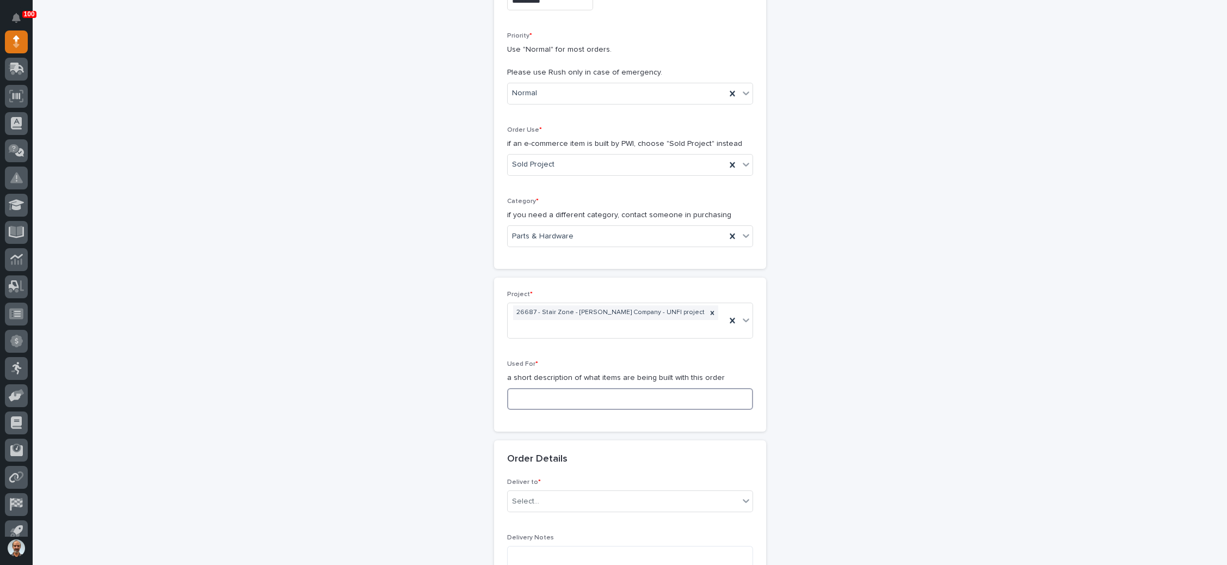
click at [574, 388] on input at bounding box center [630, 399] width 246 height 22
drag, startPoint x: 558, startPoint y: 380, endPoint x: 503, endPoint y: 378, distance: 54.5
click at [507, 388] on input "Normal Stair" at bounding box center [630, 399] width 246 height 22
click at [683, 388] on input "Normal Stair" at bounding box center [630, 399] width 246 height 22
type input "Normal Stair"
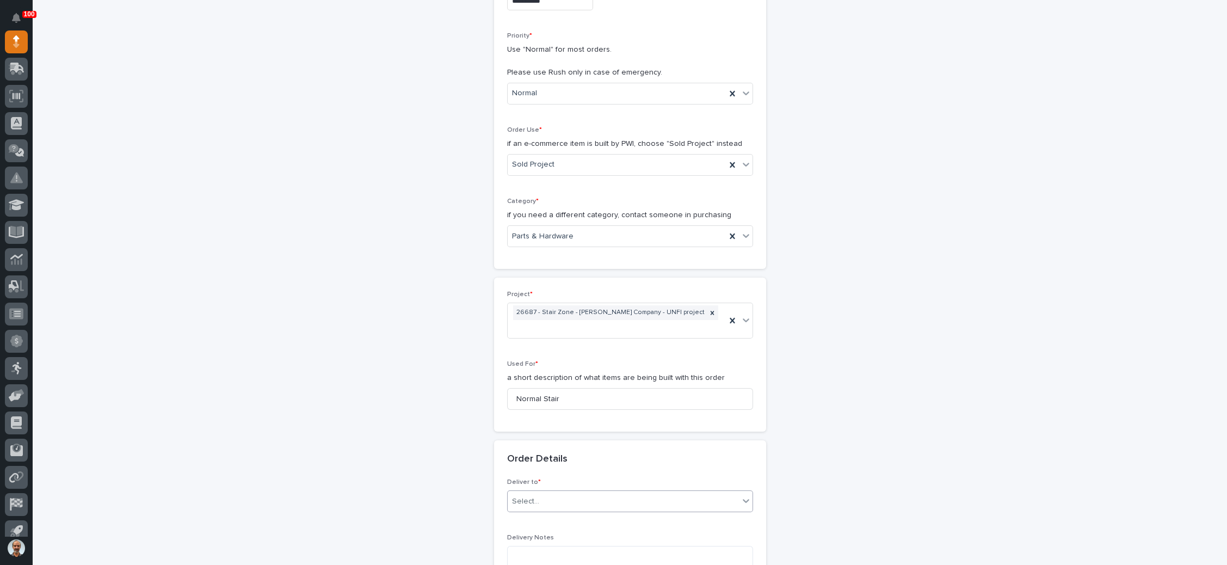
click at [638, 493] on div "Select..." at bounding box center [623, 502] width 231 height 18
click at [589, 408] on div "PWI" at bounding box center [623, 405] width 245 height 19
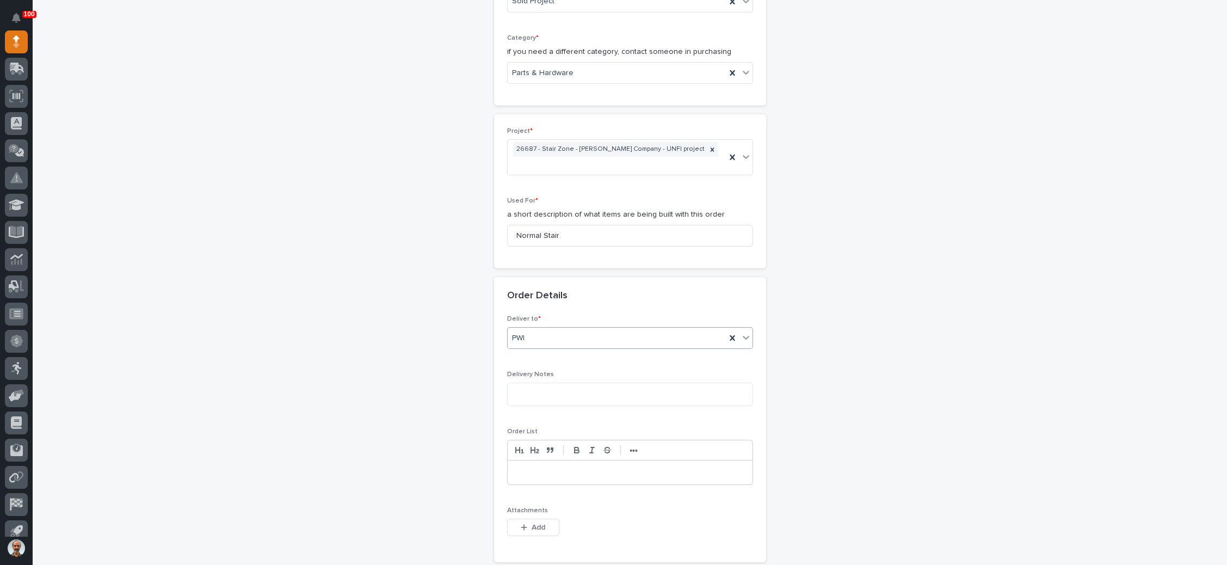
scroll to position [564, 0]
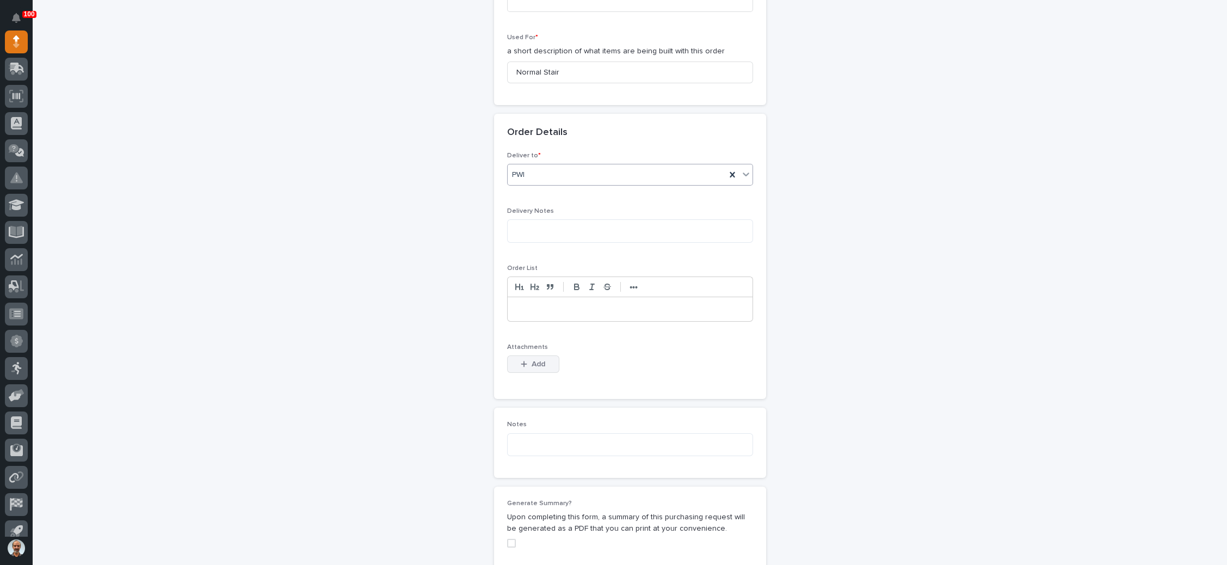
click at [521, 360] on icon "button" at bounding box center [524, 364] width 7 height 8
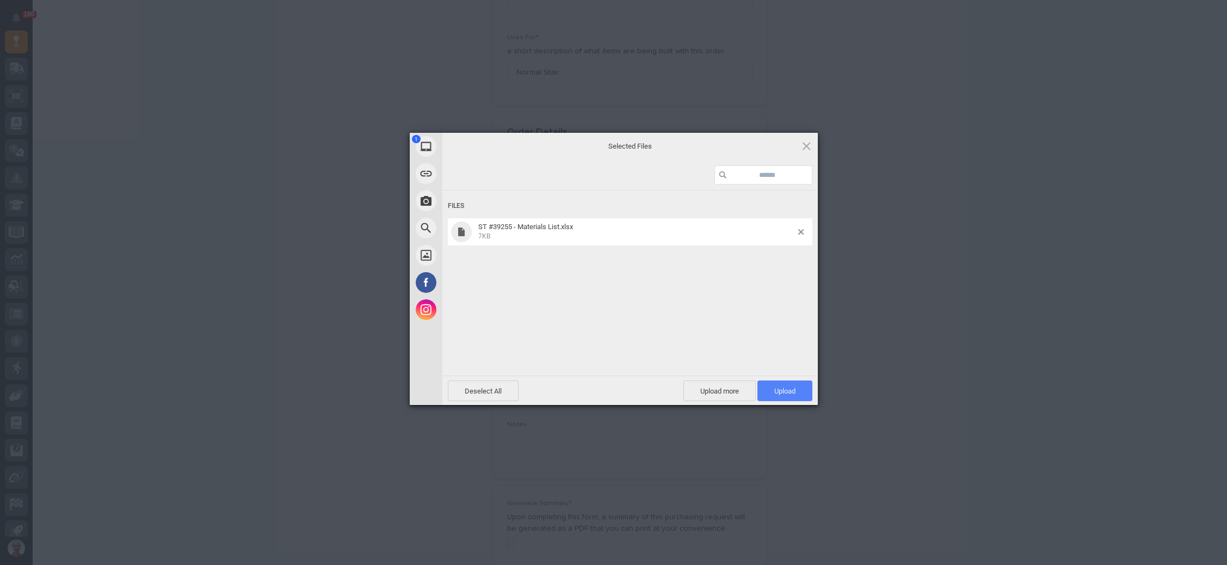
click at [780, 387] on span "Upload 1" at bounding box center [785, 391] width 21 height 8
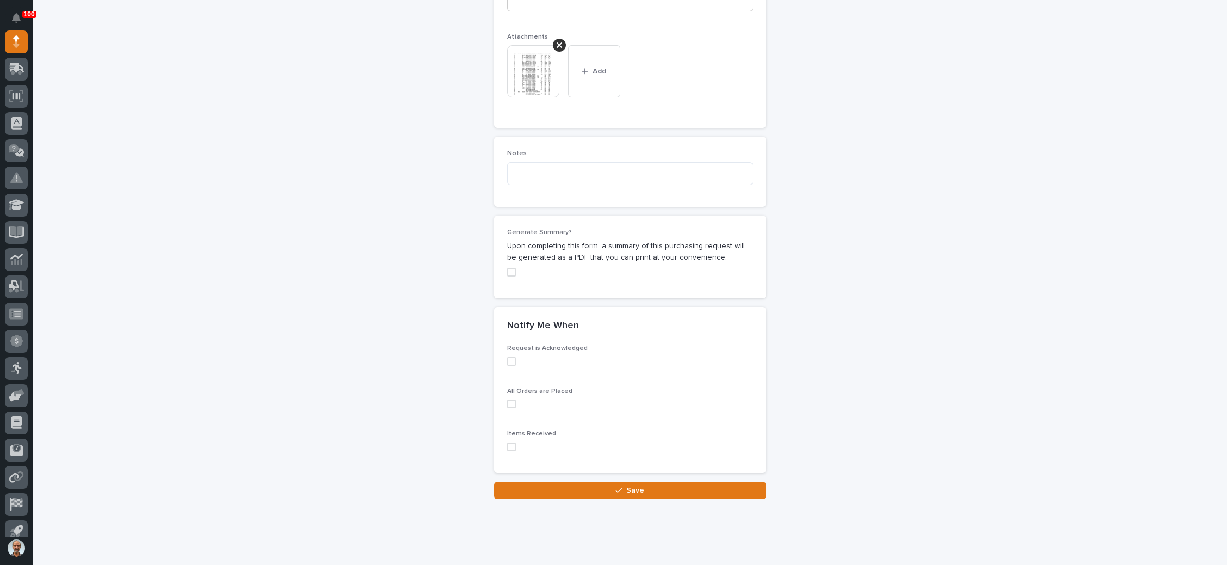
scroll to position [875, 0]
click at [616, 481] on button "Save" at bounding box center [630, 489] width 272 height 17
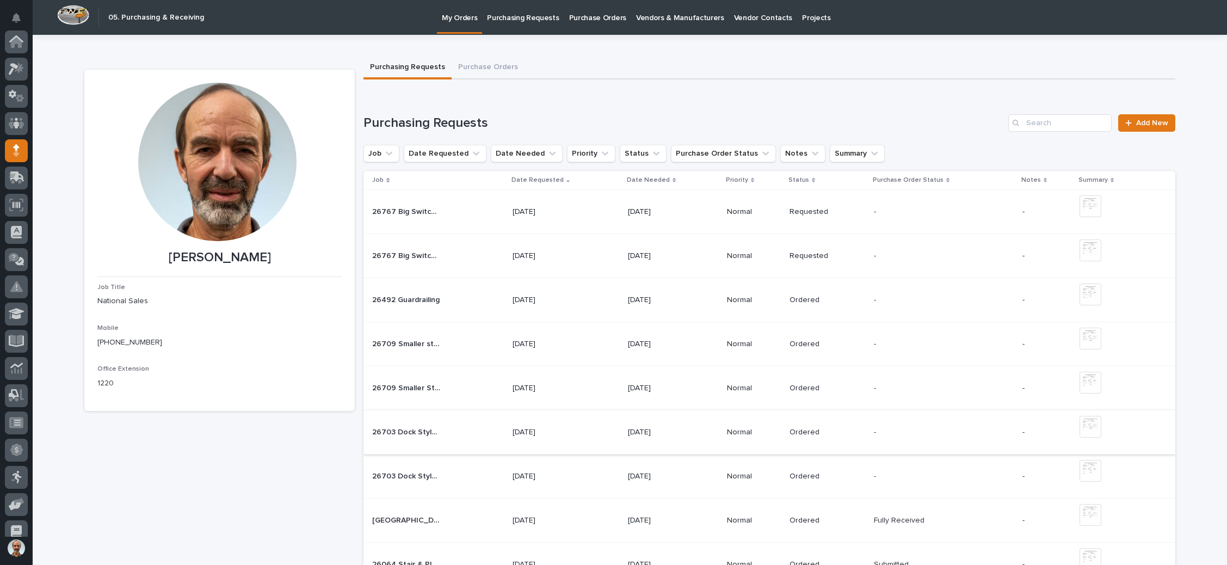
scroll to position [109, 0]
click at [596, 306] on div "[DATE]" at bounding box center [566, 300] width 107 height 18
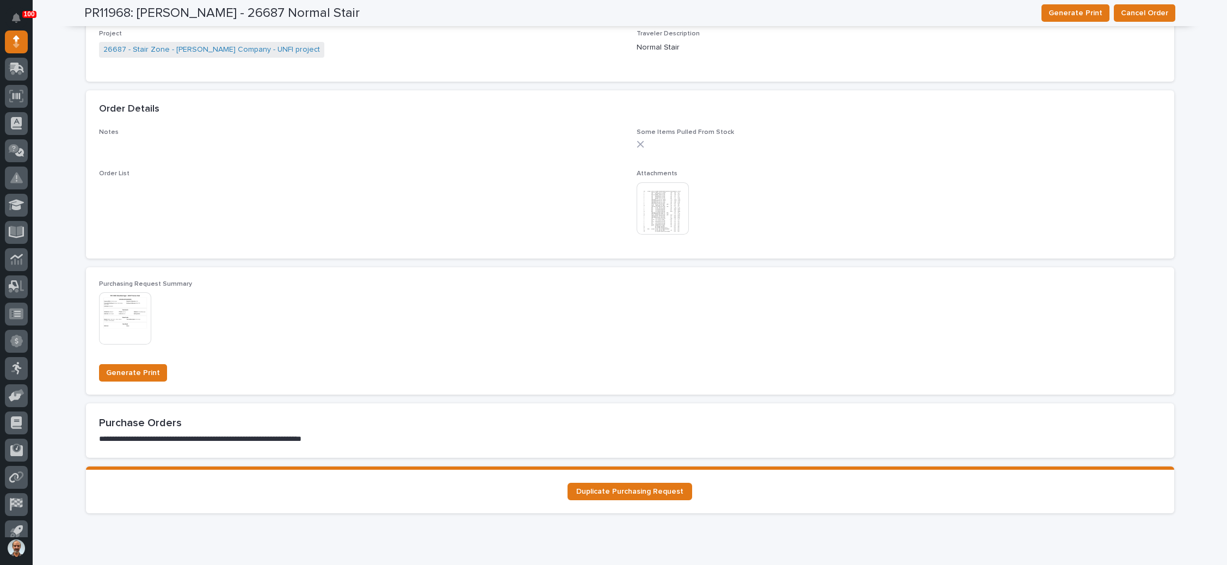
scroll to position [776, 0]
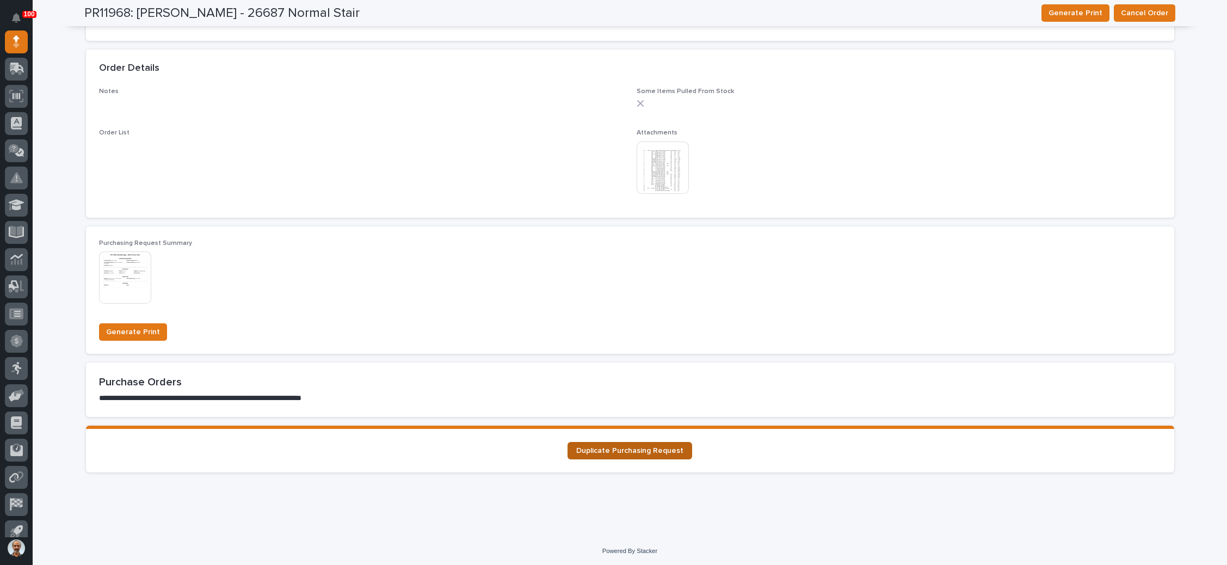
click at [648, 448] on span "Duplicate Purchasing Request" at bounding box center [629, 451] width 107 height 8
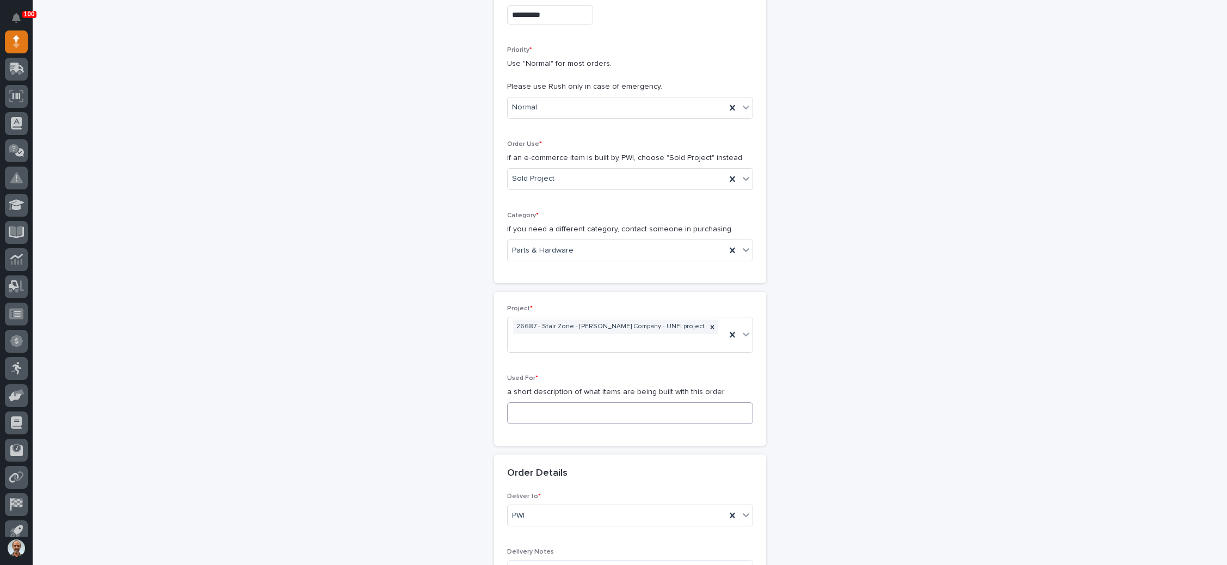
scroll to position [245, 0]
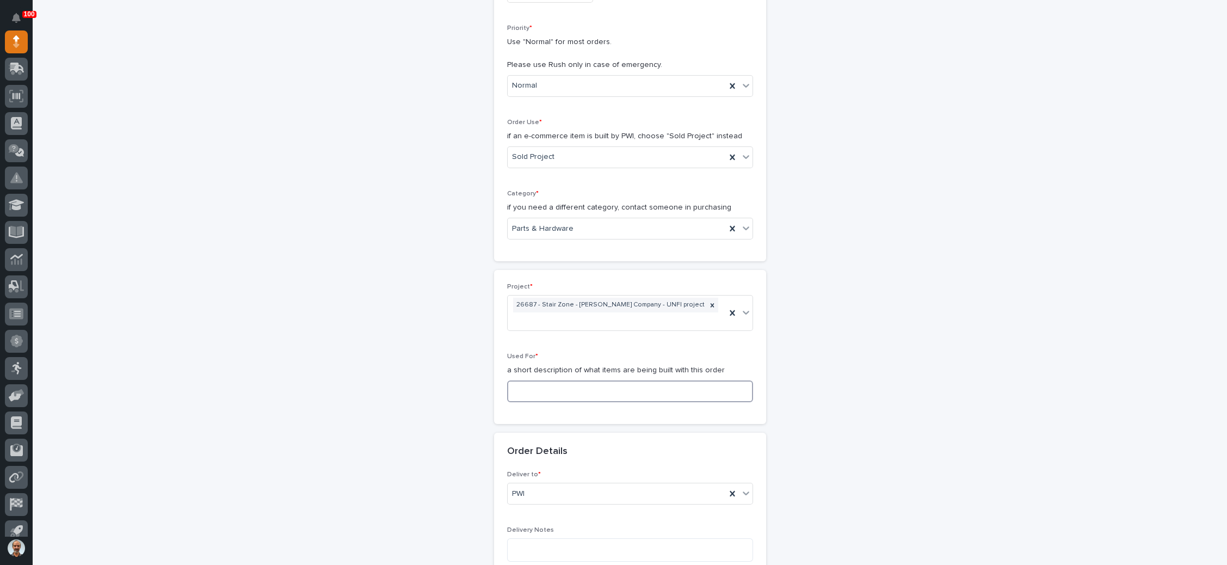
click at [558, 380] on input at bounding box center [630, 391] width 246 height 22
paste input "Normal Stair"
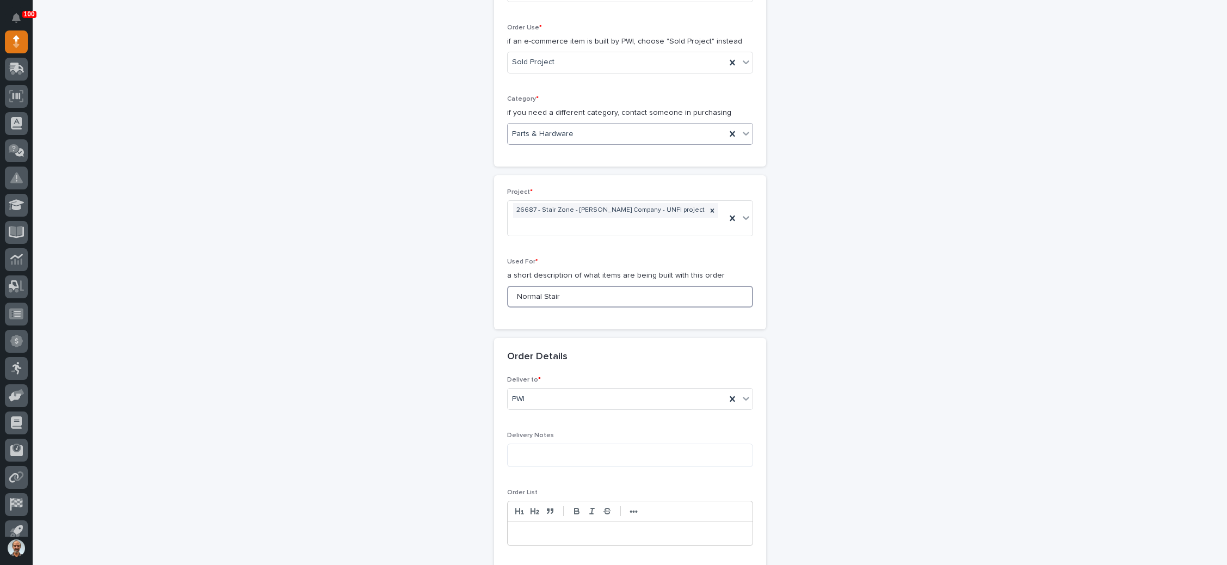
scroll to position [327, 0]
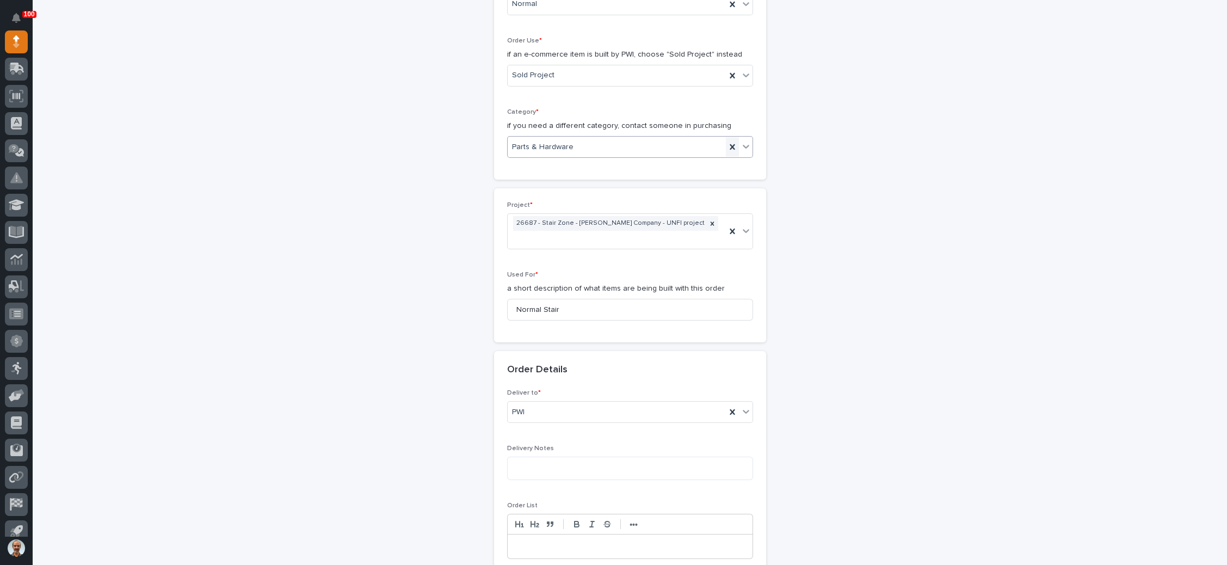
click at [730, 146] on icon at bounding box center [732, 146] width 5 height 5
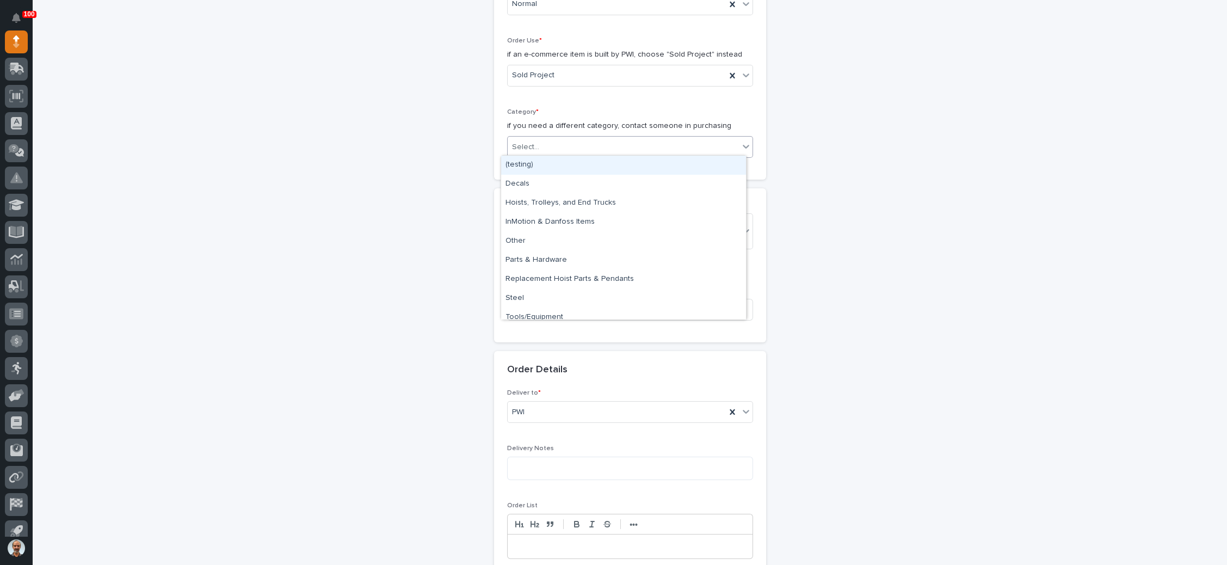
click at [741, 144] on icon at bounding box center [746, 146] width 11 height 11
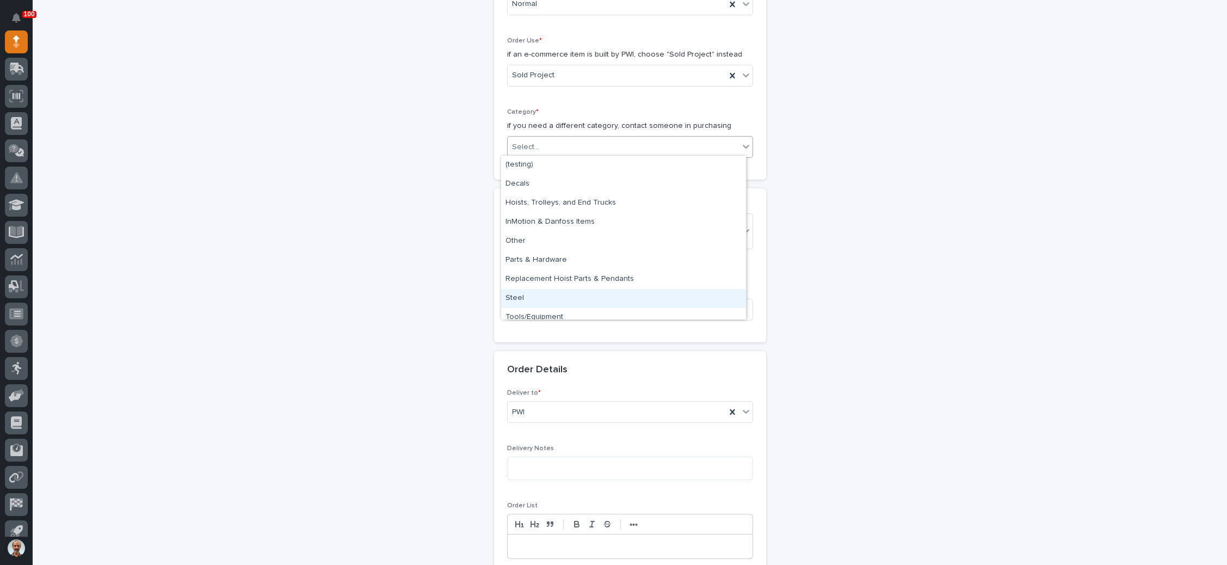
click at [537, 294] on div "Steel" at bounding box center [623, 298] width 245 height 19
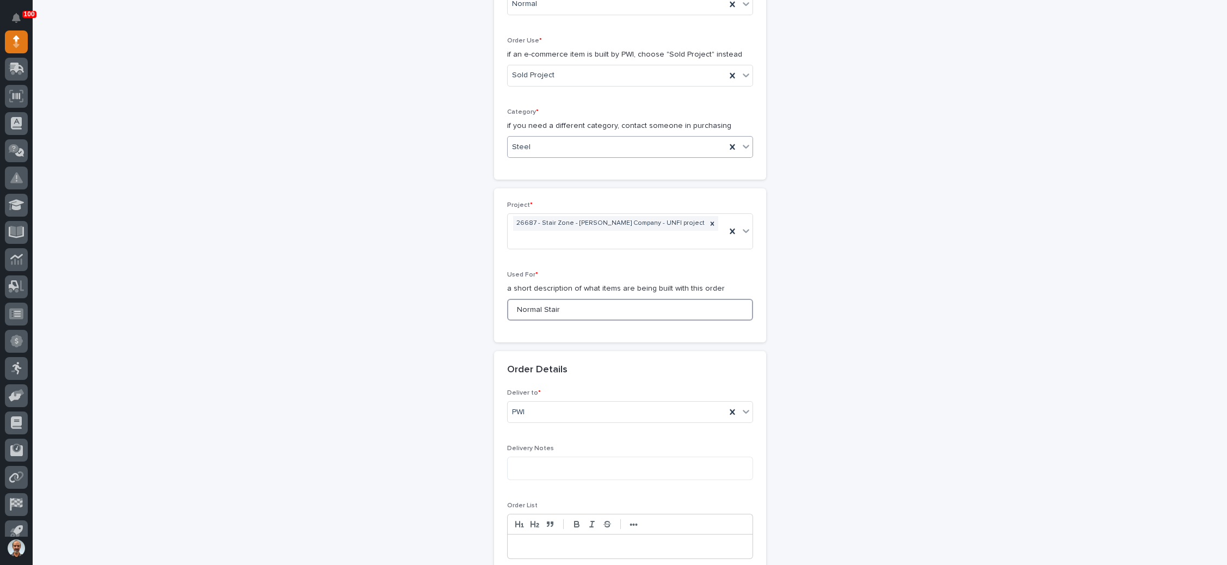
click at [563, 299] on input "Normal Stair" at bounding box center [630, 310] width 246 height 22
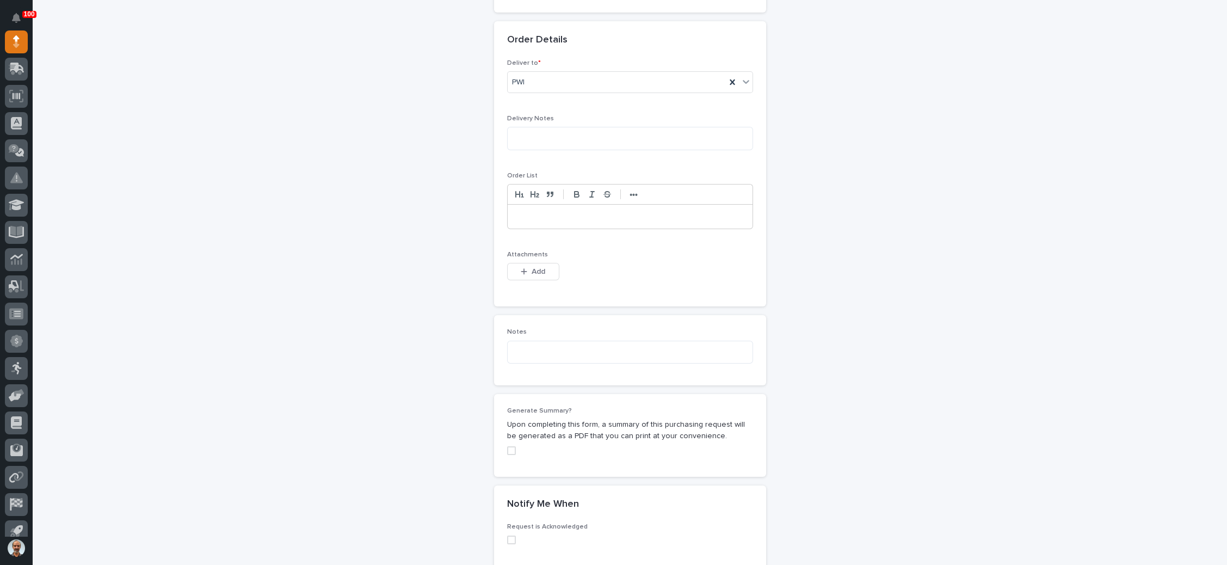
scroll to position [735, 0]
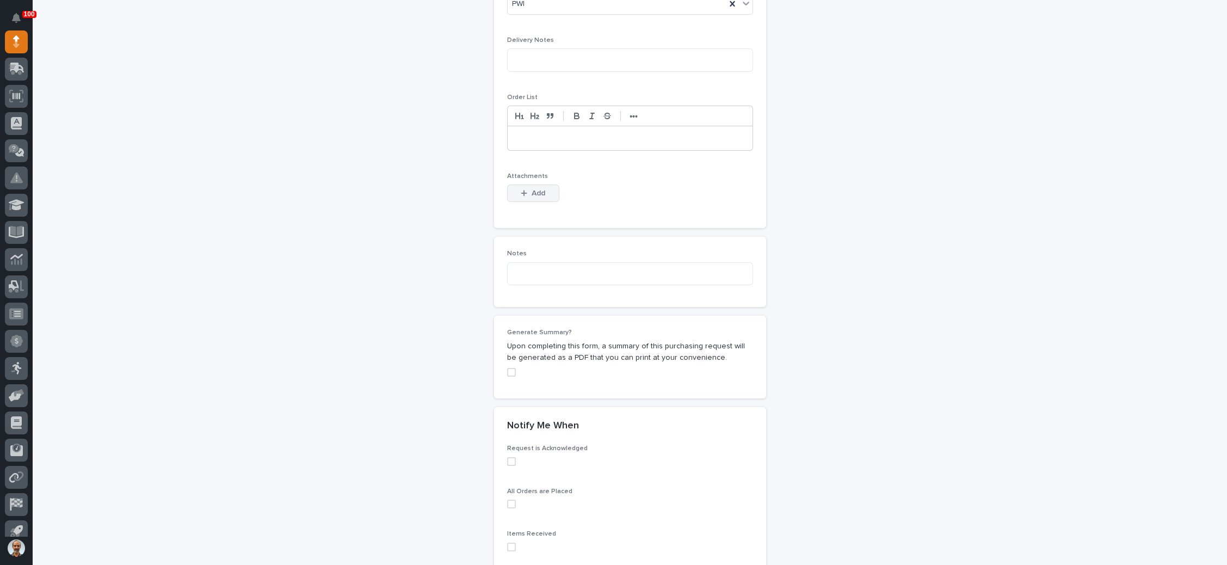
type input "Normal Stair- Steel"
click at [536, 188] on span "Add" at bounding box center [539, 193] width 14 height 10
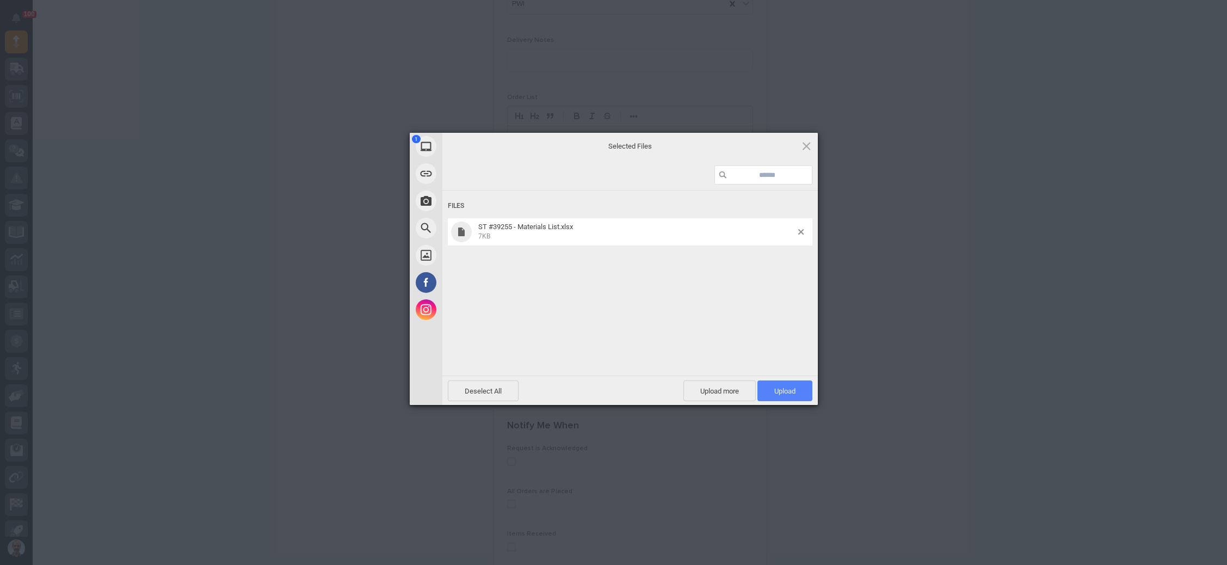
click at [793, 384] on span "Upload 1" at bounding box center [785, 390] width 55 height 21
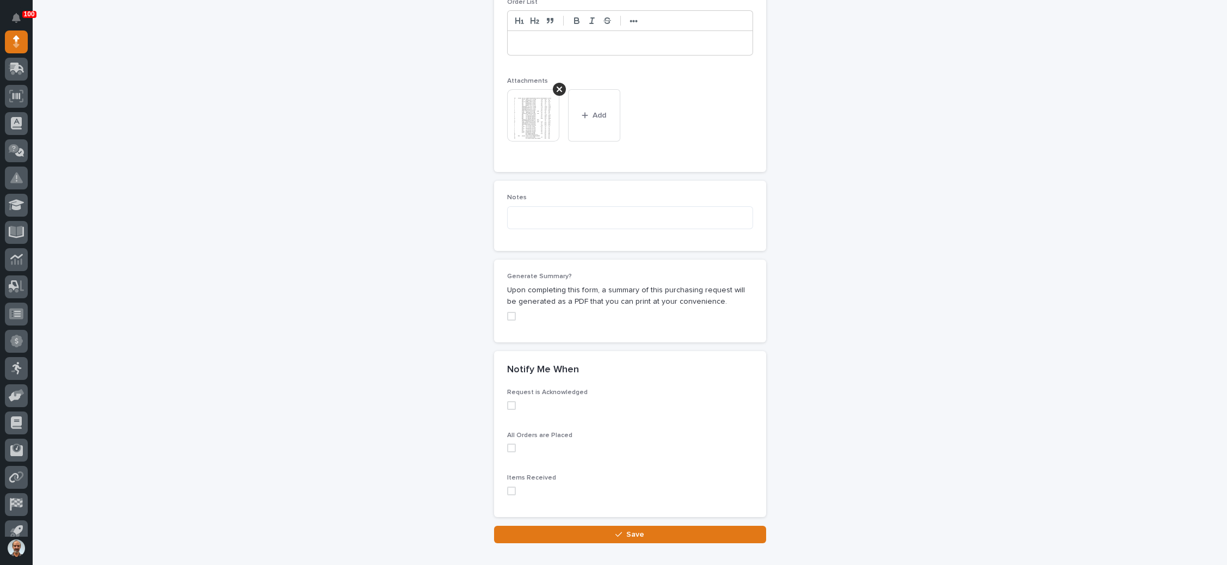
scroll to position [875, 0]
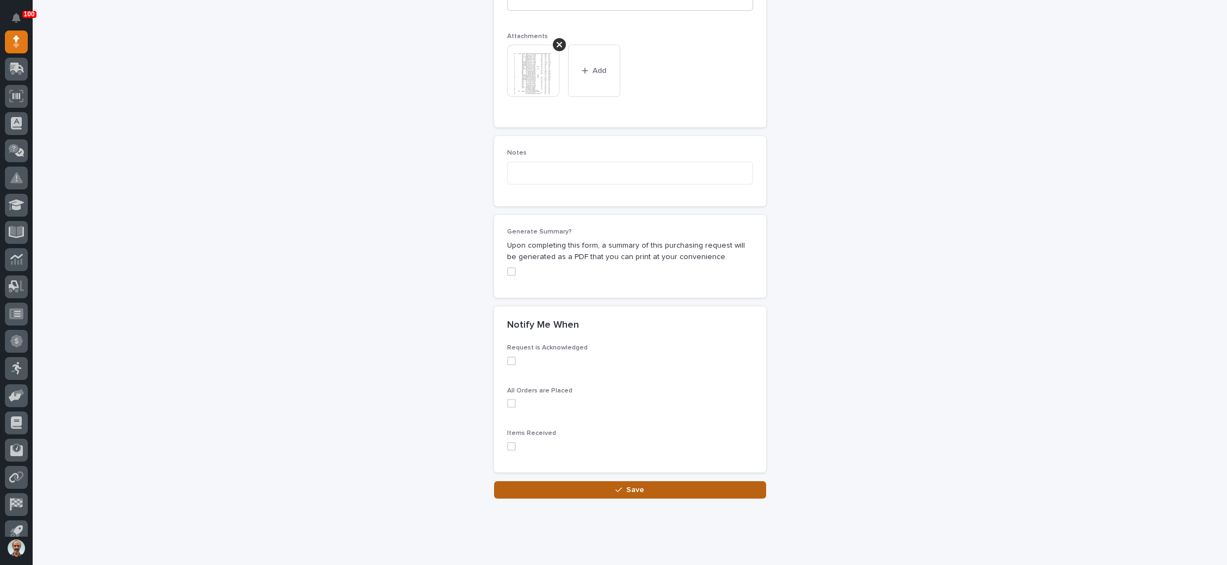
click at [634, 485] on span "Save" at bounding box center [635, 490] width 18 height 10
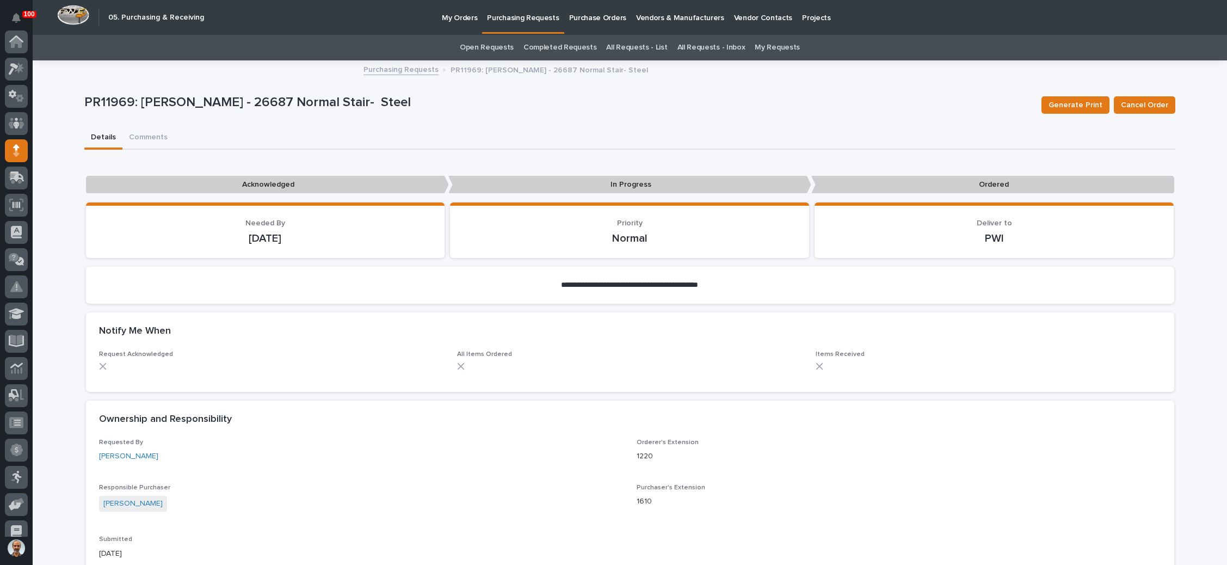
scroll to position [109, 0]
